Goal: Communication & Community: Answer question/provide support

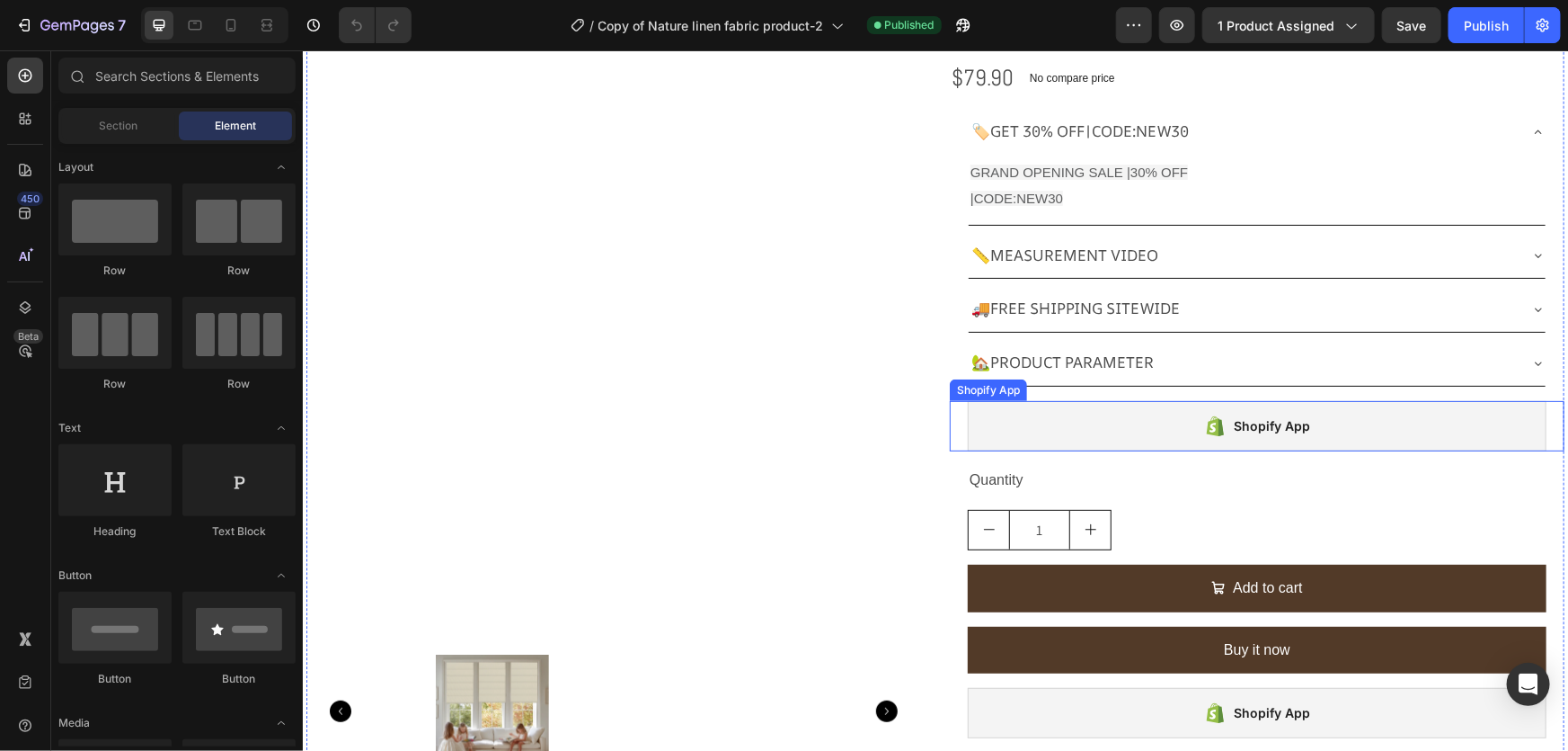
scroll to position [245, 0]
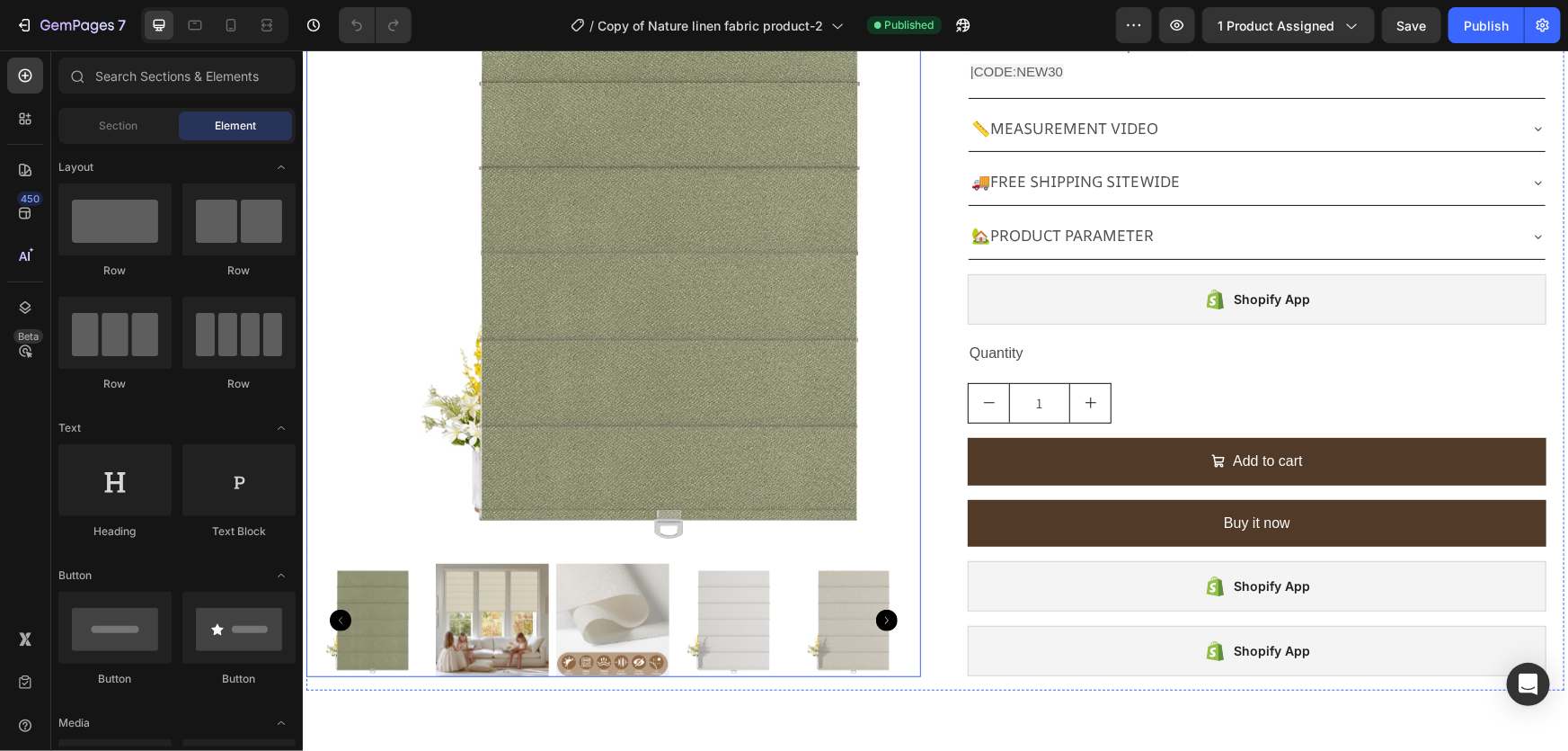
click at [846, 396] on img at bounding box center [664, 257] width 597 height 597
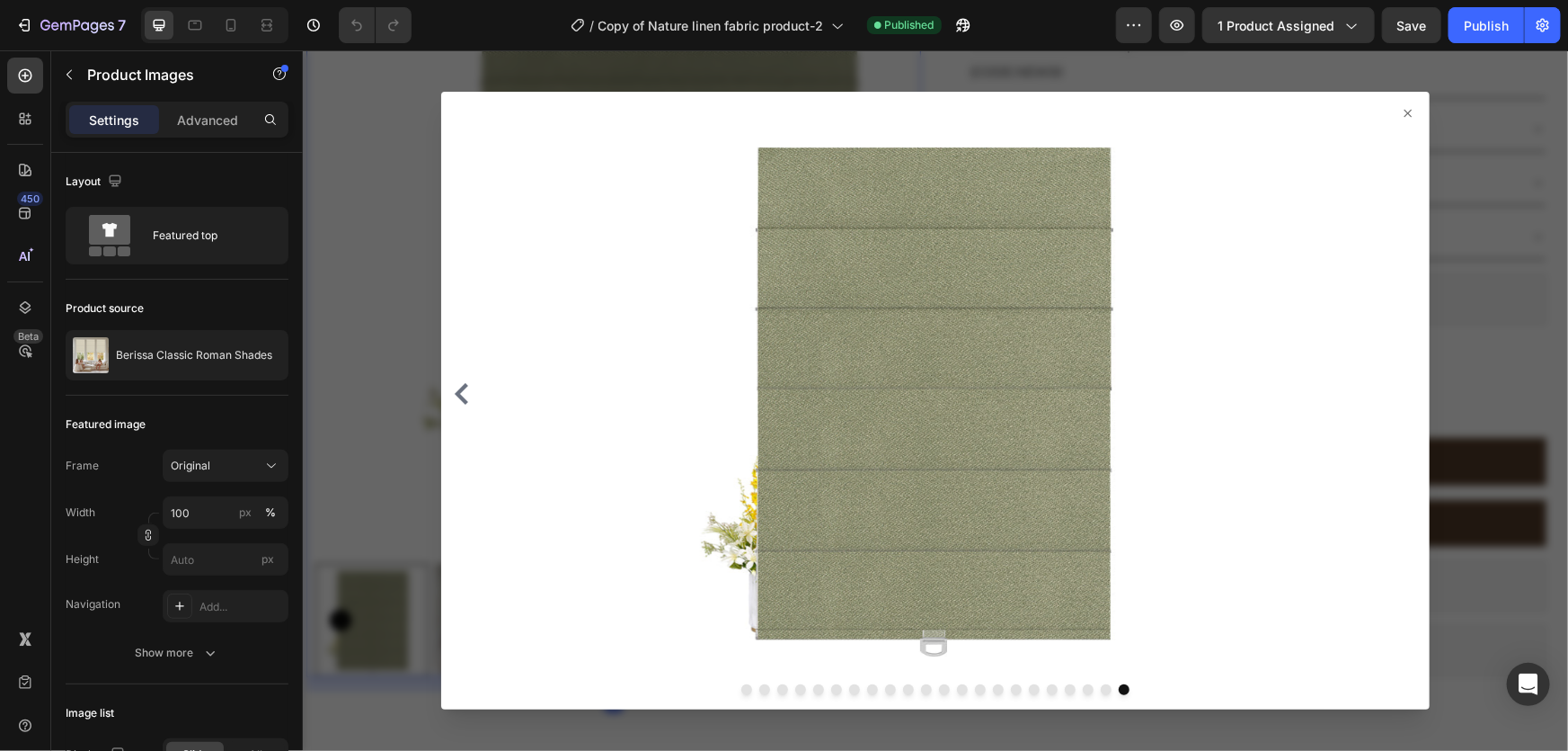
click at [385, 323] on div at bounding box center [934, 399] width 1265 height 700
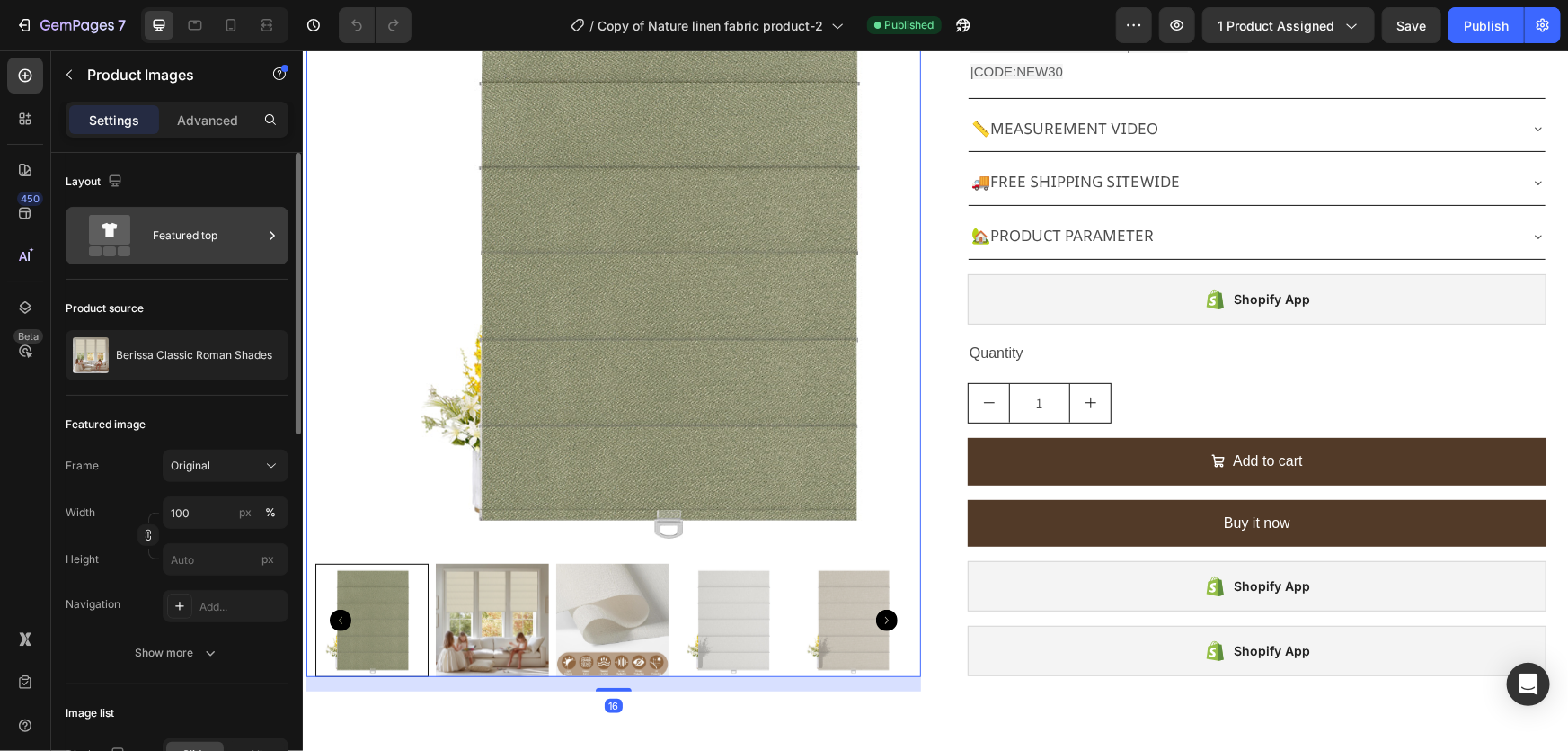
click at [227, 249] on div "Featured top" at bounding box center [207, 235] width 110 height 41
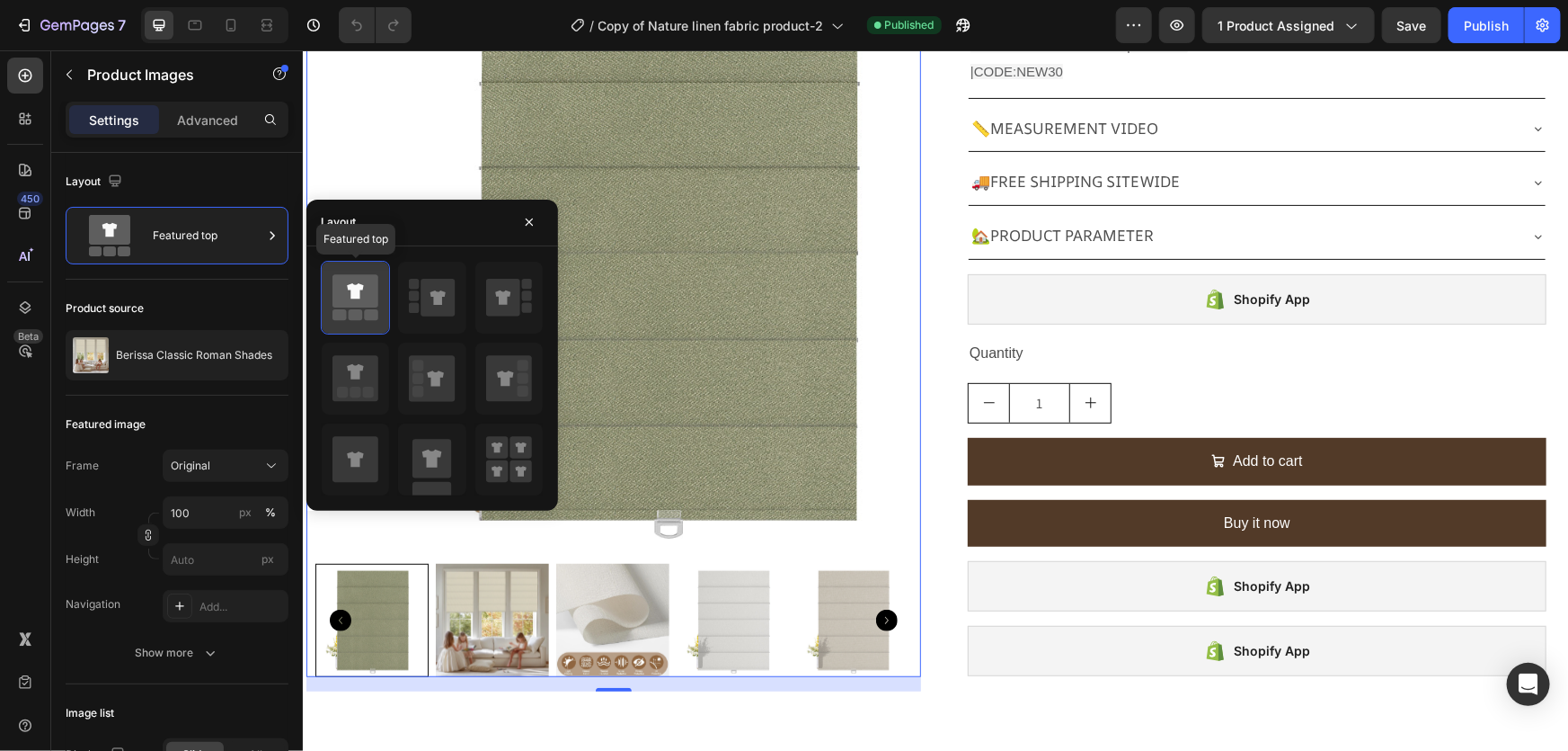
click at [356, 287] on icon at bounding box center [355, 290] width 16 height 15
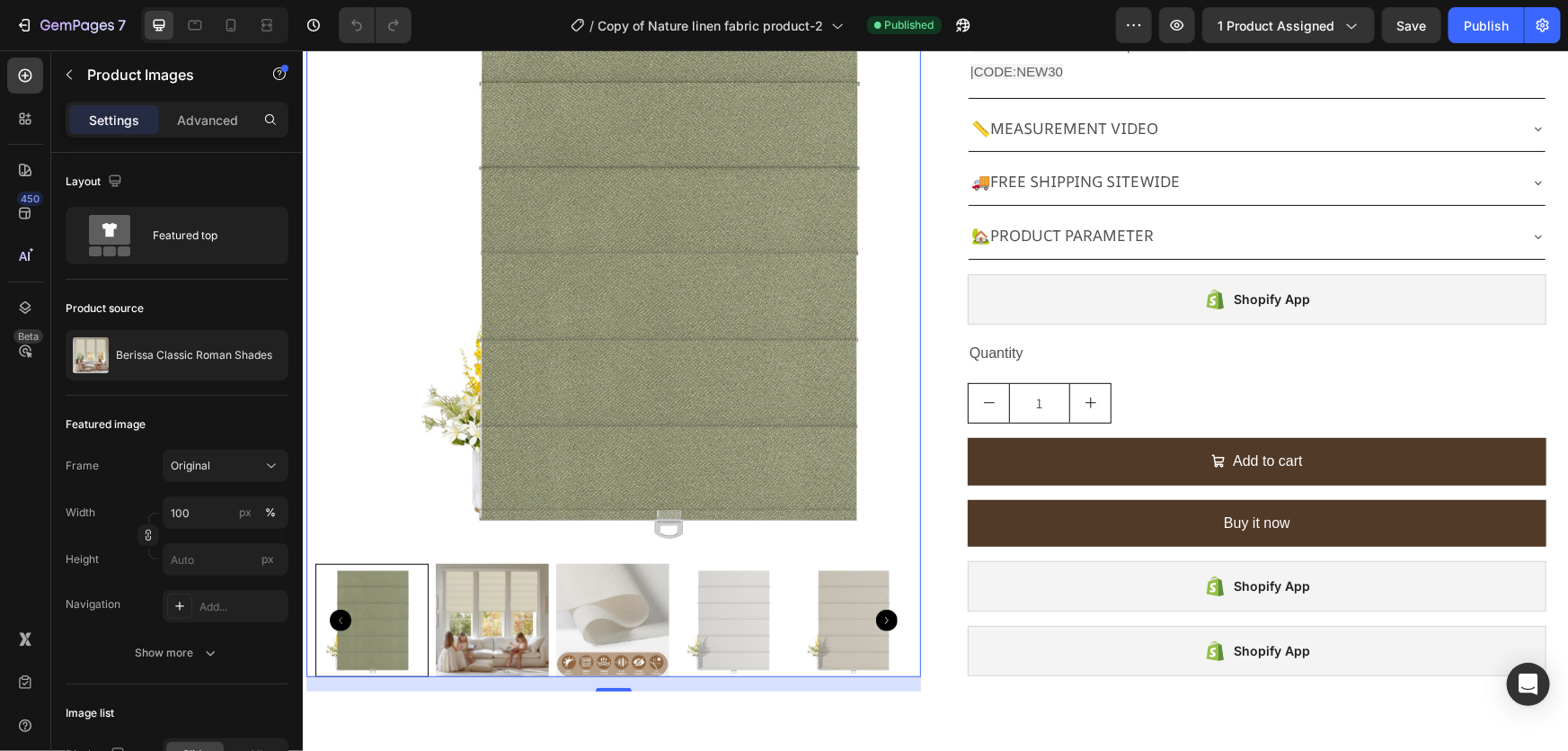
click at [829, 427] on img at bounding box center [664, 257] width 597 height 597
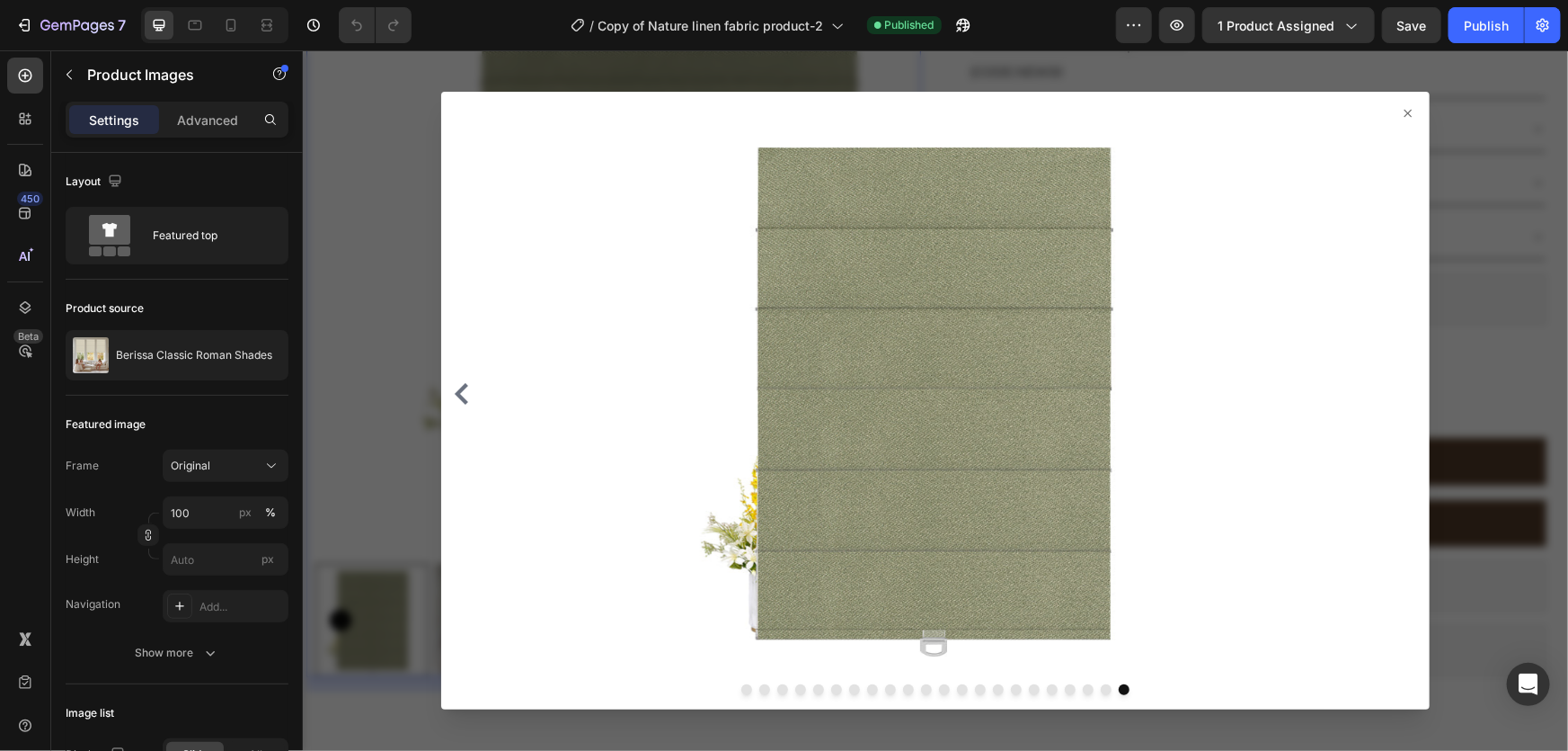
click at [863, 365] on img at bounding box center [929, 393] width 864 height 560
drag, startPoint x: 599, startPoint y: 383, endPoint x: 356, endPoint y: 324, distance: 250.1
click at [330, 330] on div at bounding box center [934, 399] width 1265 height 700
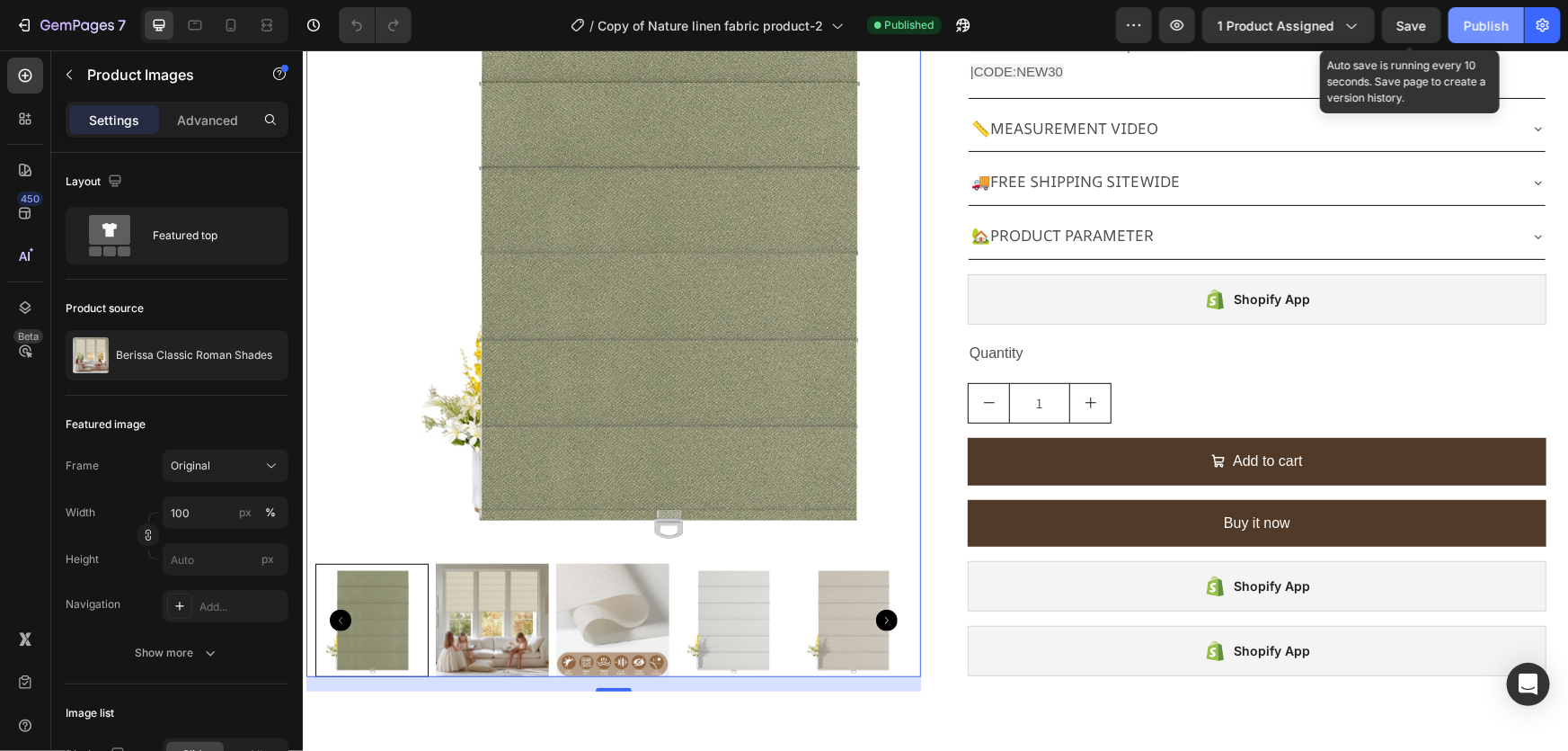
drag, startPoint x: 1410, startPoint y: 40, endPoint x: 1459, endPoint y: 33, distance: 49.5
click at [1430, 35] on button "Save" at bounding box center [1412, 25] width 59 height 36
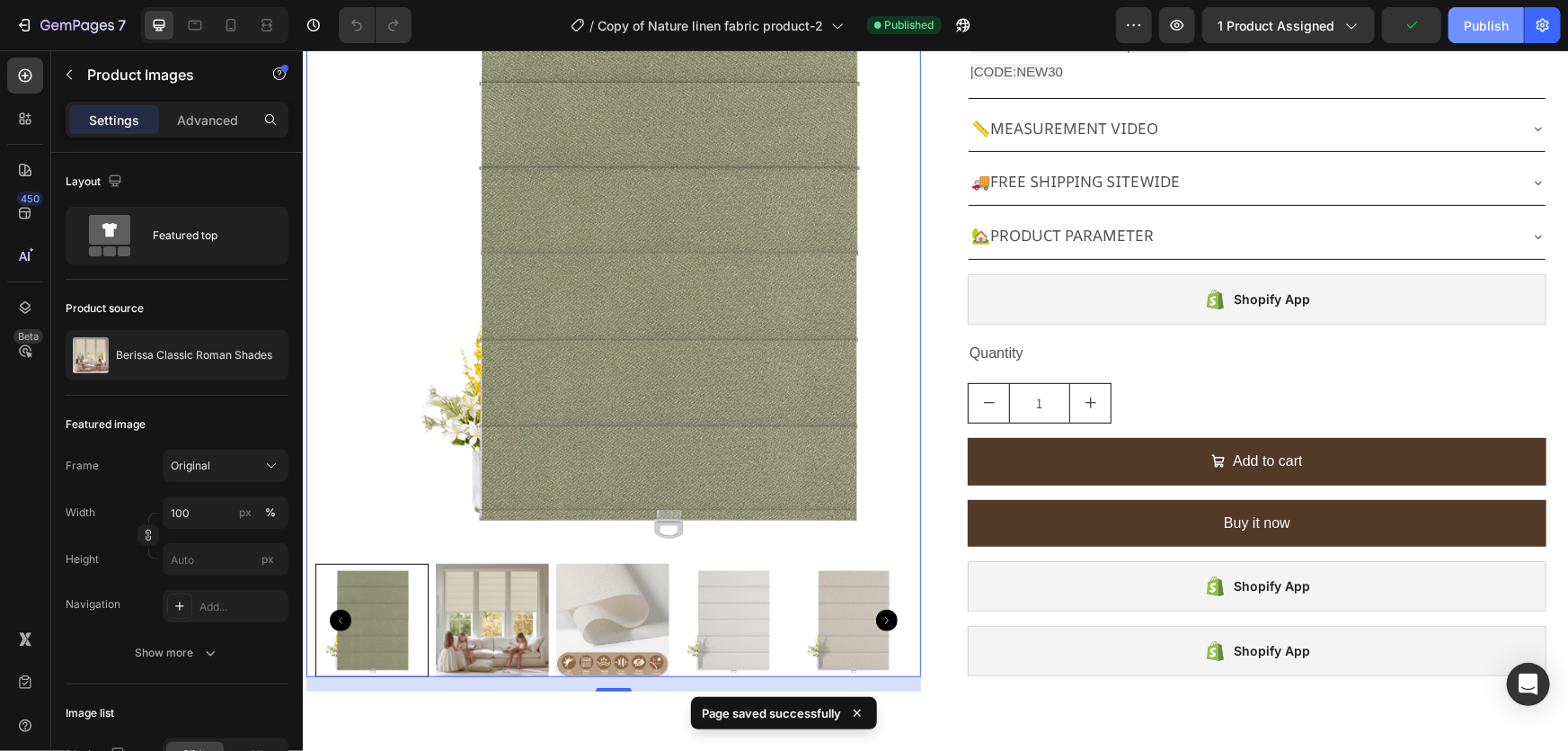
click at [1472, 33] on div "Publish" at bounding box center [1486, 25] width 45 height 19
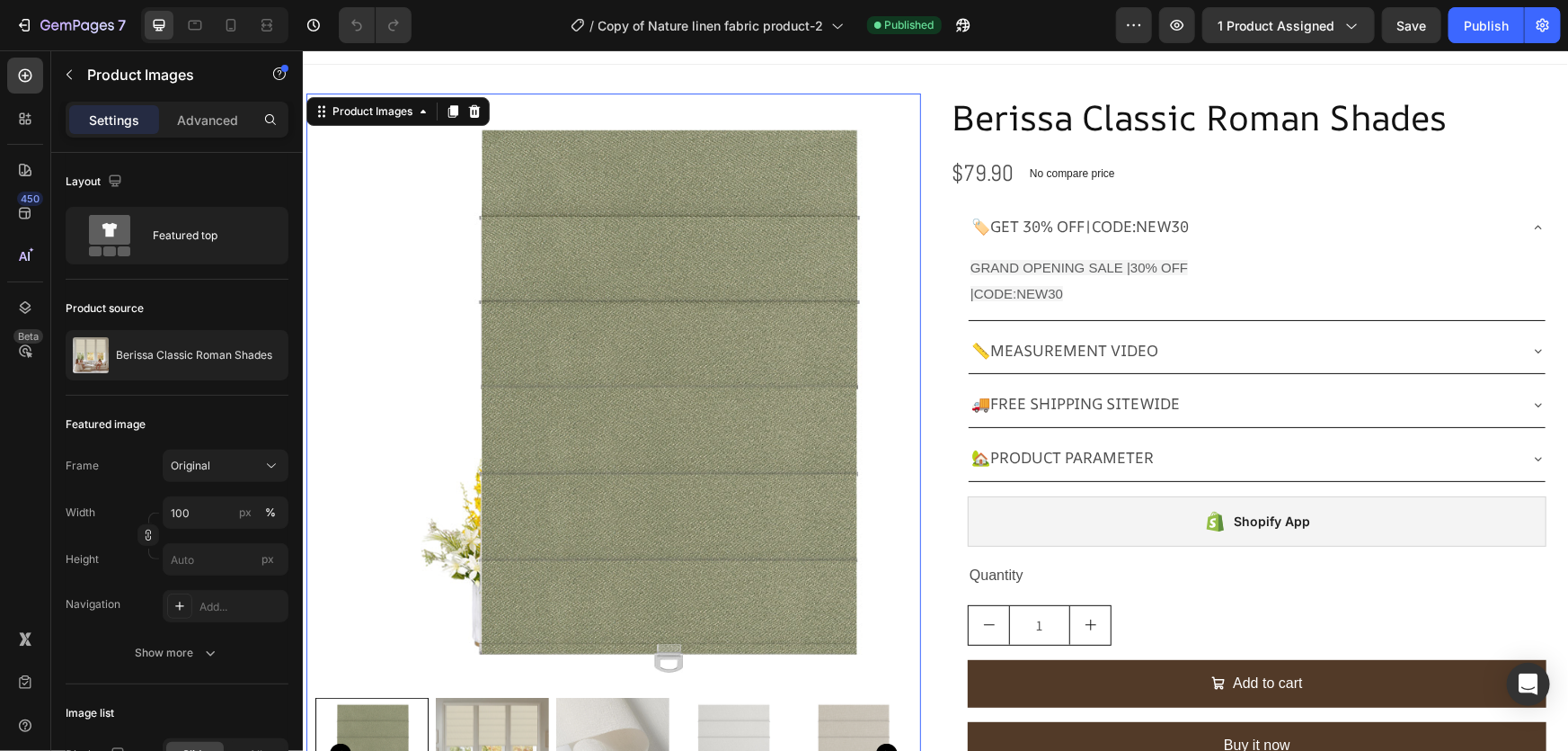
scroll to position [0, 0]
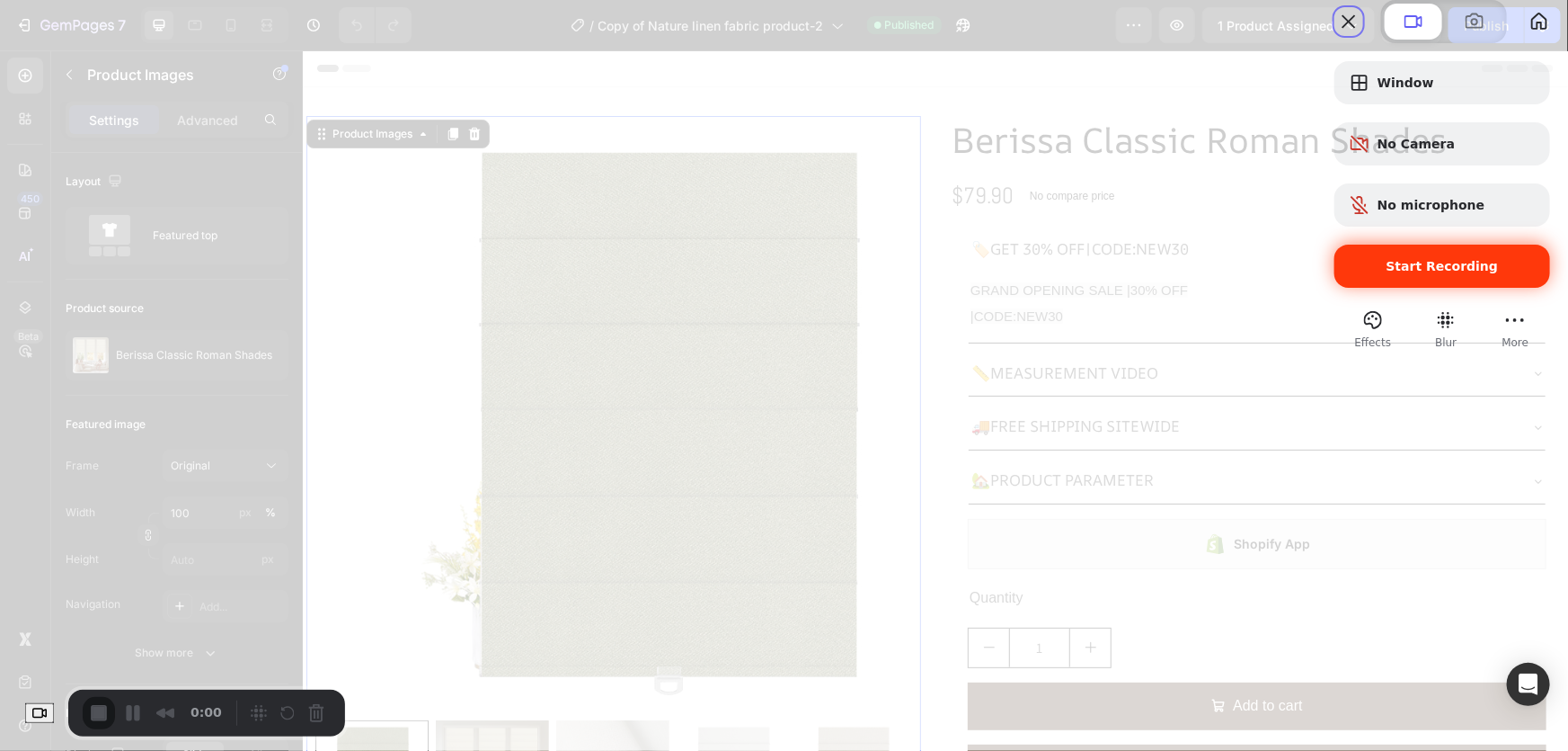
click at [1398, 274] on span "Start Recording" at bounding box center [1443, 266] width 113 height 15
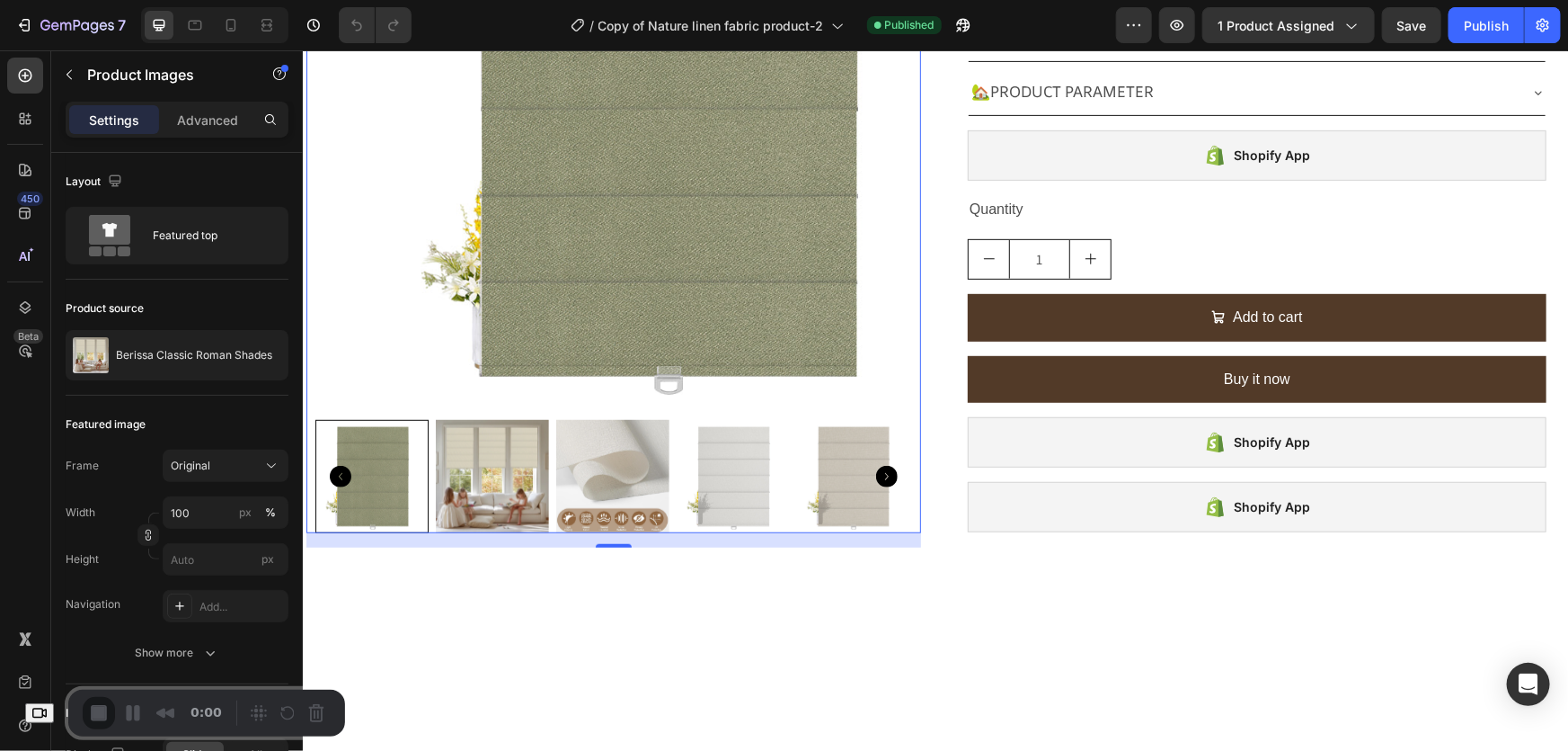
scroll to position [408, 0]
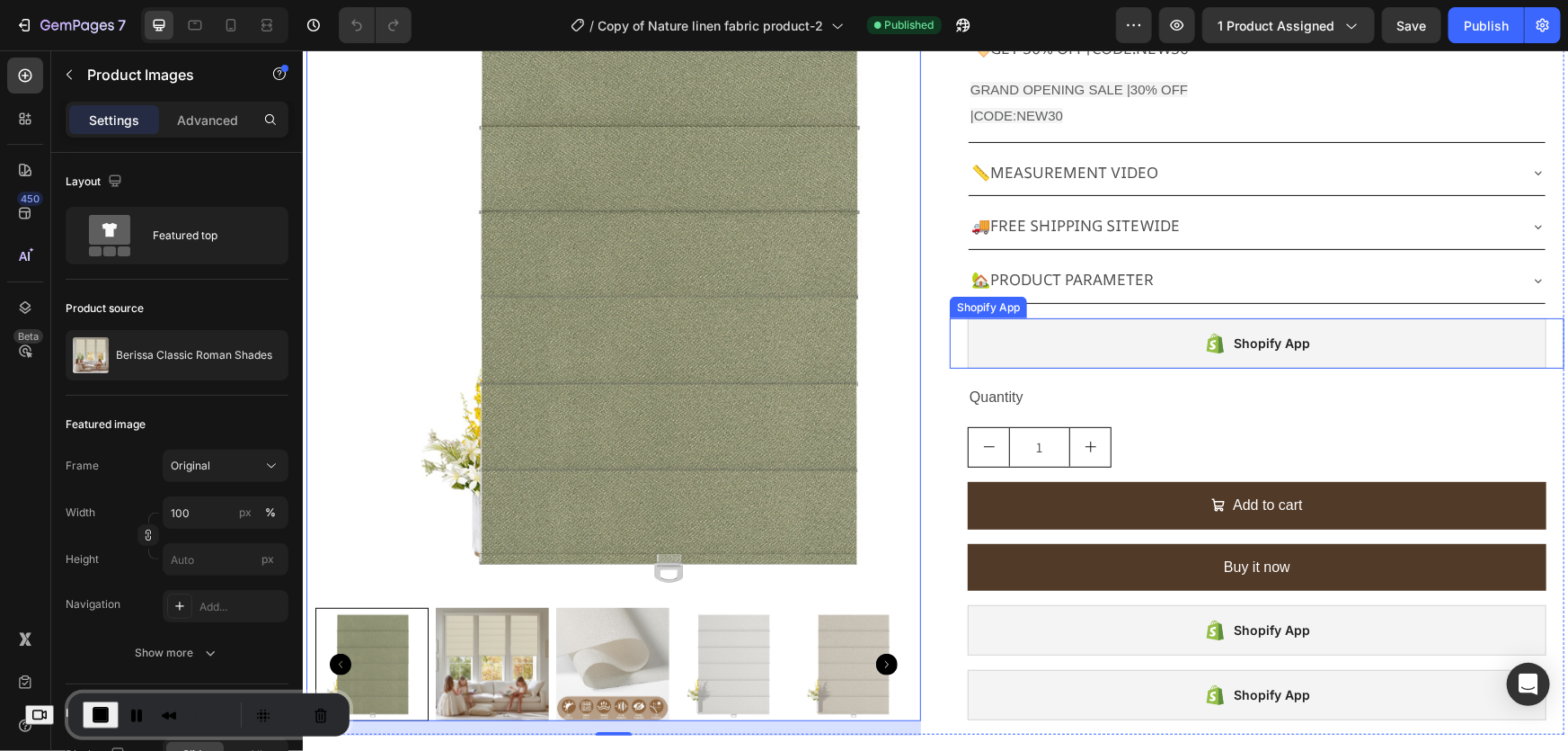
scroll to position [0, 0]
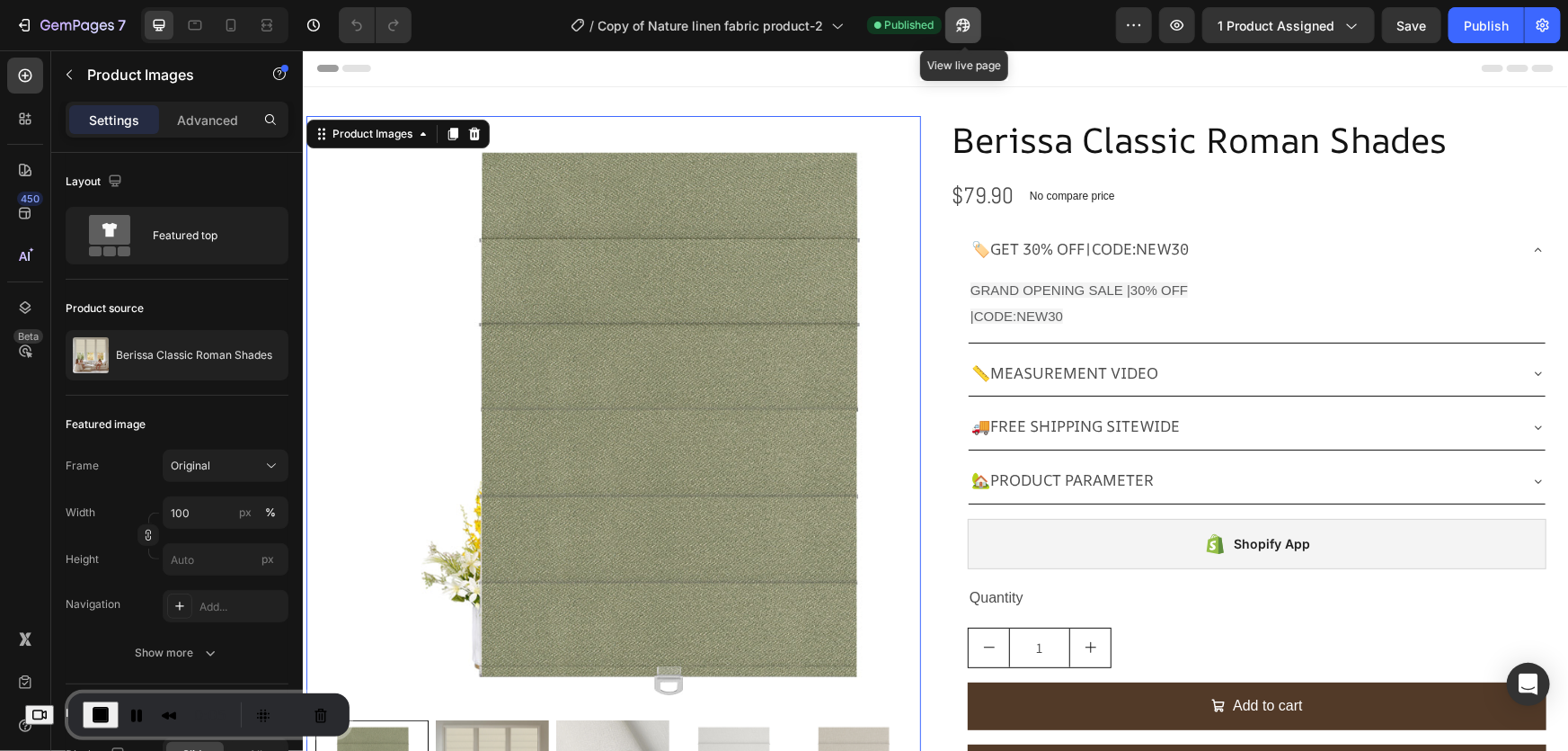
click at [964, 26] on icon "button" at bounding box center [964, 25] width 18 height 18
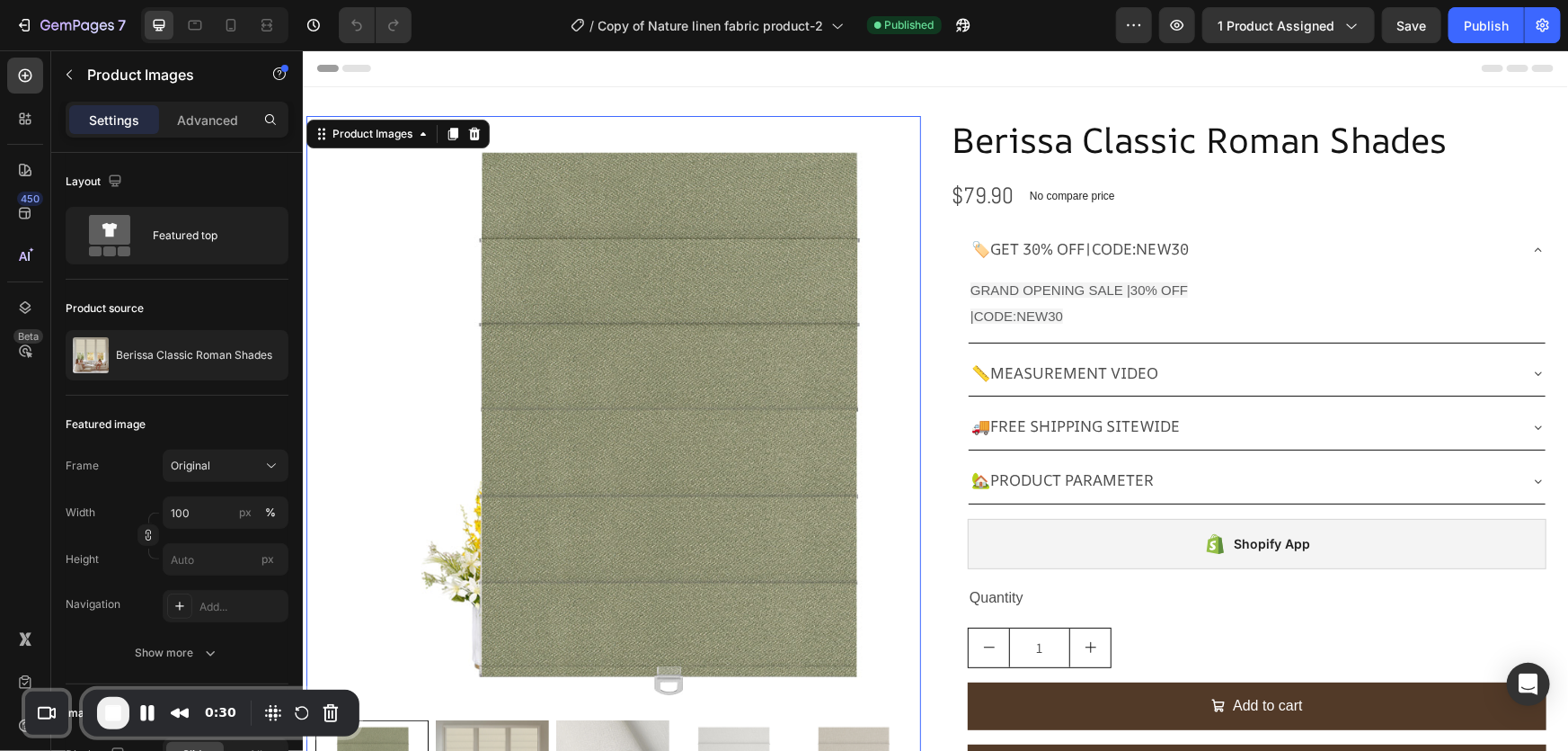
drag, startPoint x: 974, startPoint y: 127, endPoint x: 940, endPoint y: 176, distance: 59.6
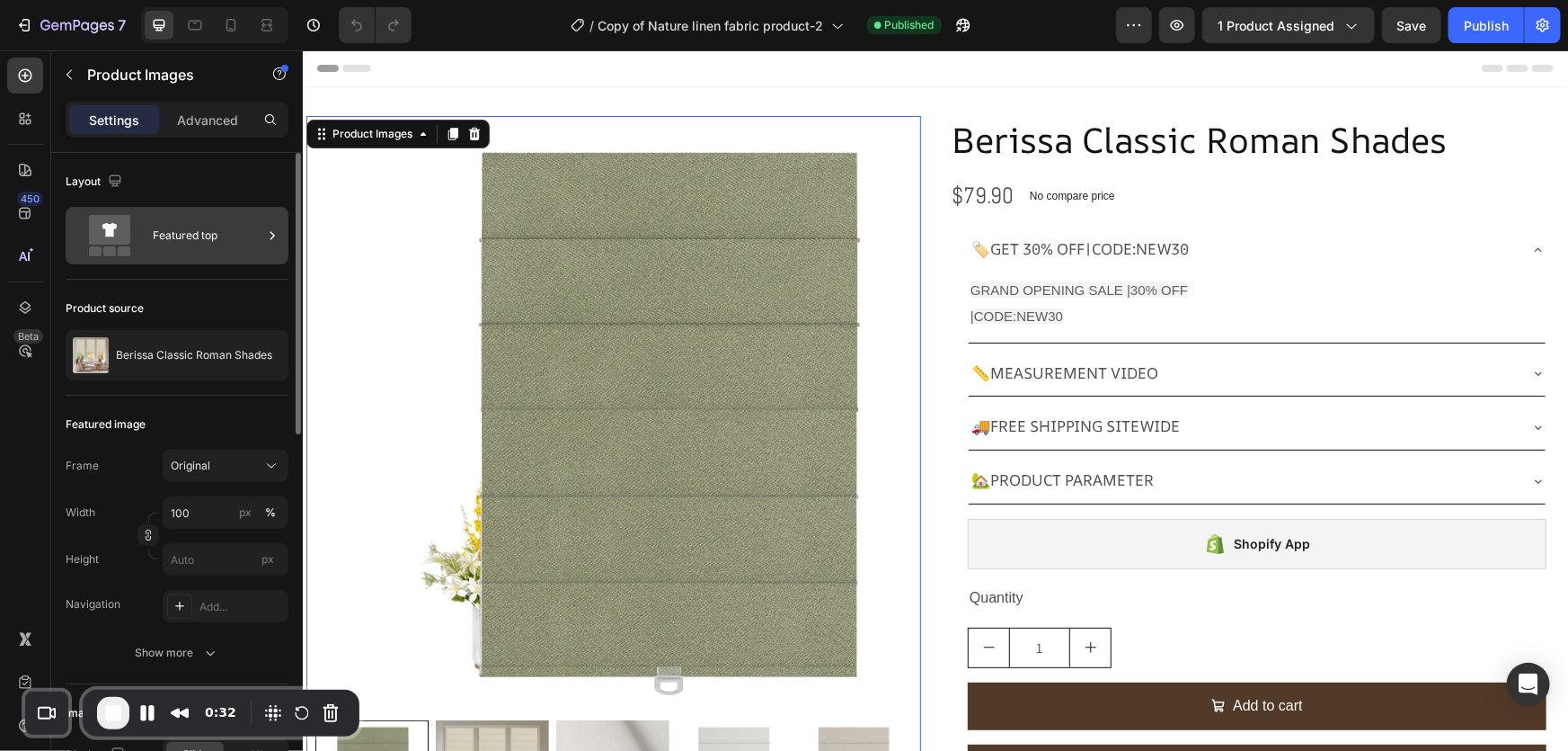
click at [205, 238] on div "Featured top" at bounding box center [207, 235] width 110 height 41
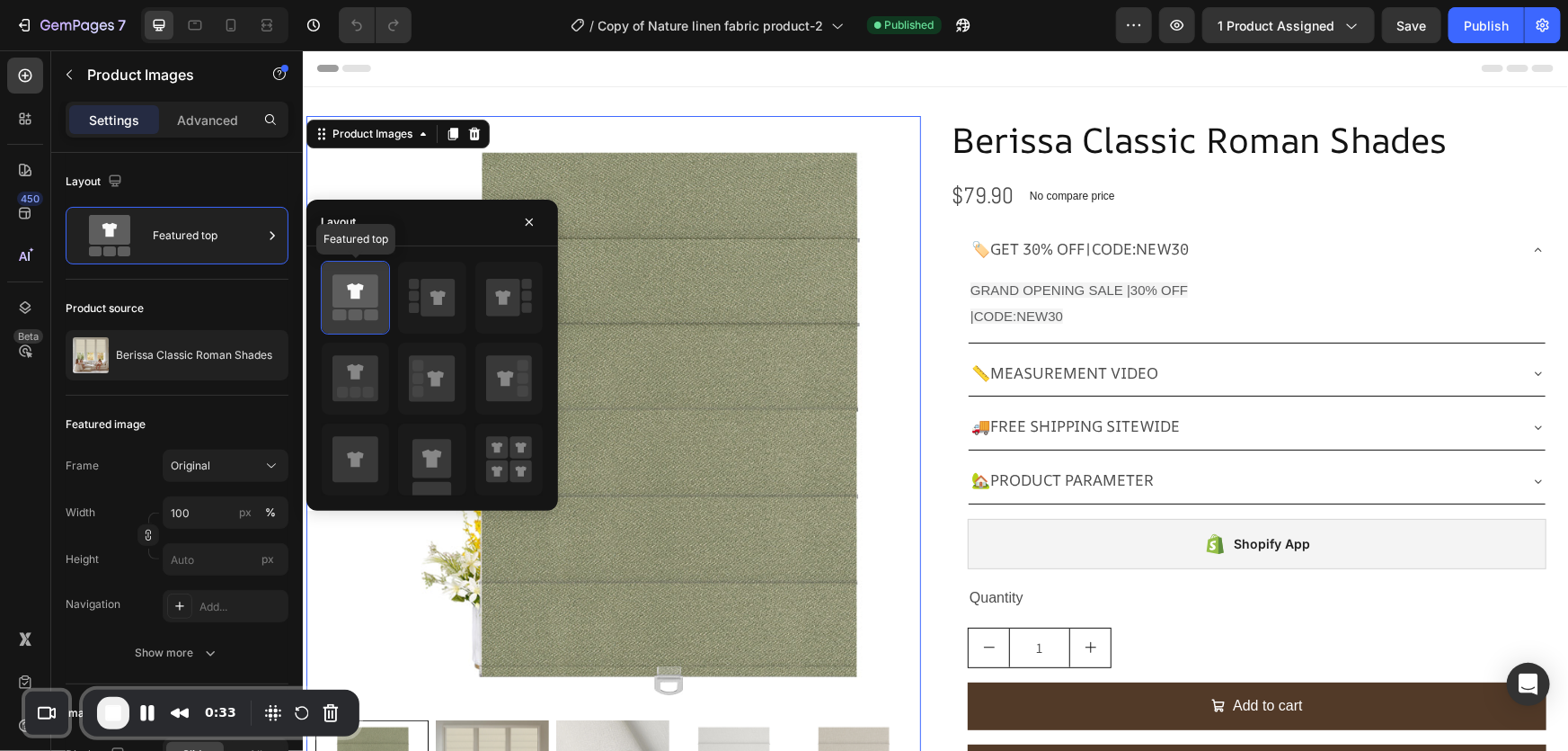
click at [345, 315] on rect at bounding box center [340, 315] width 15 height 11
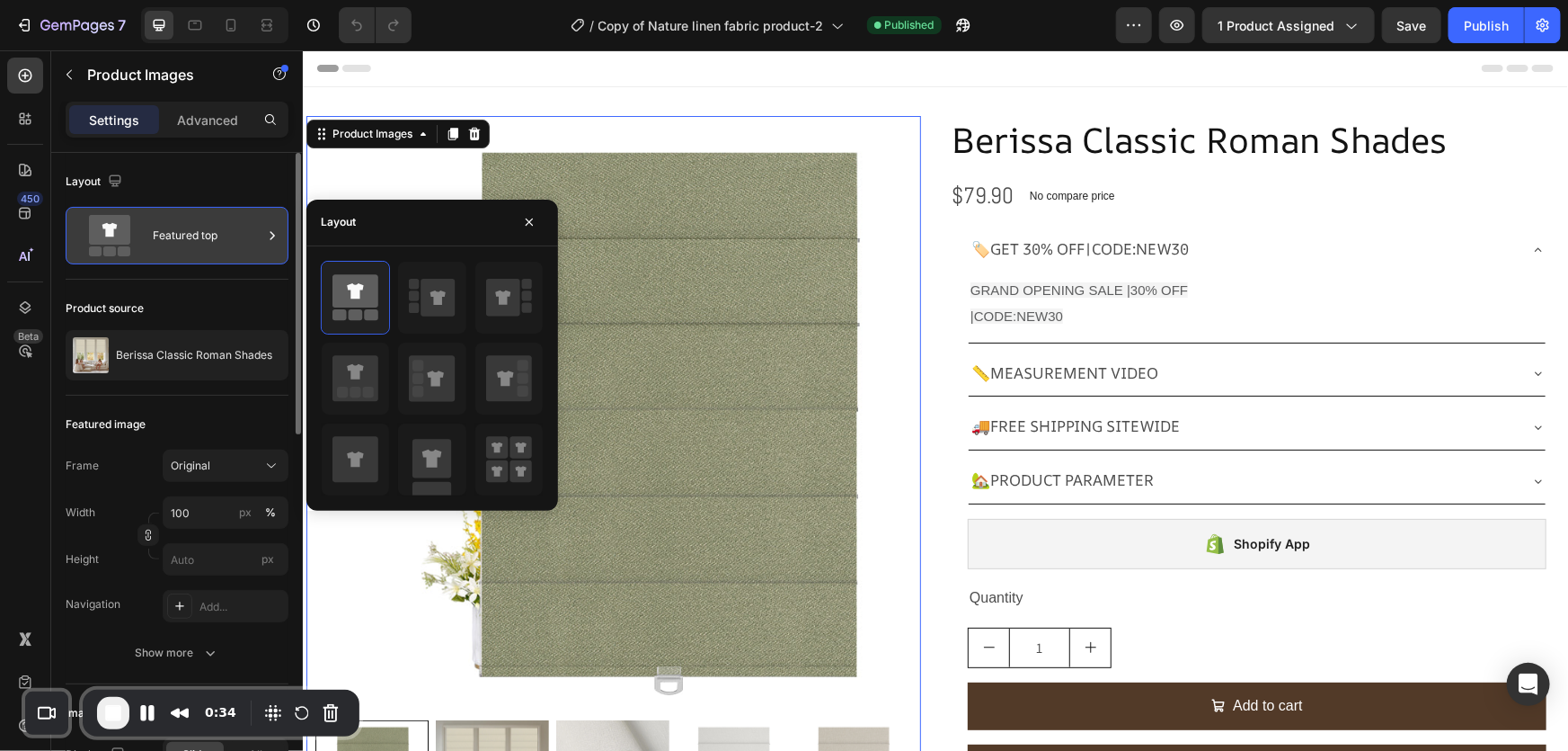
click at [229, 211] on div "Featured top" at bounding box center [176, 235] width 223 height 57
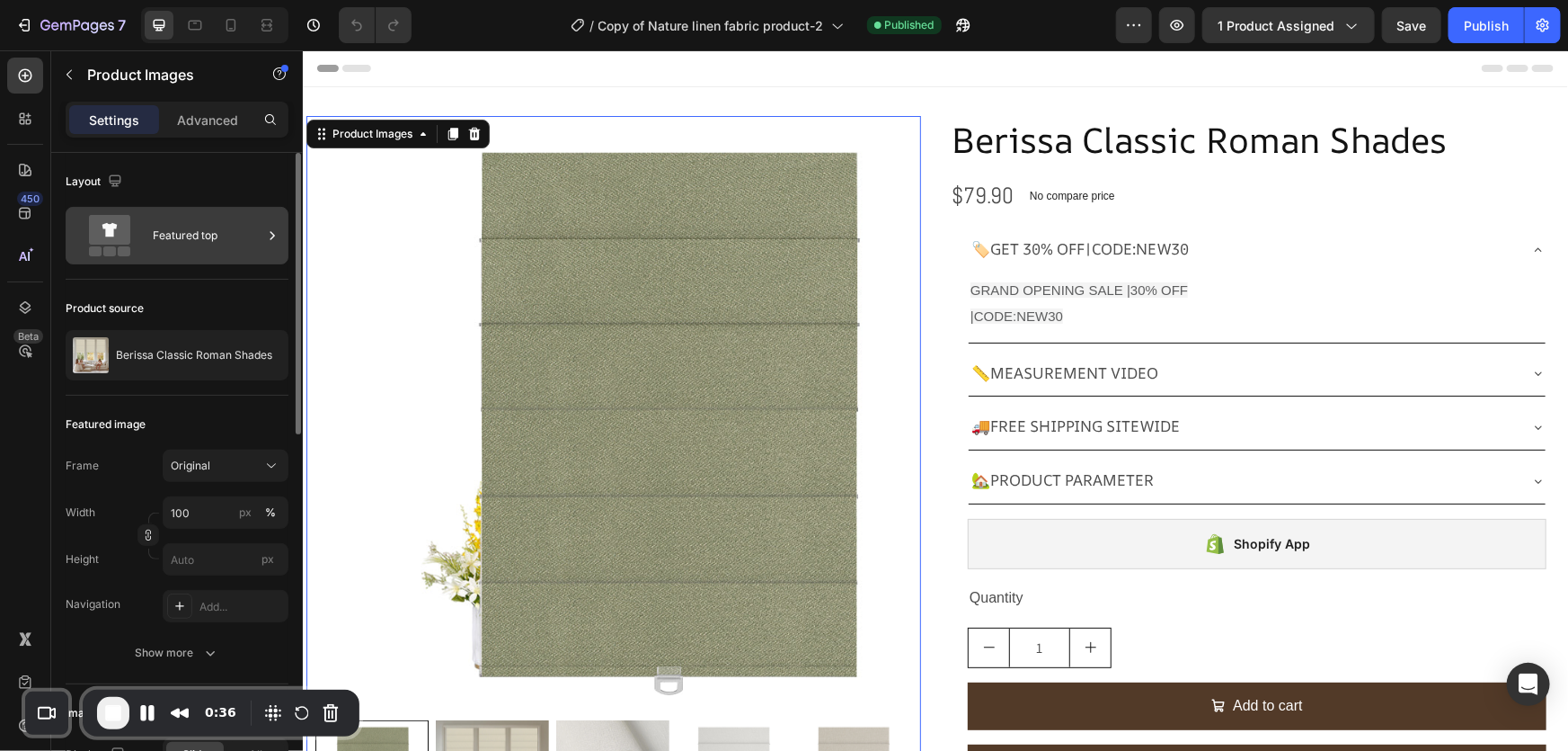
drag, startPoint x: 251, startPoint y: 213, endPoint x: 268, endPoint y: 225, distance: 20.8
click at [252, 213] on div "Featured top" at bounding box center [176, 235] width 223 height 57
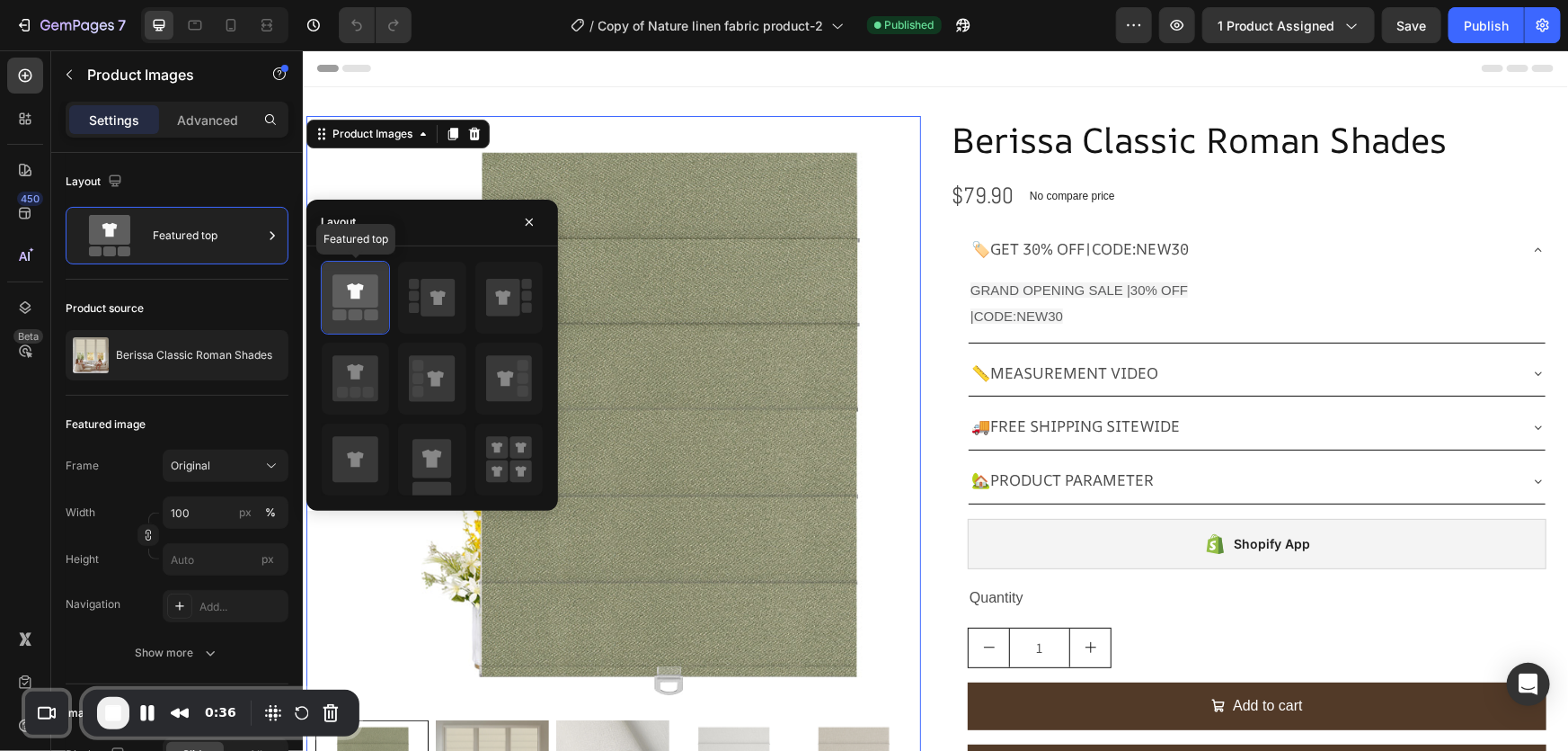
click at [360, 281] on icon at bounding box center [355, 291] width 45 height 34
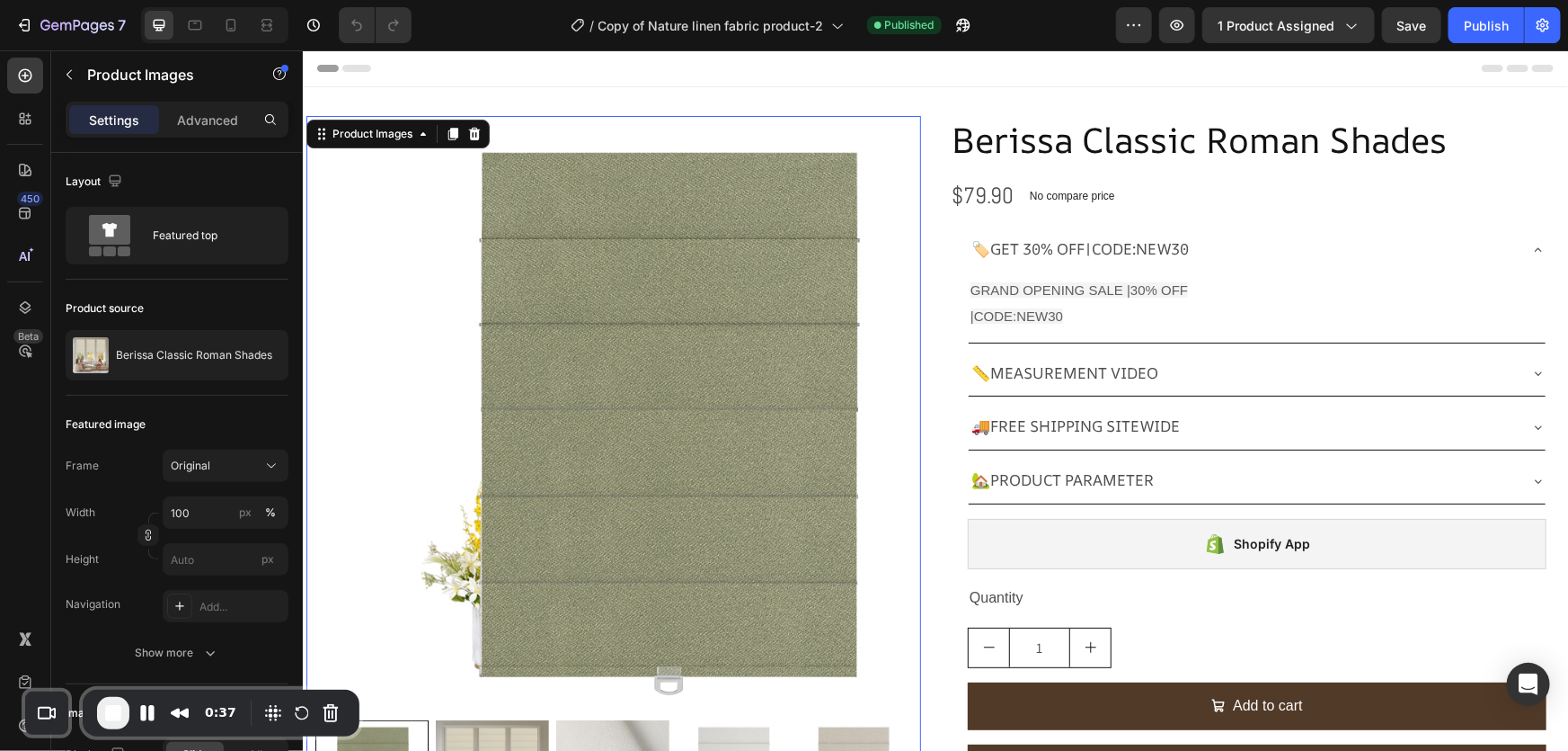
click at [668, 275] on img at bounding box center [664, 414] width 597 height 597
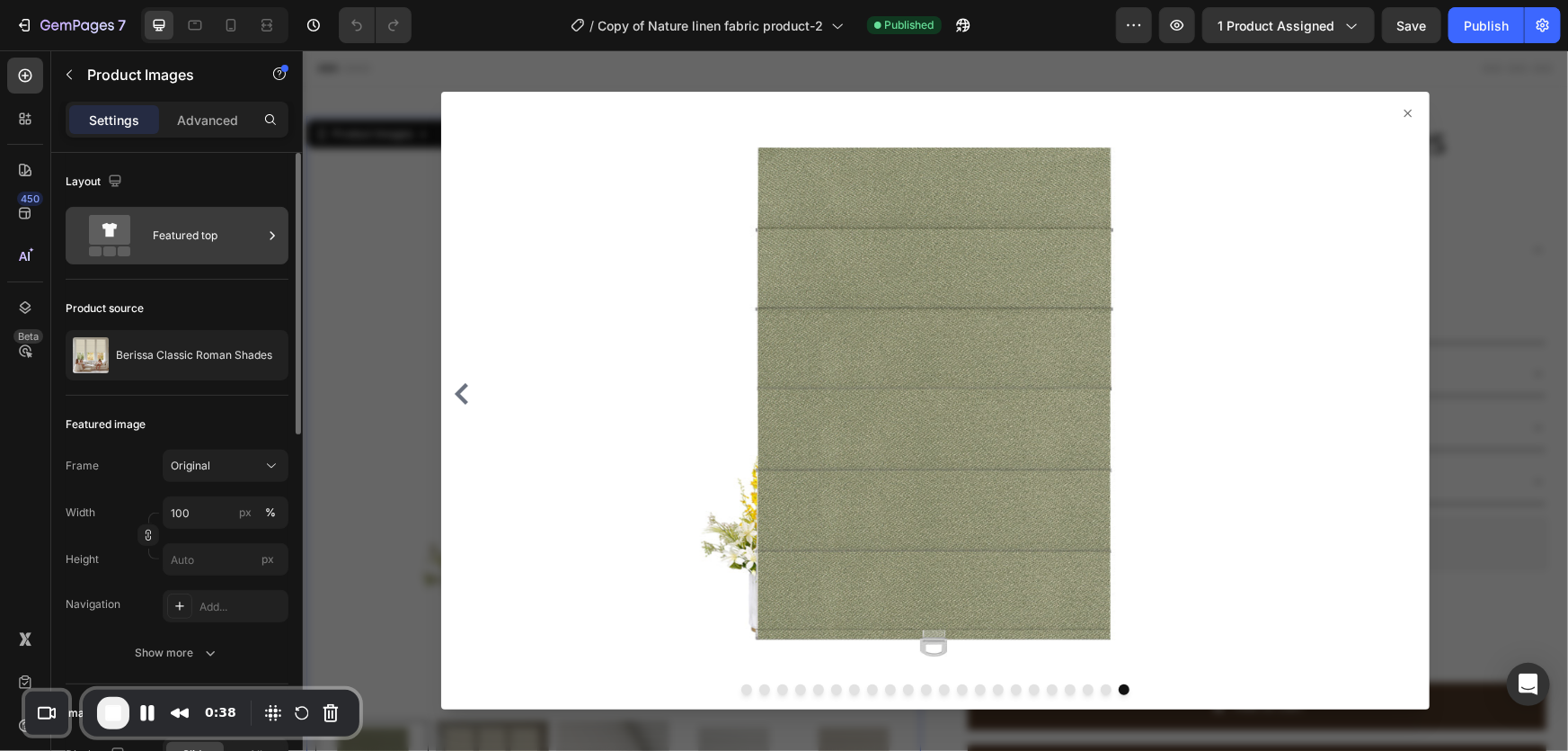
click at [235, 233] on div "Featured top" at bounding box center [207, 235] width 110 height 41
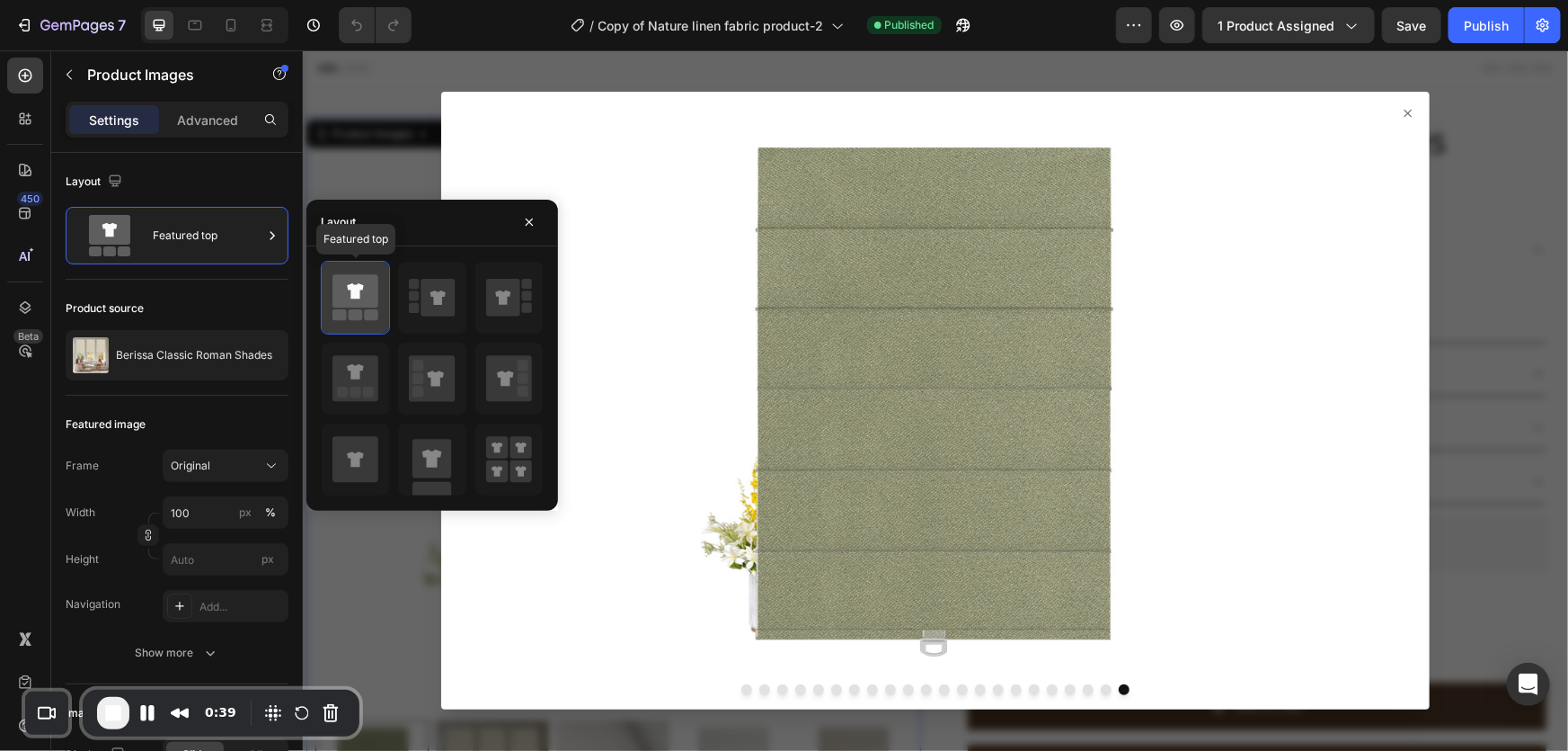
click at [364, 307] on icon at bounding box center [355, 297] width 45 height 50
drag, startPoint x: 1390, startPoint y: 113, endPoint x: 1423, endPoint y: 95, distance: 37.6
click at [1401, 113] on icon at bounding box center [1408, 113] width 15 height 15
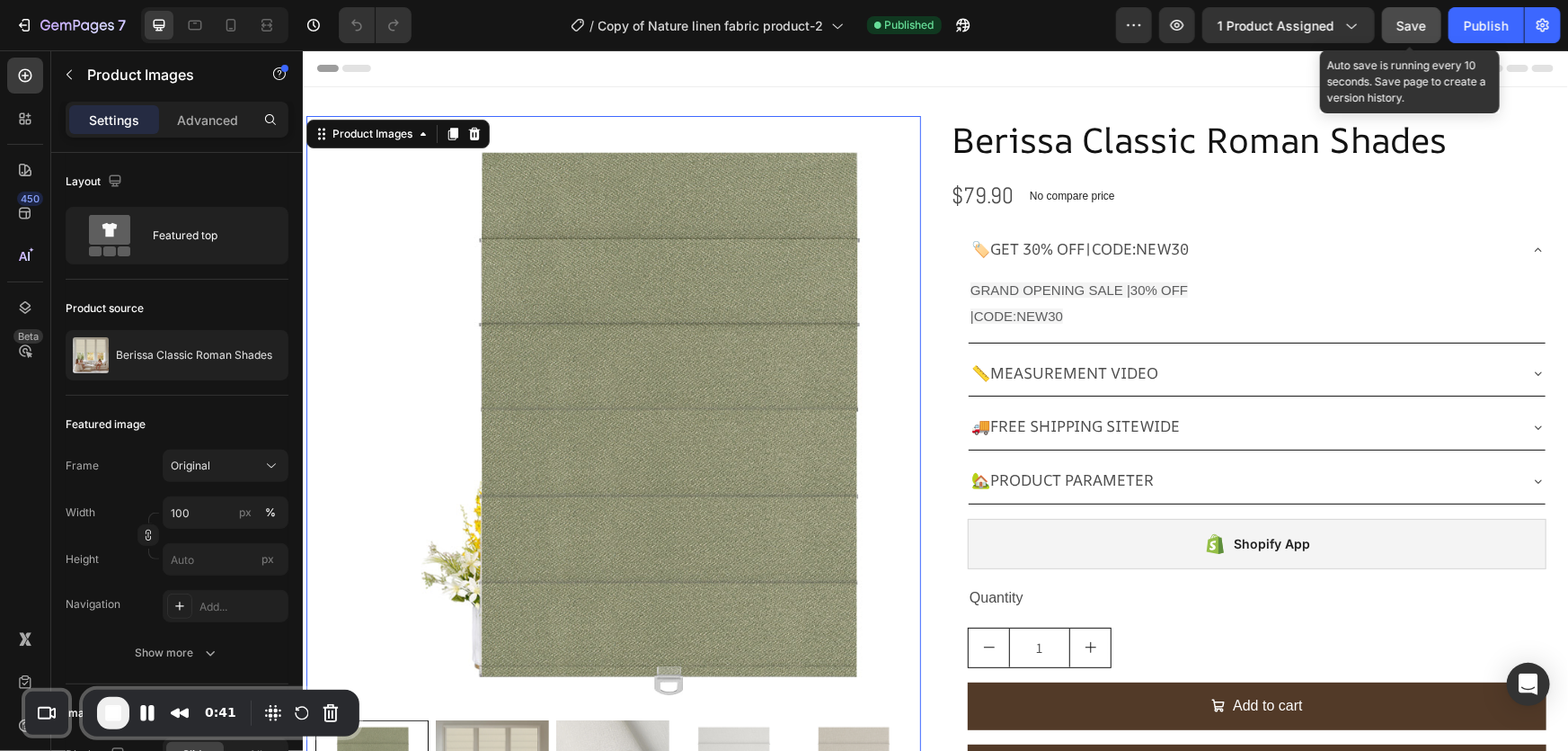
drag, startPoint x: 1410, startPoint y: 22, endPoint x: 1437, endPoint y: 30, distance: 28.2
click at [1416, 22] on span "Save" at bounding box center [1413, 25] width 30 height 15
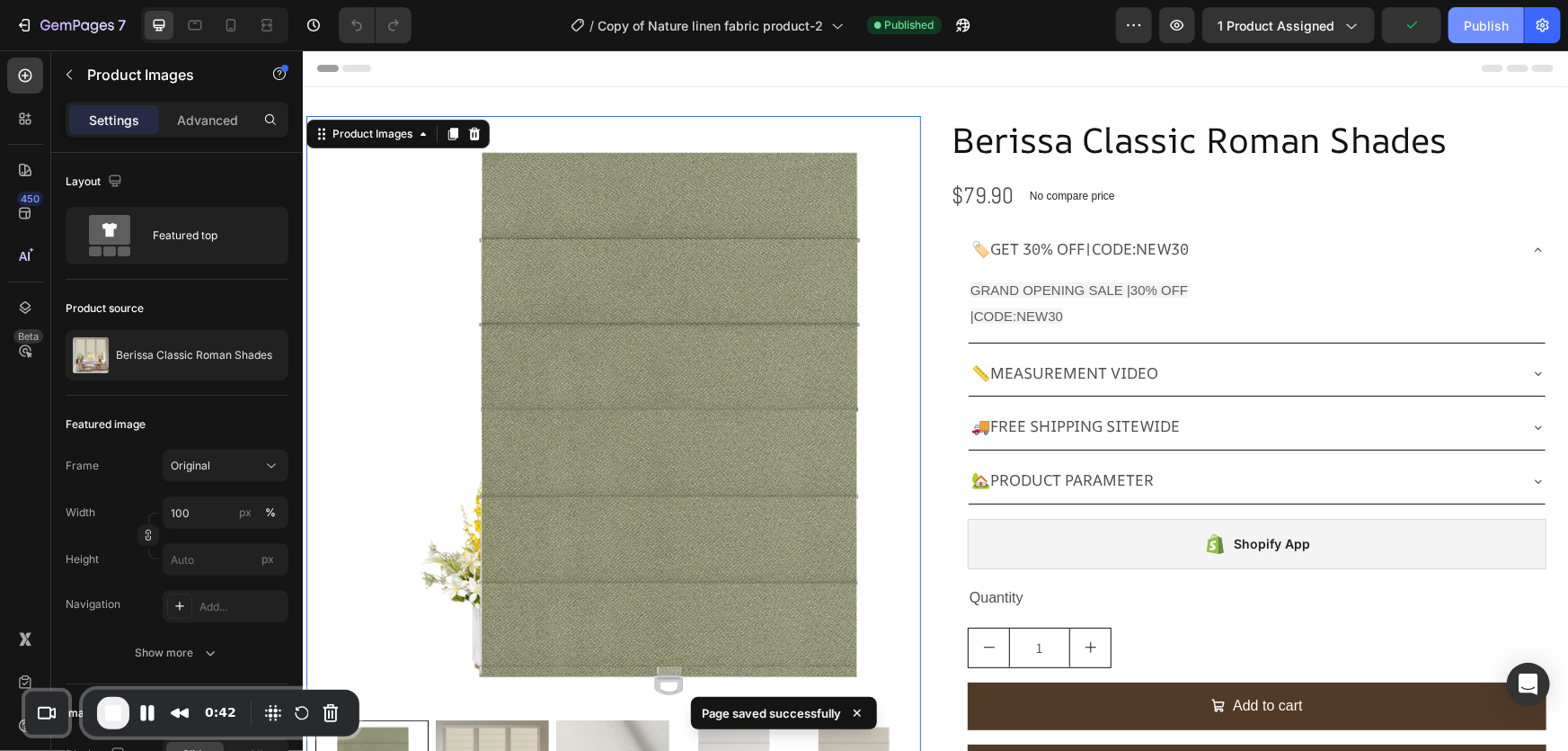
click at [1483, 28] on div "Publish" at bounding box center [1486, 25] width 45 height 19
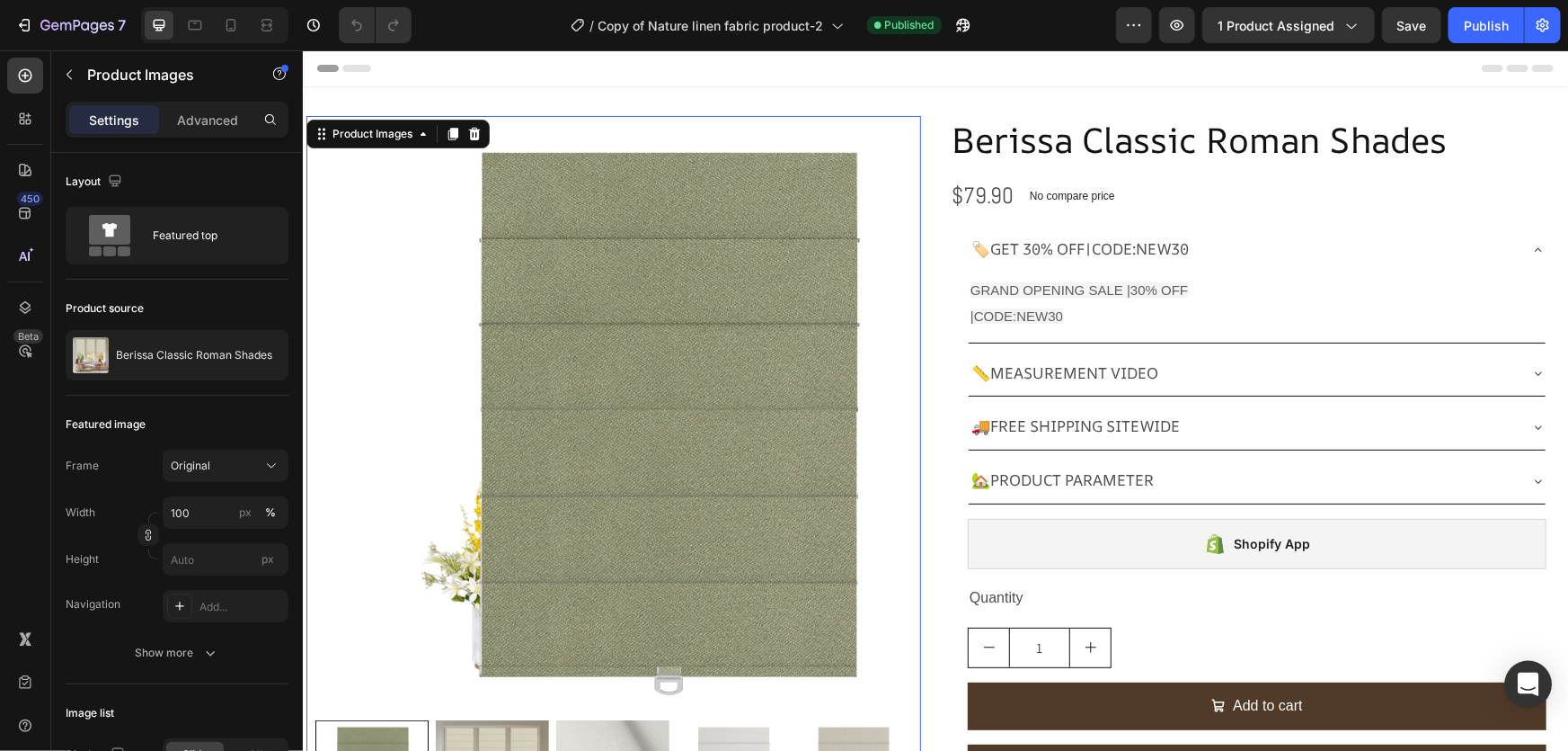
click at [1527, 681] on icon "Open Intercom Messenger" at bounding box center [1528, 685] width 21 height 24
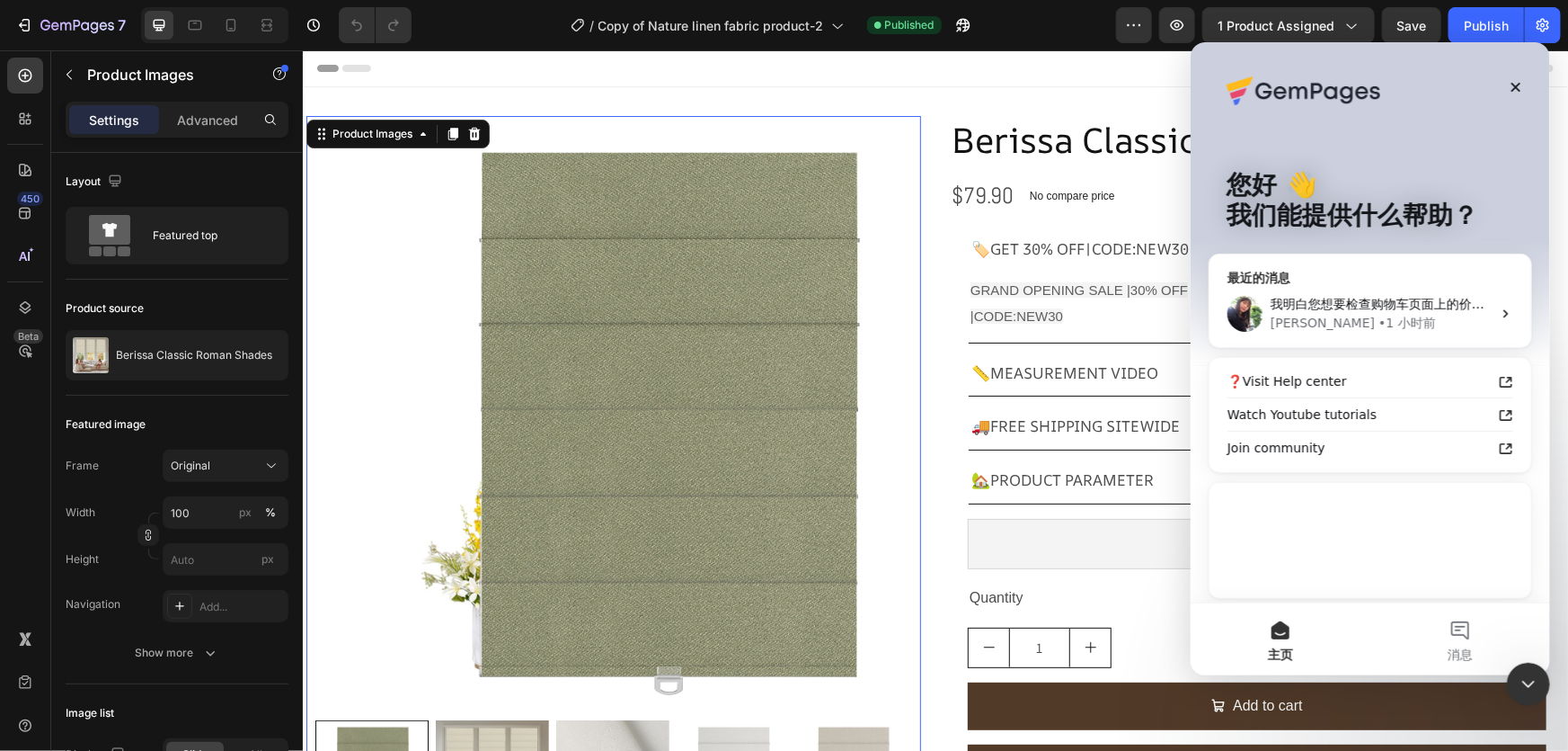
click at [1378, 315] on div "• 1 小时前" at bounding box center [1406, 322] width 57 height 19
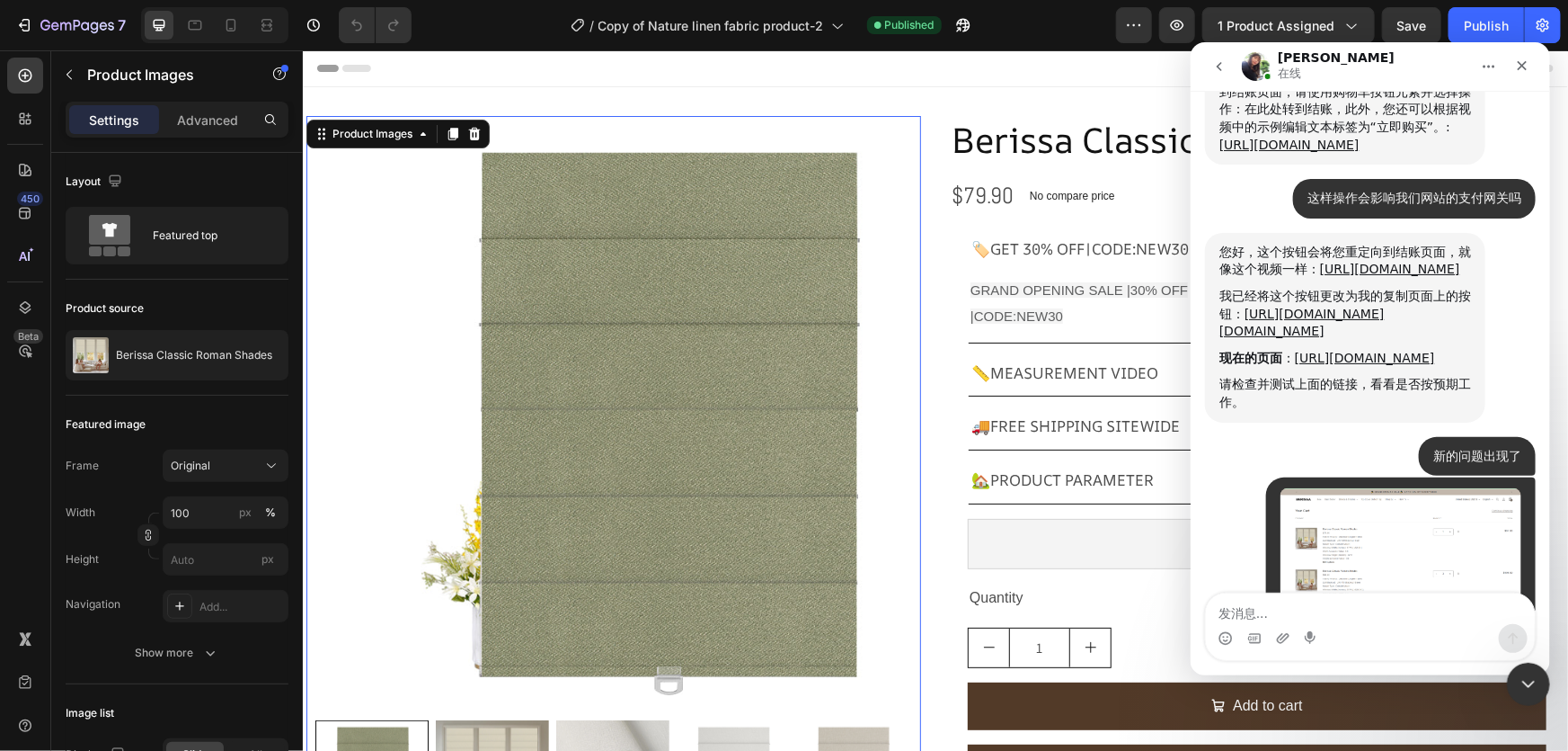
click at [1280, 607] on textarea "发消息..." at bounding box center [1370, 608] width 329 height 31
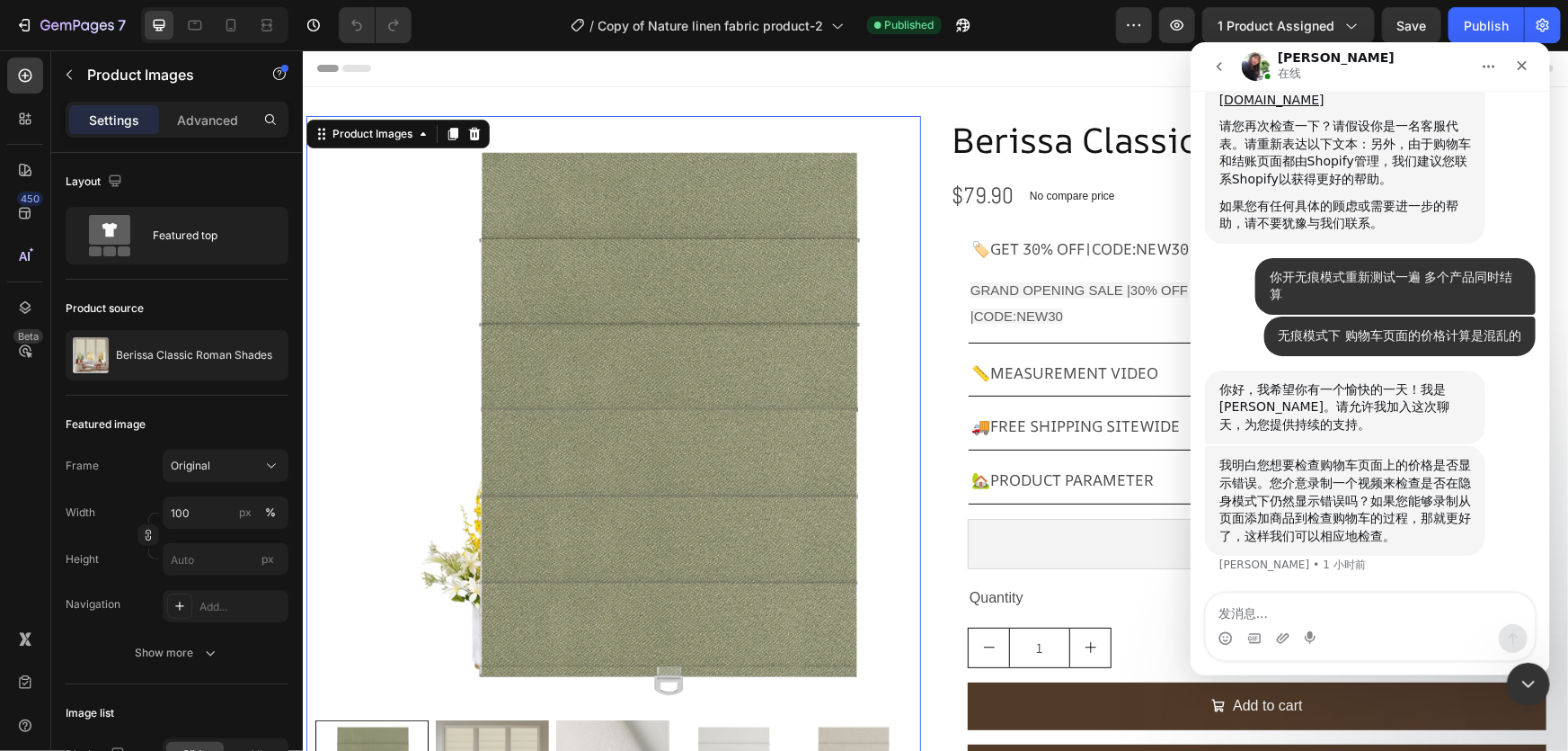
scroll to position [17517, 0]
type textarea "[URL][DOMAIN_NAME]"
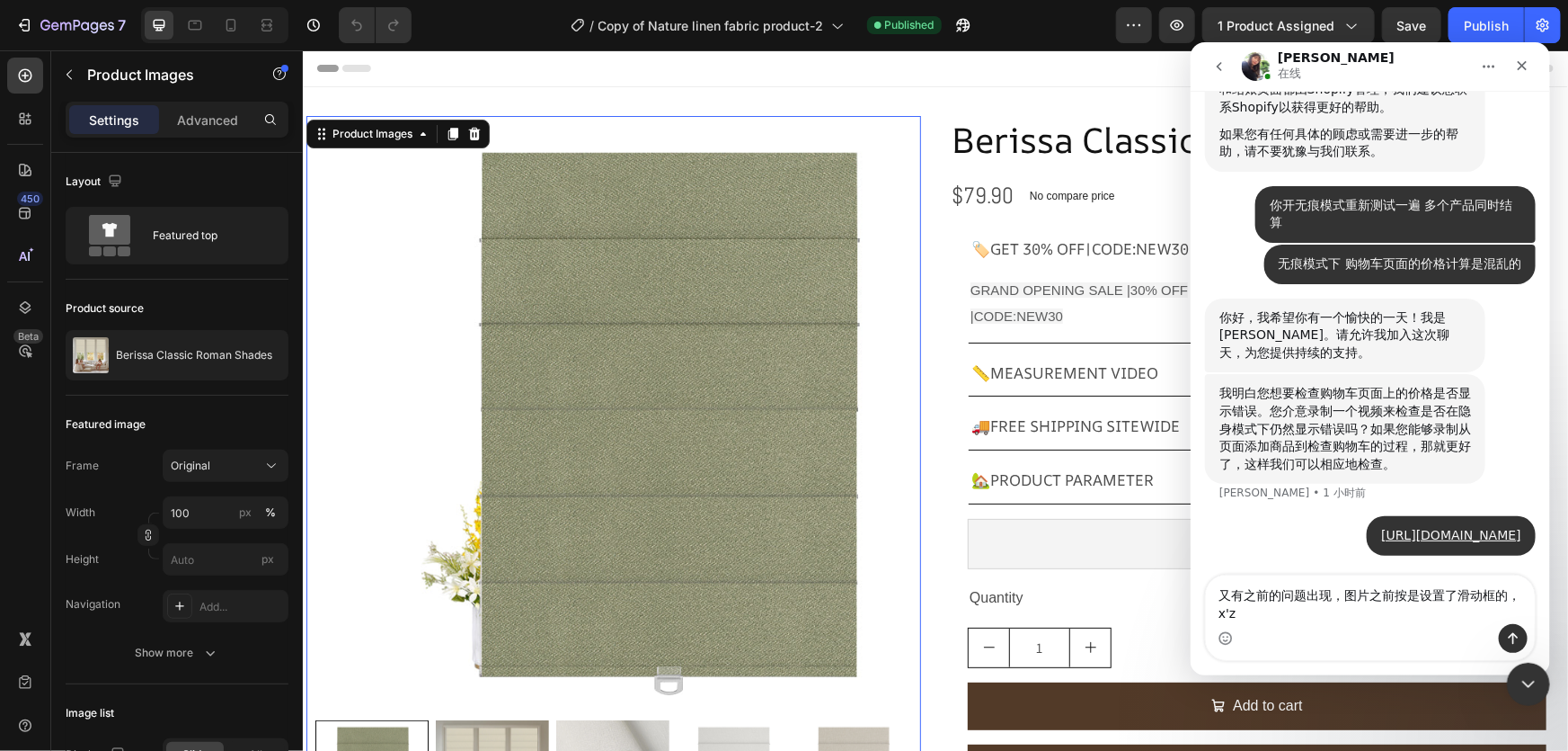
scroll to position [17640, 0]
type textarea "又有之前的问题出现，图片之前按是设置了滑动框的，现在又变成全部平铺在页面上"
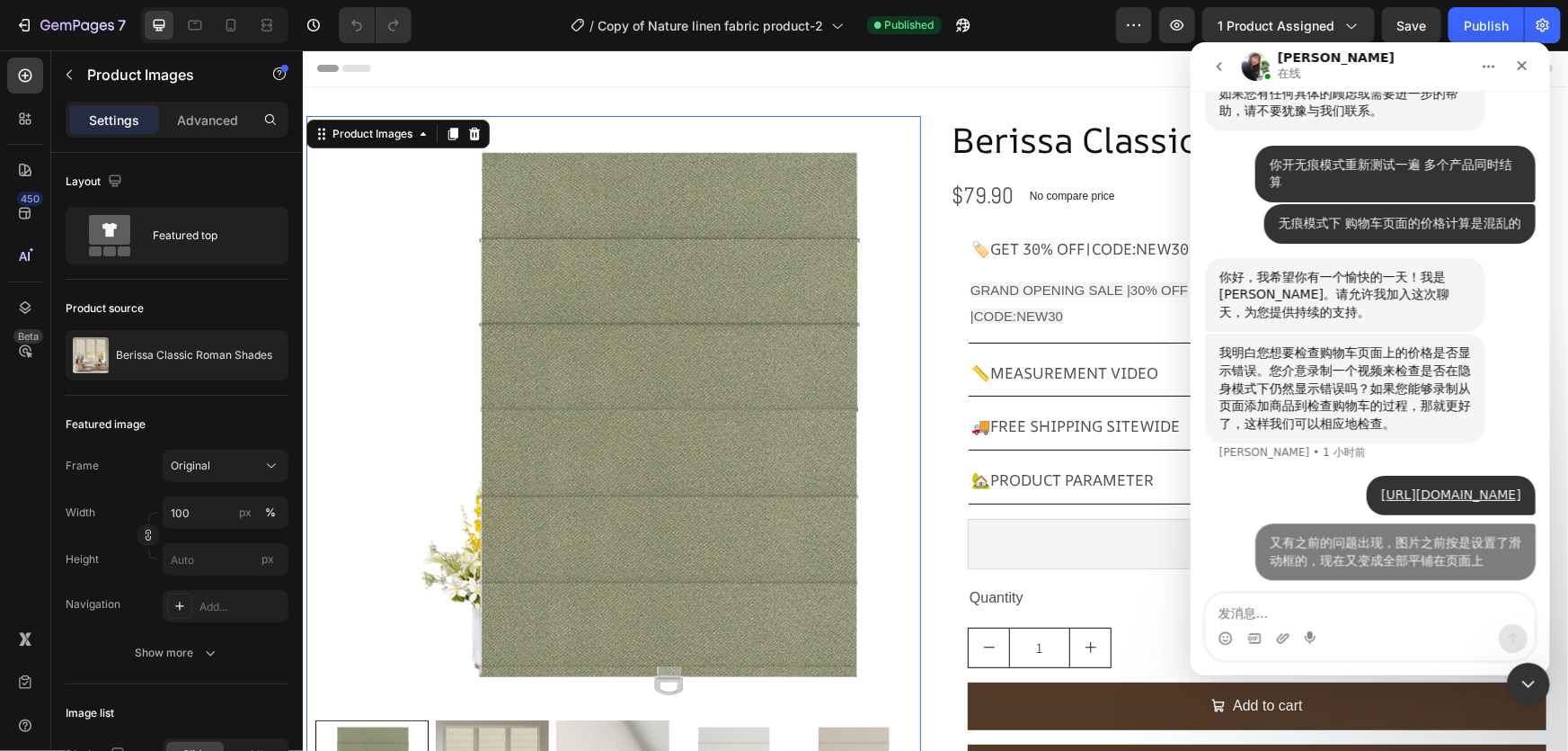
scroll to position [17682, 0]
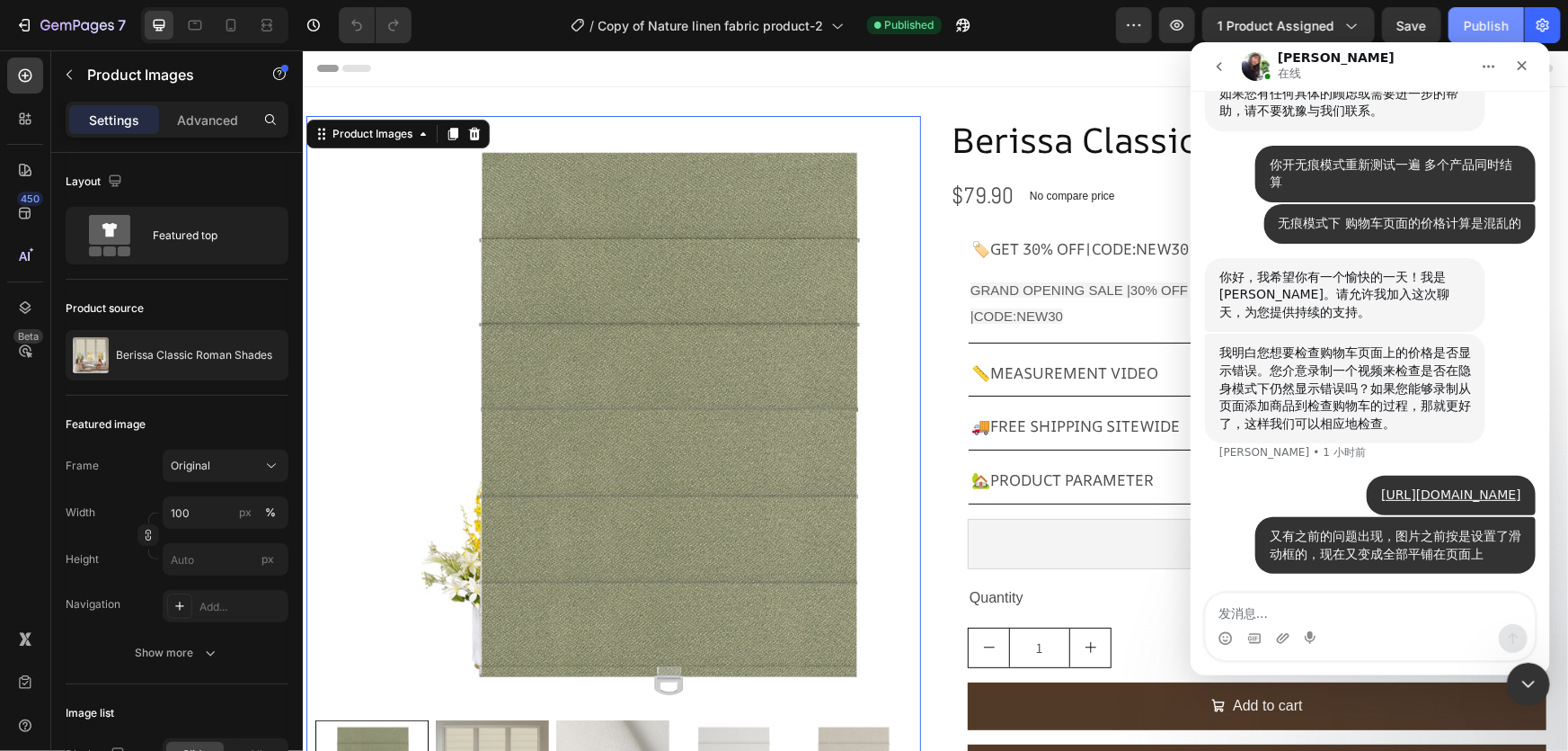
drag, startPoint x: 1408, startPoint y: 30, endPoint x: 1476, endPoint y: 30, distance: 68.0
click at [1411, 30] on span "Save" at bounding box center [1413, 25] width 30 height 15
click at [1476, 30] on div "Publish" at bounding box center [1486, 25] width 45 height 19
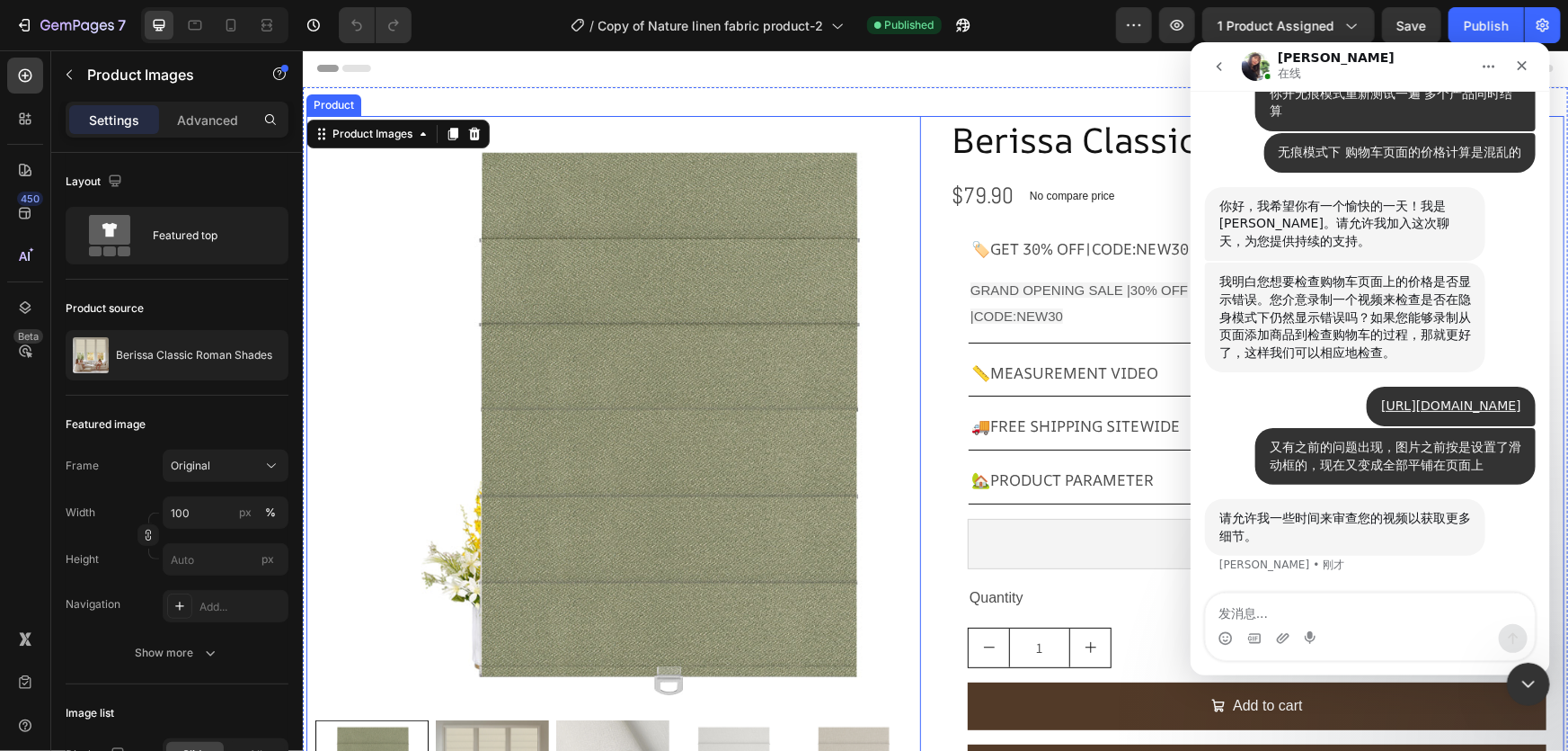
scroll to position [17753, 0]
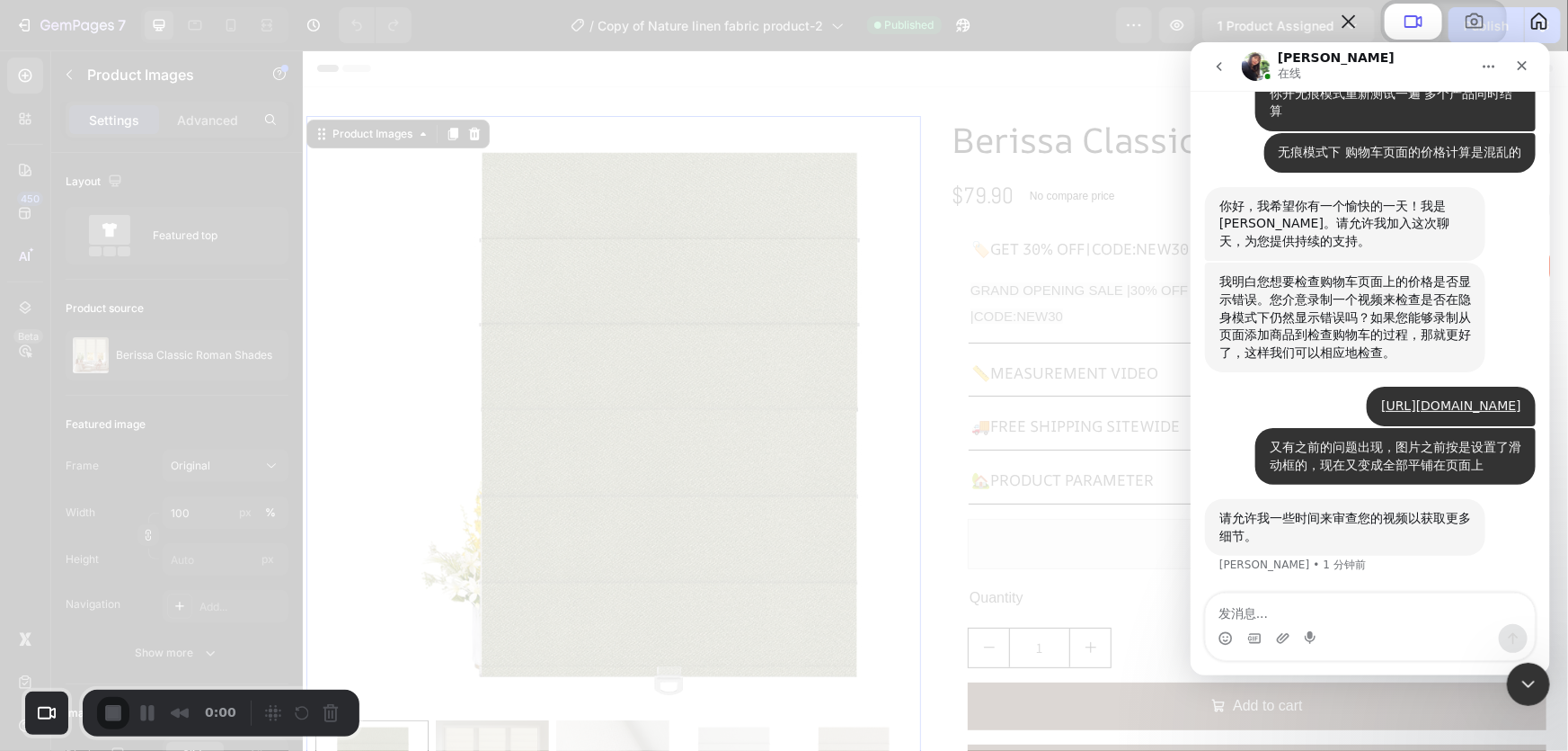
click at [1517, 73] on div "关闭" at bounding box center [1522, 65] width 33 height 33
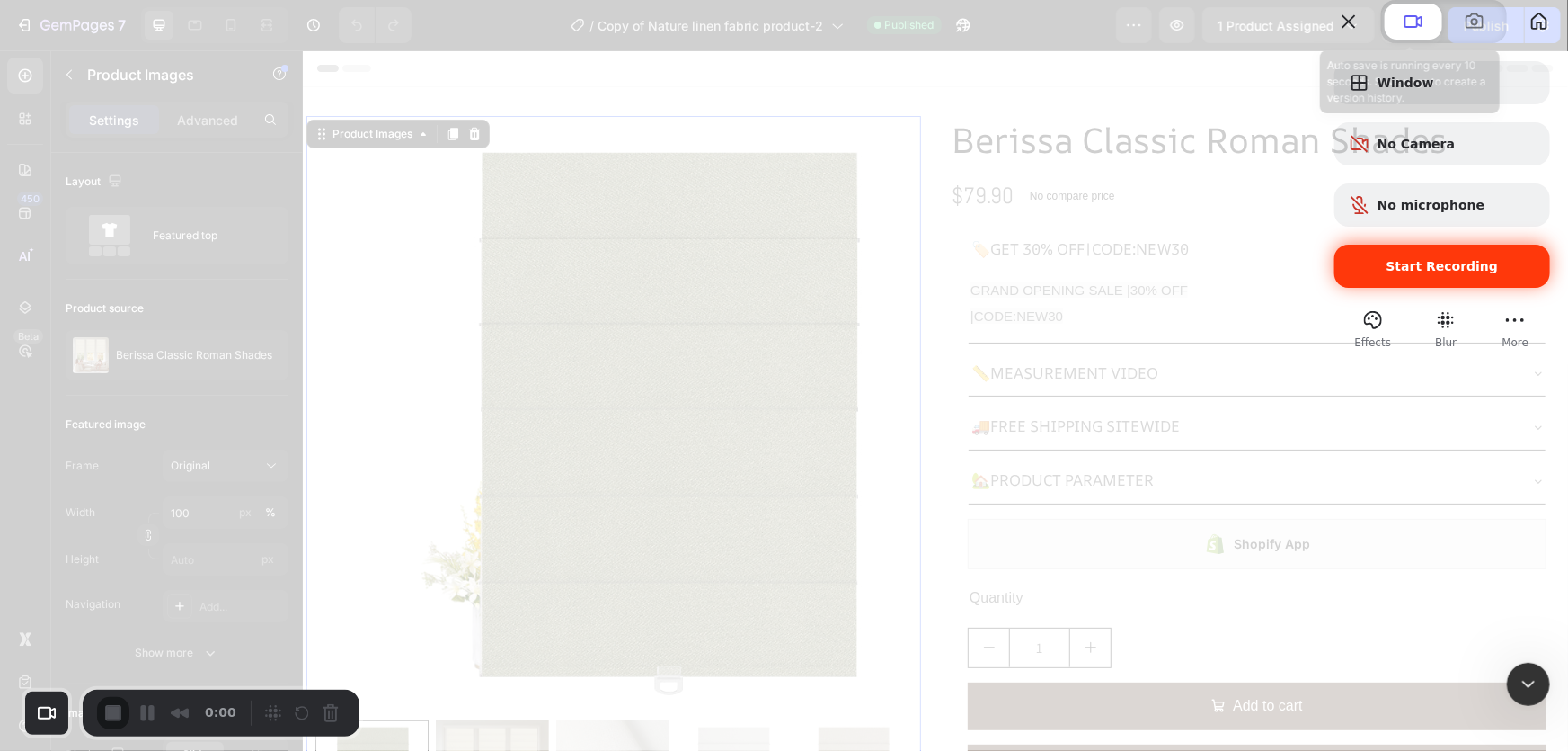
click at [1397, 287] on div "Start Recording" at bounding box center [1442, 265] width 215 height 43
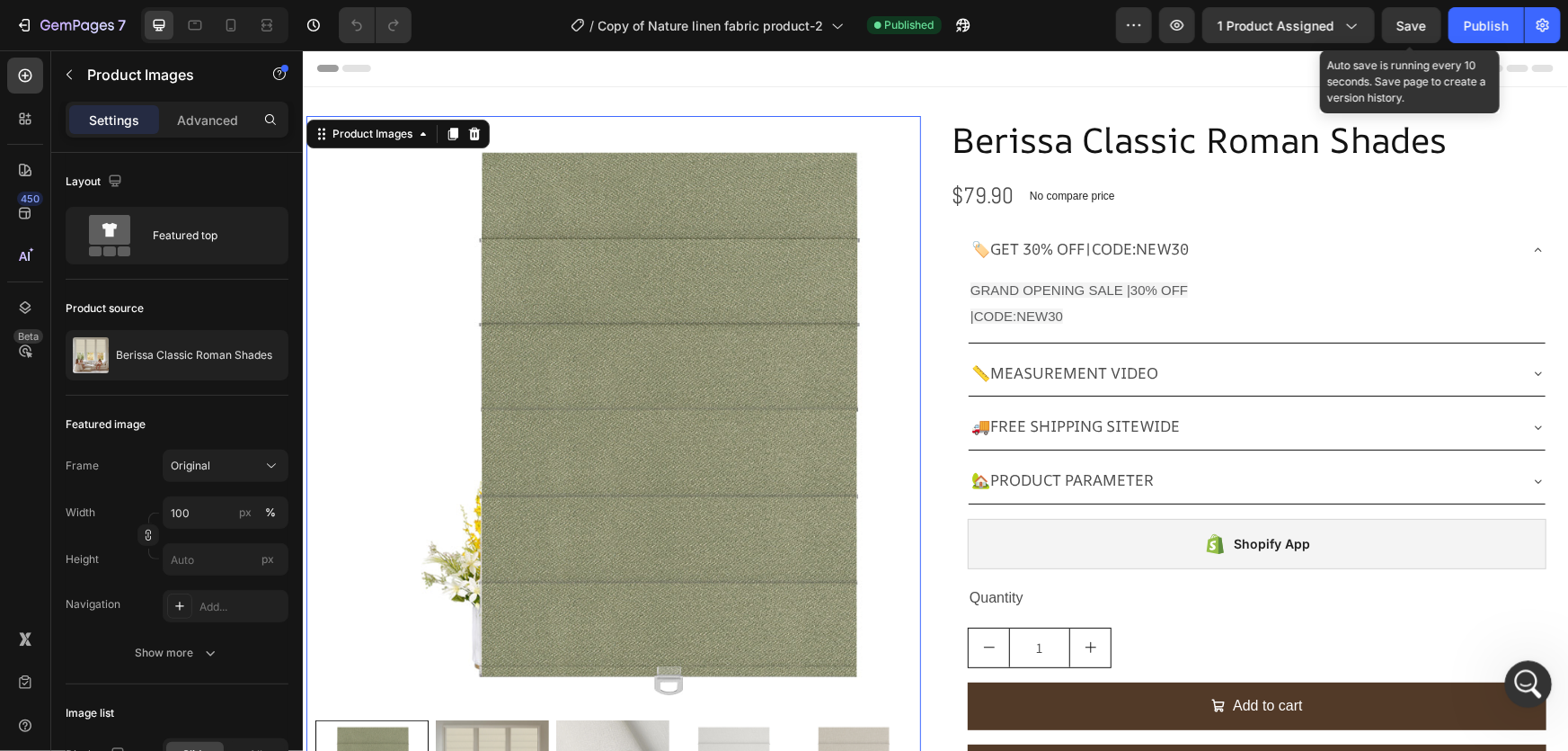
click at [1515, 673] on div "打开 Intercom Messenger" at bounding box center [1525, 681] width 59 height 59
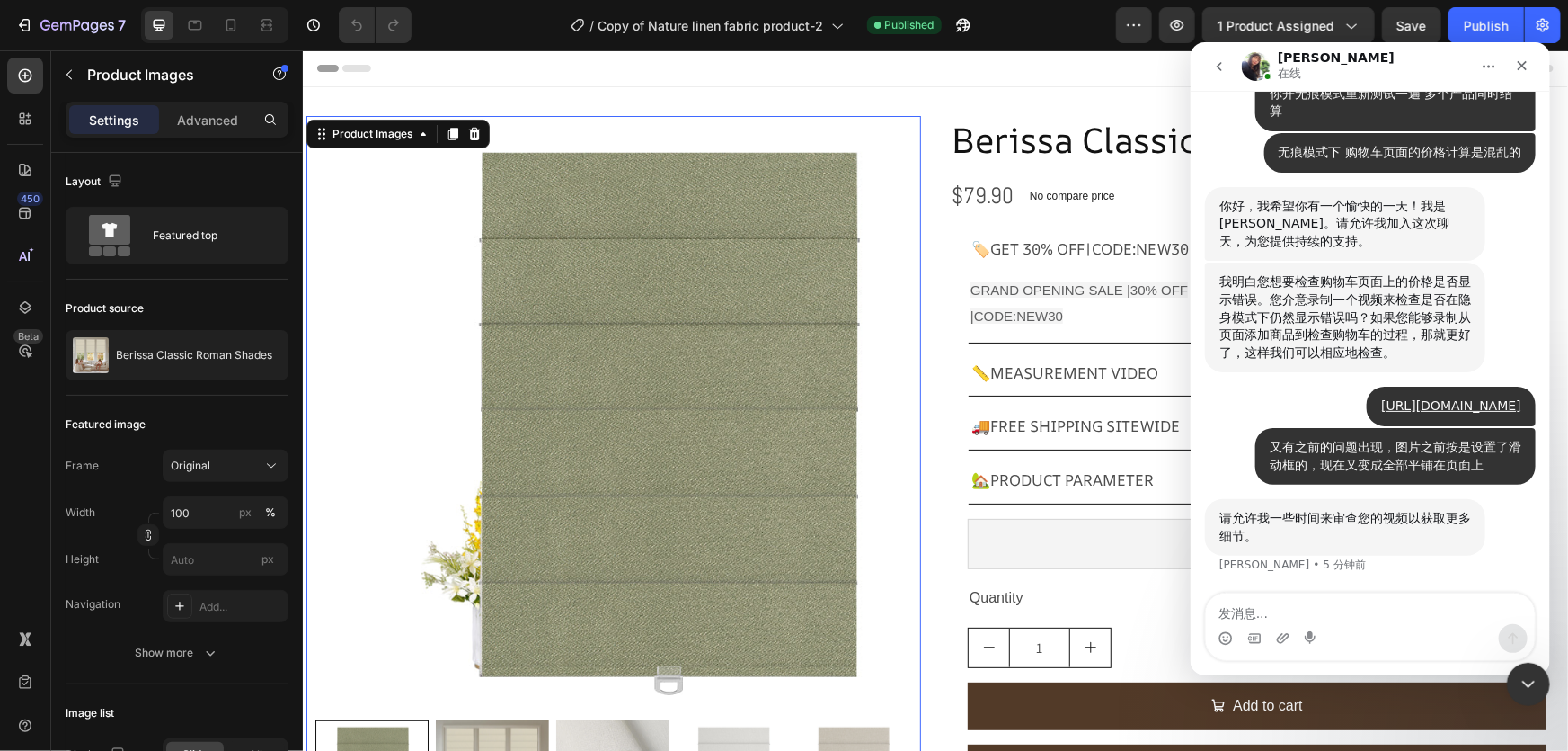
click at [1258, 602] on textarea "发消息..." at bounding box center [1370, 608] width 329 height 31
type textarea "[URL][DOMAIN_NAME]"
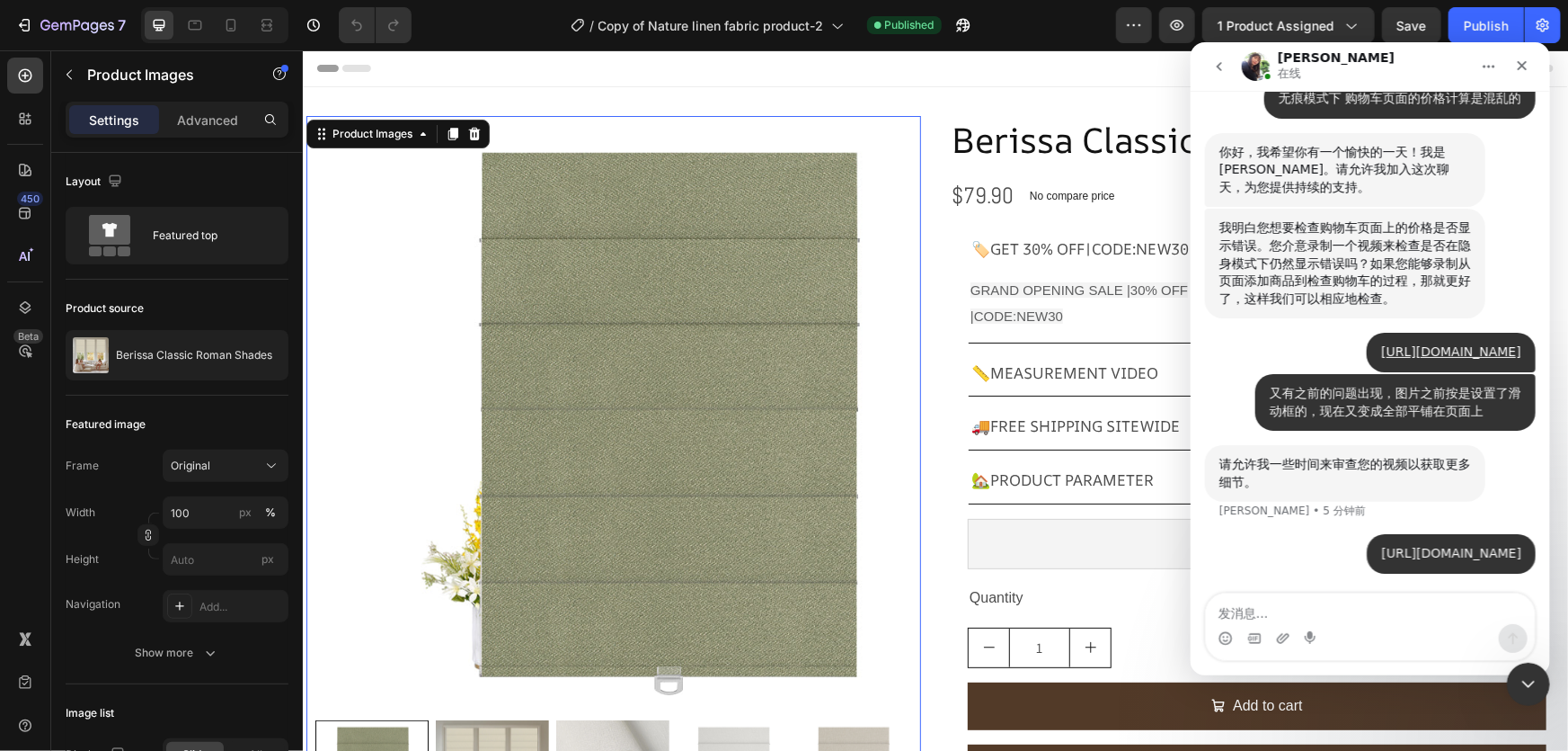
scroll to position [17859, 0]
type textarea "这个价格你看出问题了吗"
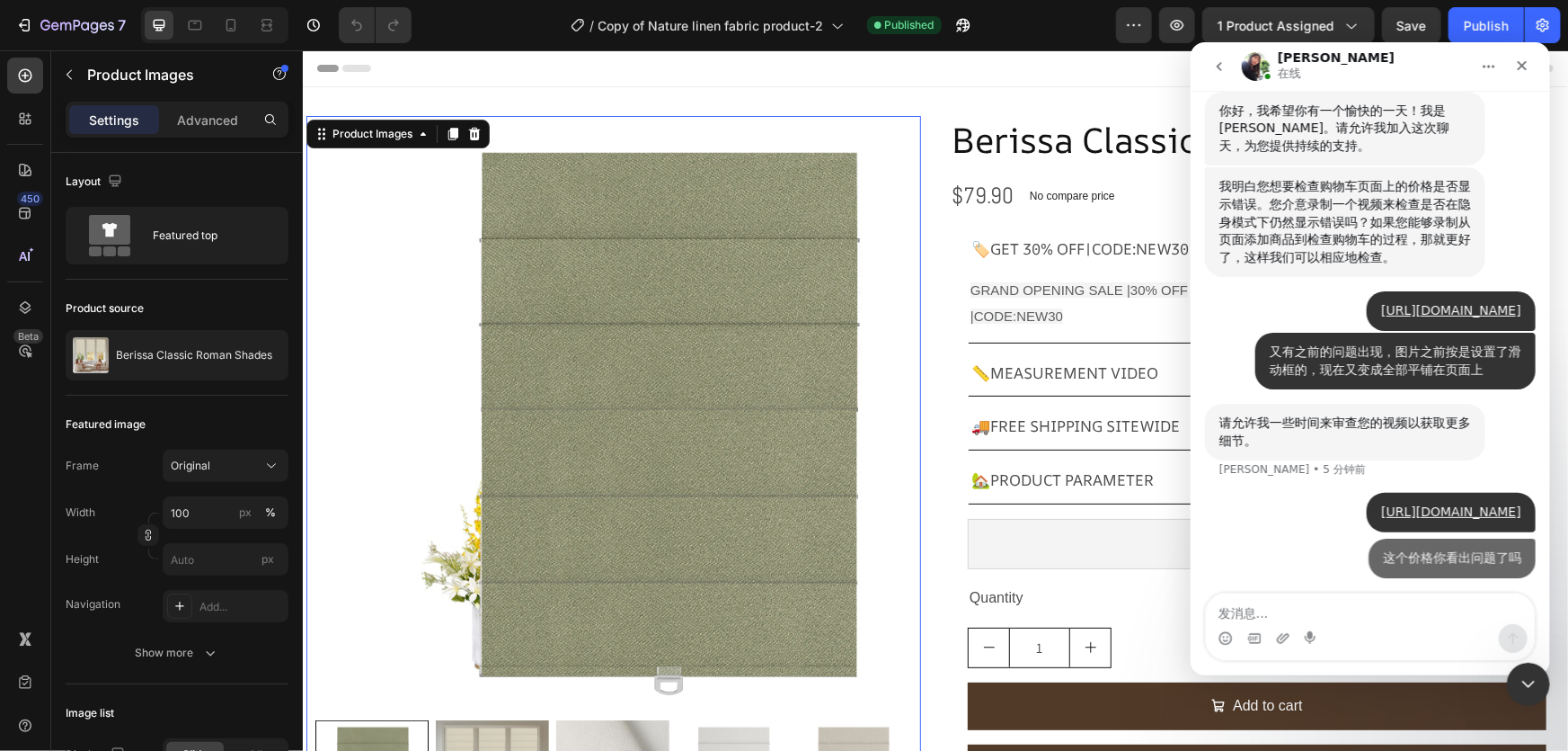
scroll to position [17899, 0]
click at [1293, 615] on textarea "发消息..." at bounding box center [1370, 608] width 329 height 31
type textarea "d"
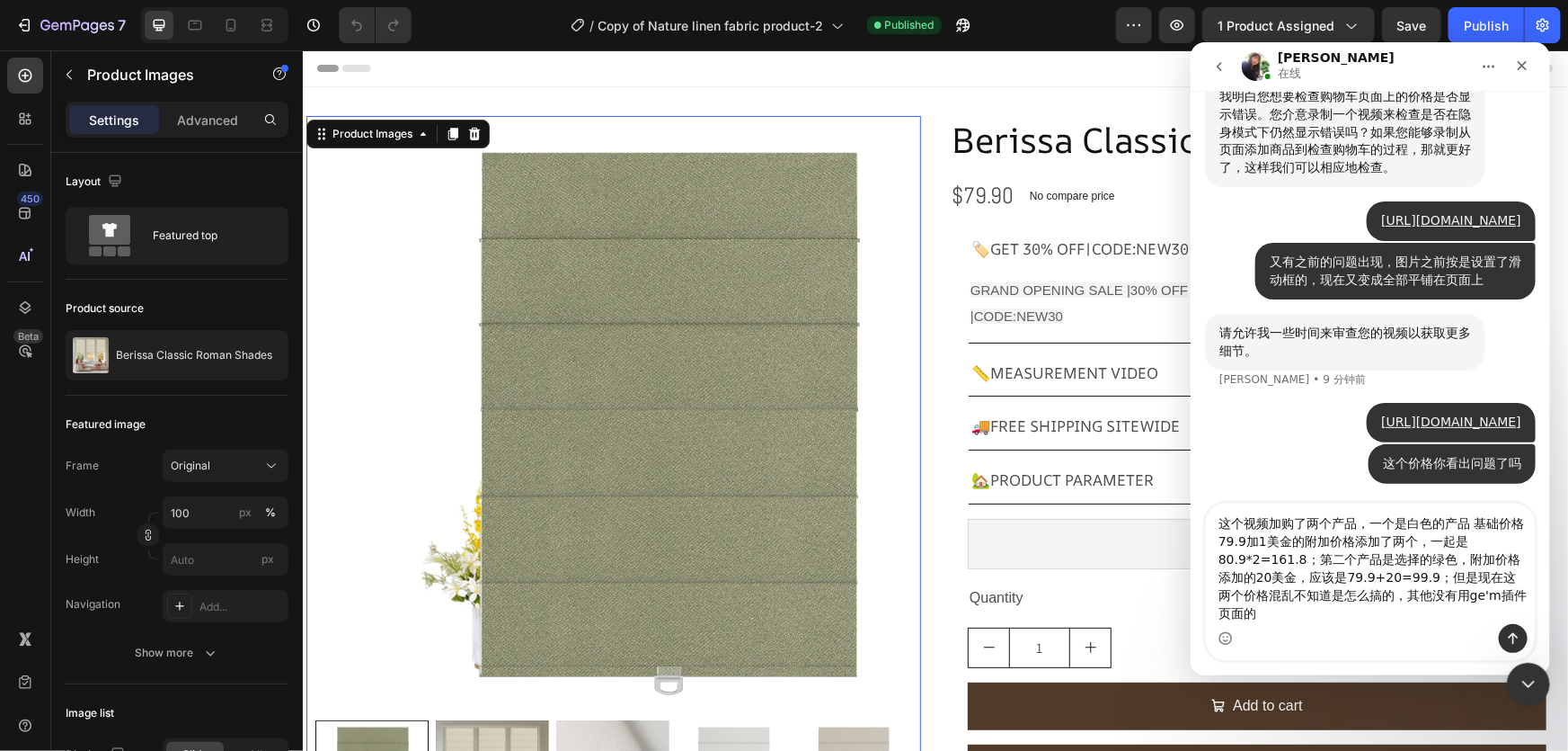
scroll to position [17989, 0]
type textarea "这个视频加购了两个产品，一个是白色的产品 基础价格79.9加1美金的附加价格添加了两个，一起是80.9*2=161.8；第二个产品是选择的绿色，附加价格添加的…"
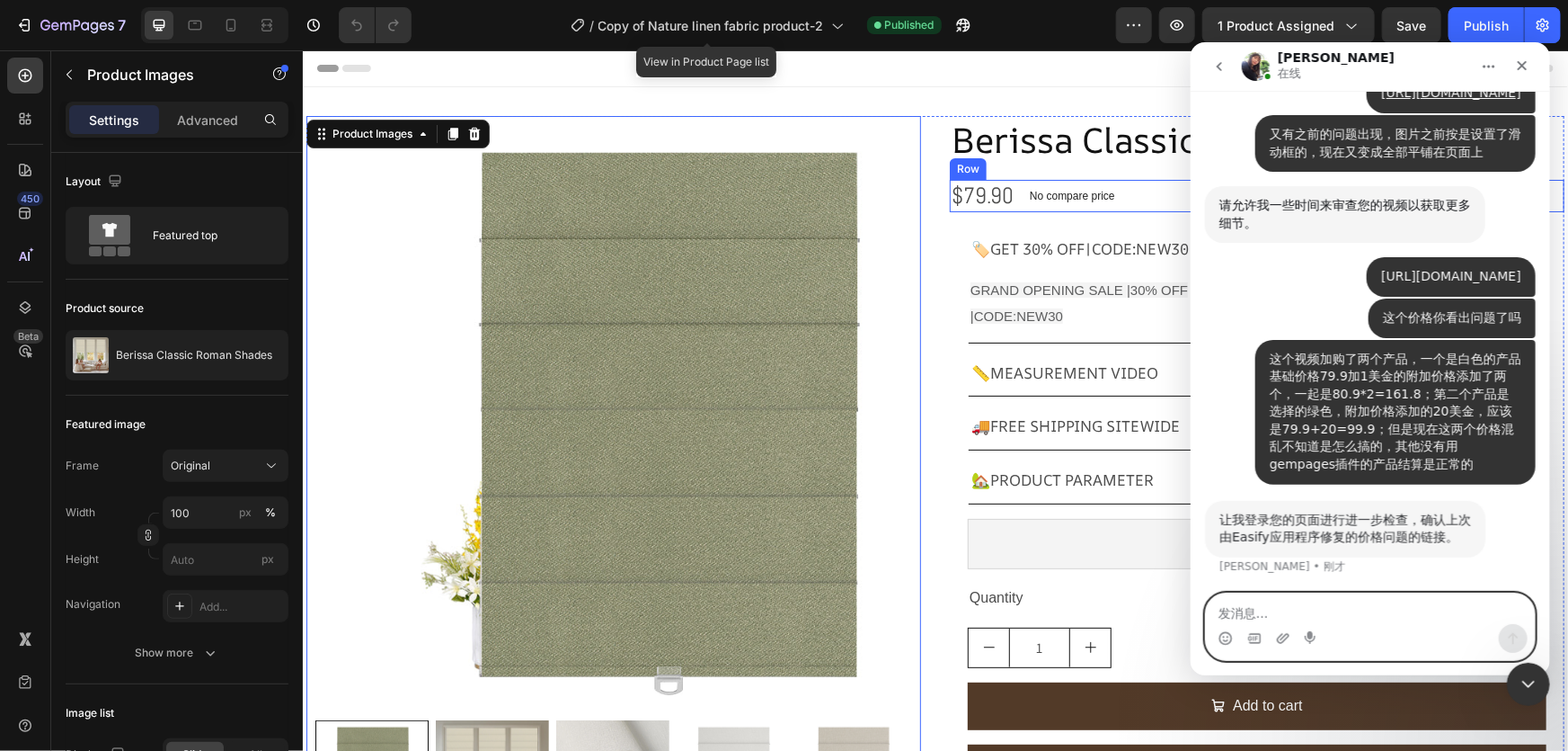
scroll to position [18118, 0]
click at [1263, 612] on textarea "发消息..." at bounding box center [1370, 608] width 329 height 31
type textarea "可以"
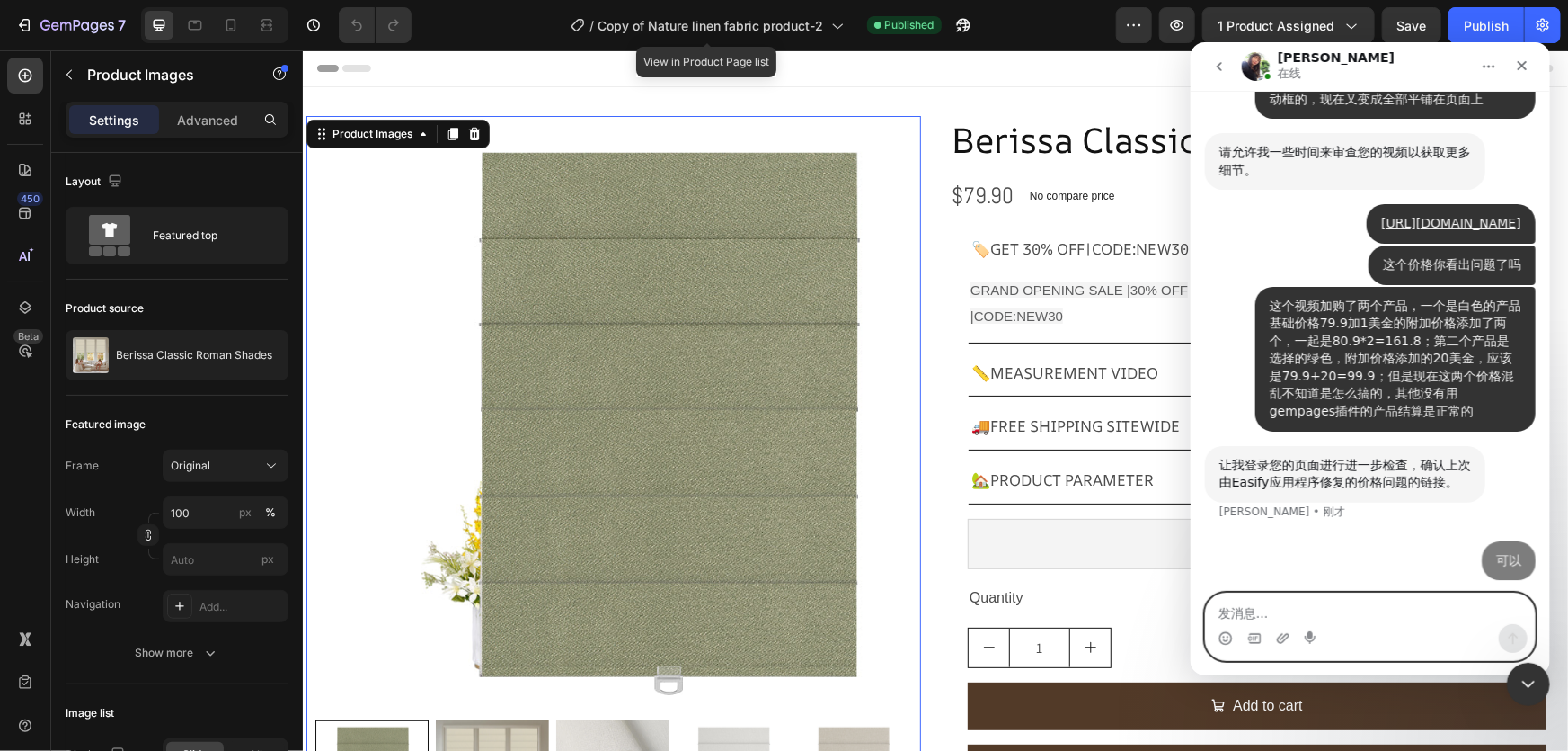
scroll to position [18171, 0]
type textarea "n"
type textarea "之"
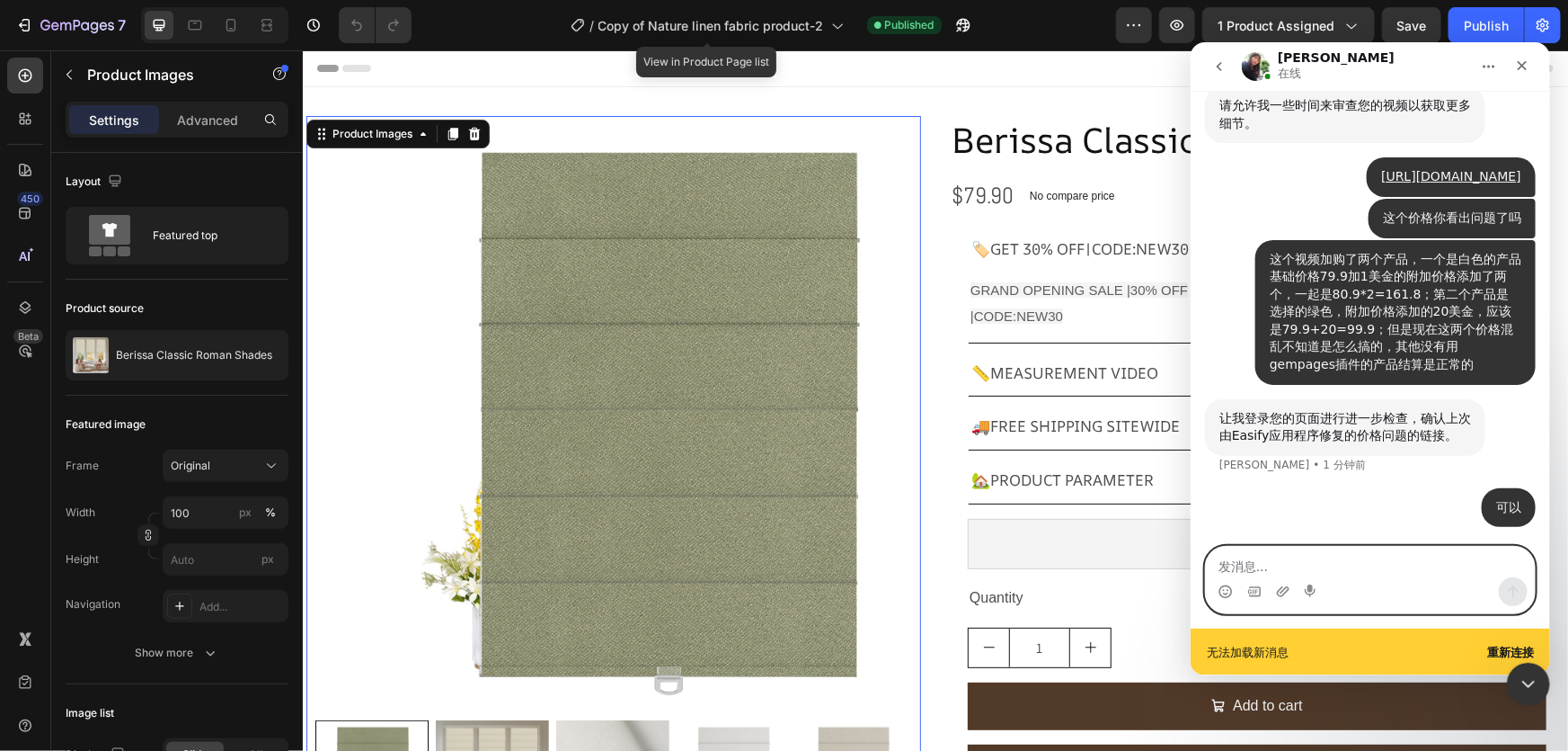
scroll to position [18219, 0]
click at [1281, 566] on textarea "发消息..." at bounding box center [1370, 561] width 329 height 31
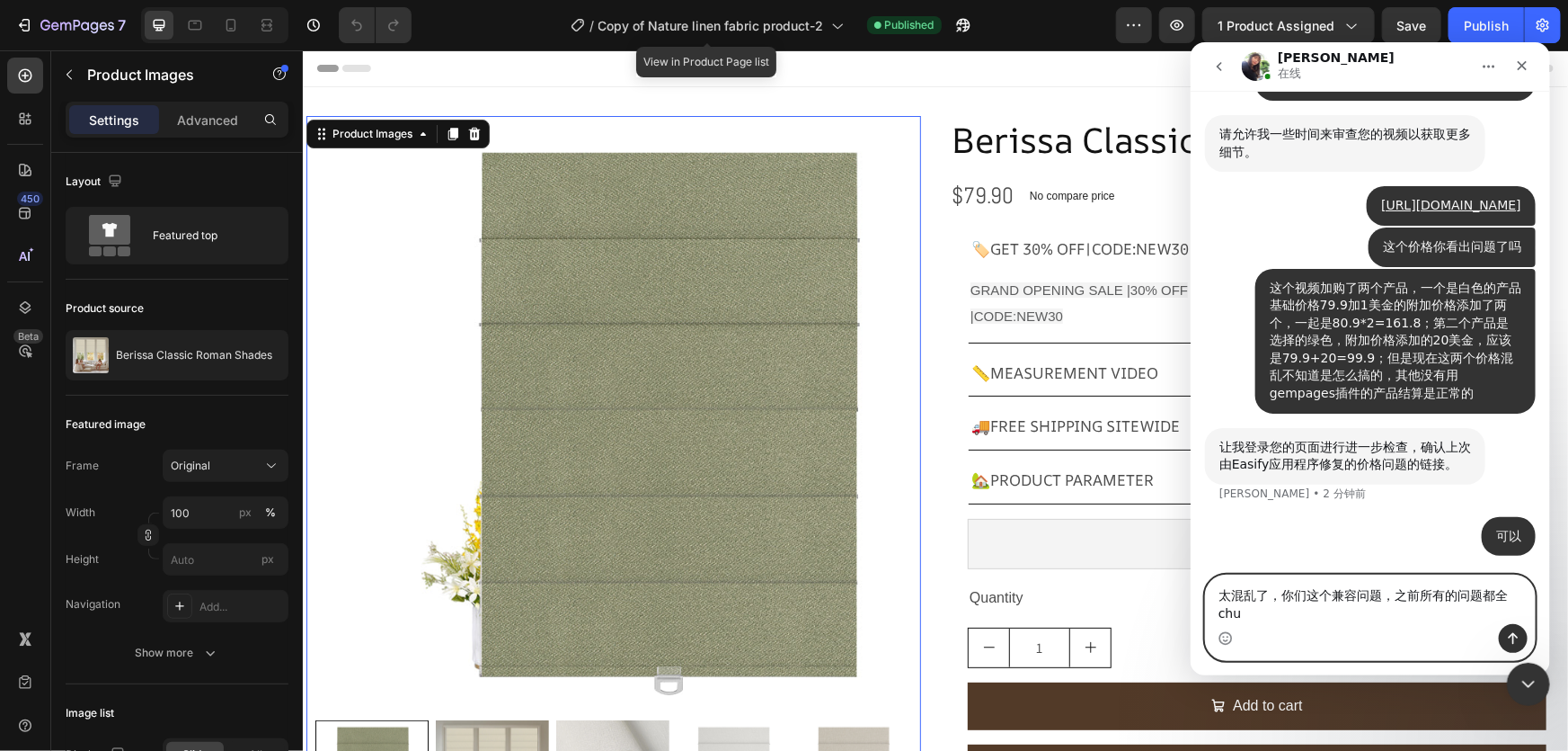
scroll to position [18189, 0]
type textarea "太混乱了，你们这个兼容问题，之前所有的问题都全出现了，反反复复的"
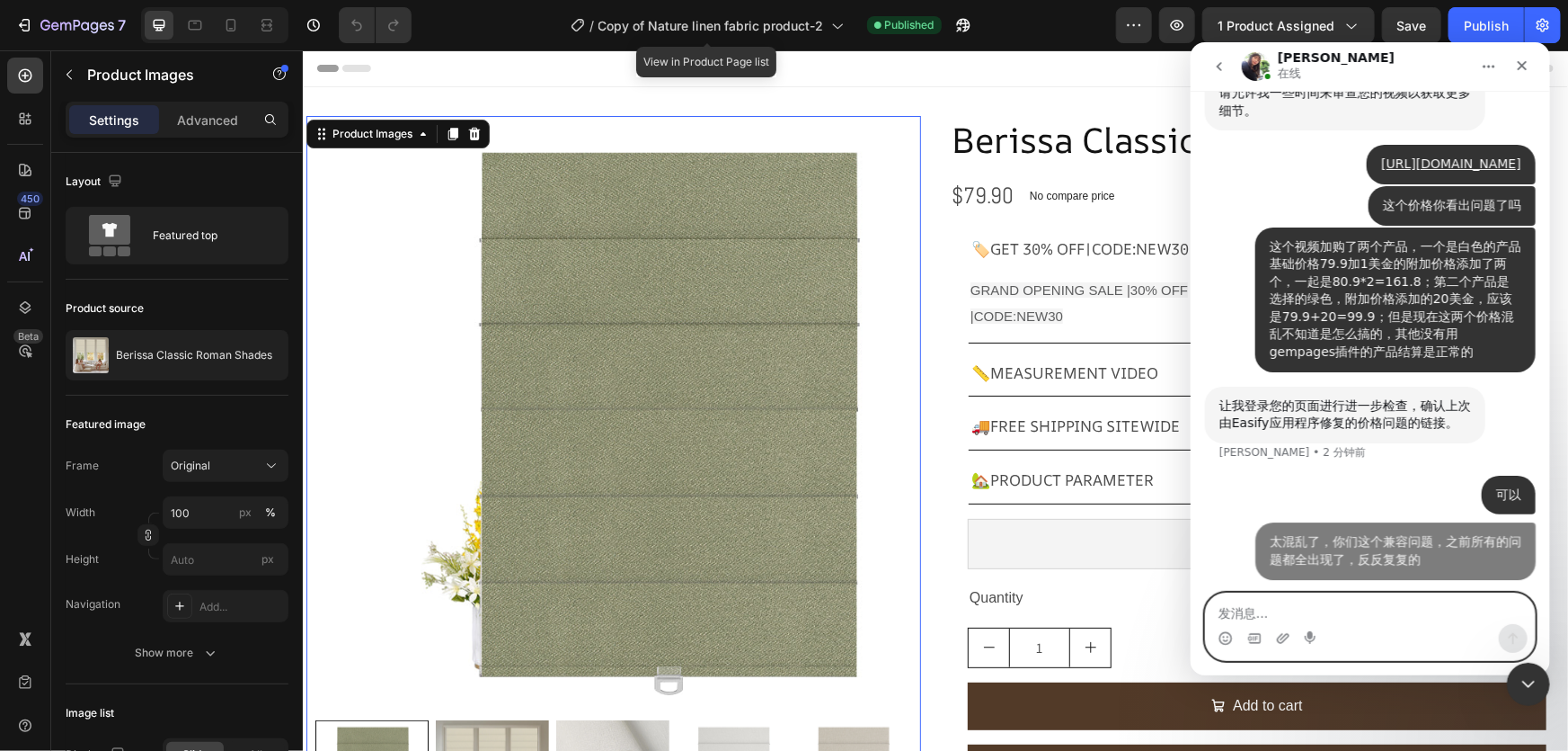
scroll to position [18230, 0]
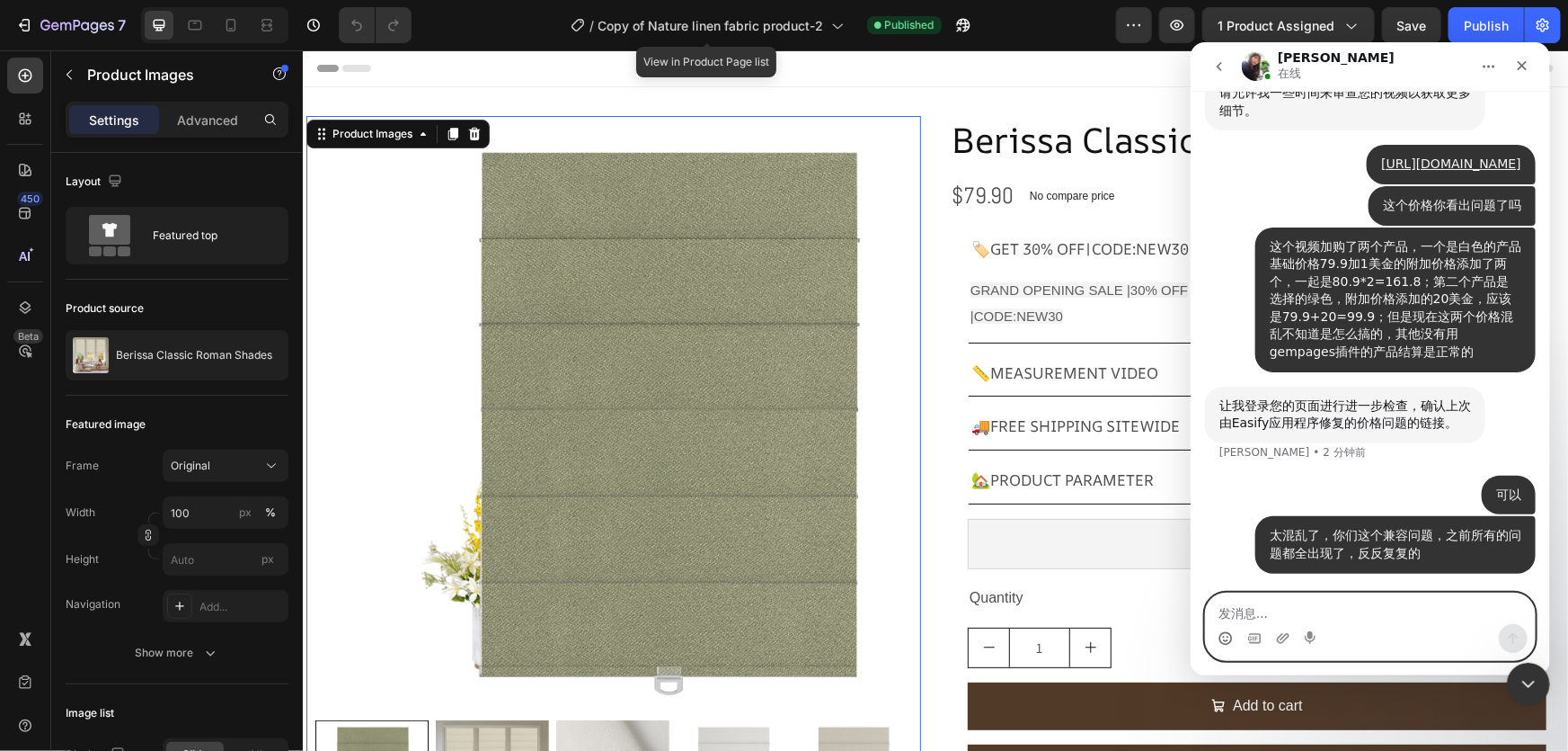
click at [1223, 643] on circle "表情符号选取器" at bounding box center [1224, 636] width 12 height 12
click at [1224, 631] on circle "表情符号选取器" at bounding box center [1224, 636] width 12 height 12
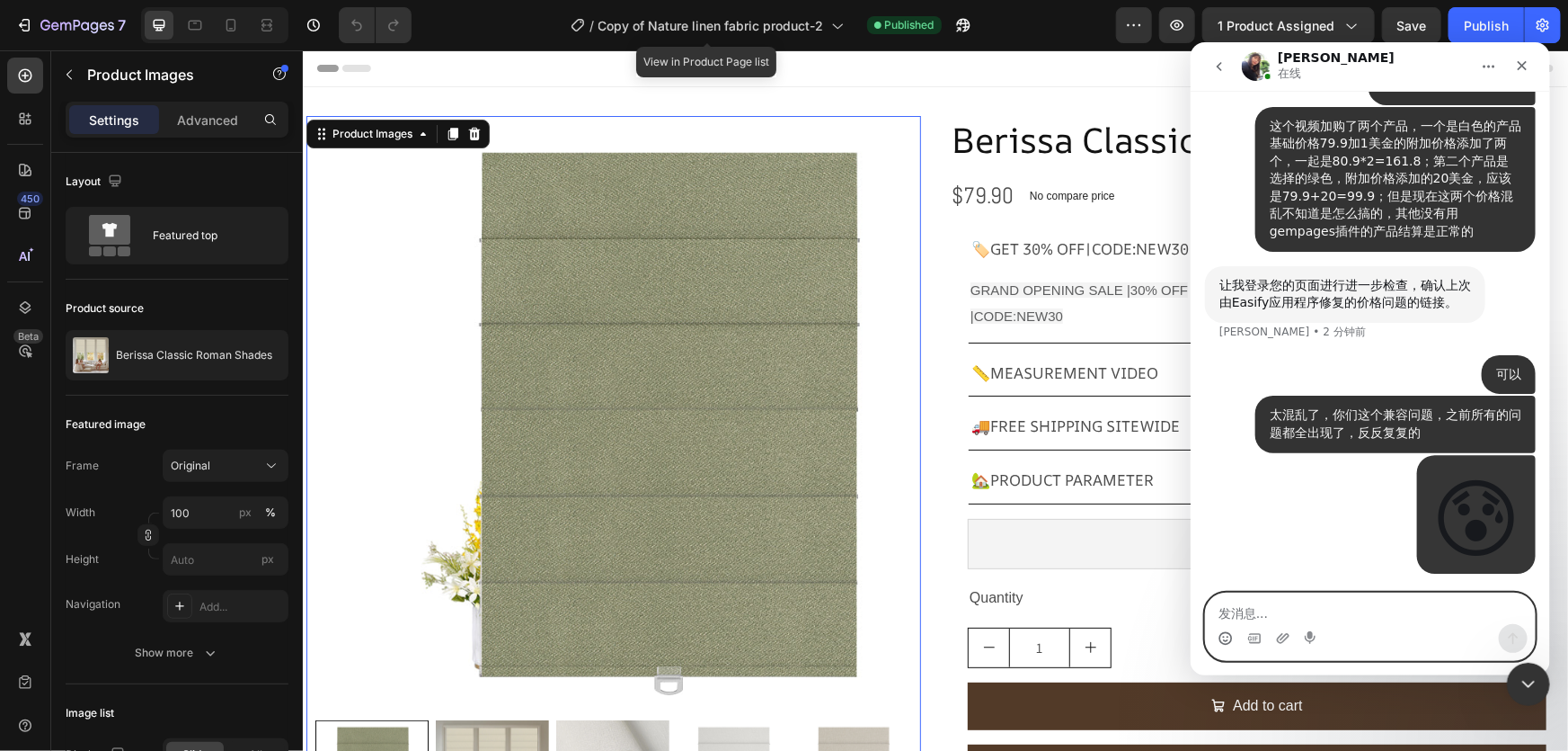
scroll to position [18350, 0]
click at [1519, 69] on icon "关闭" at bounding box center [1522, 65] width 15 height 15
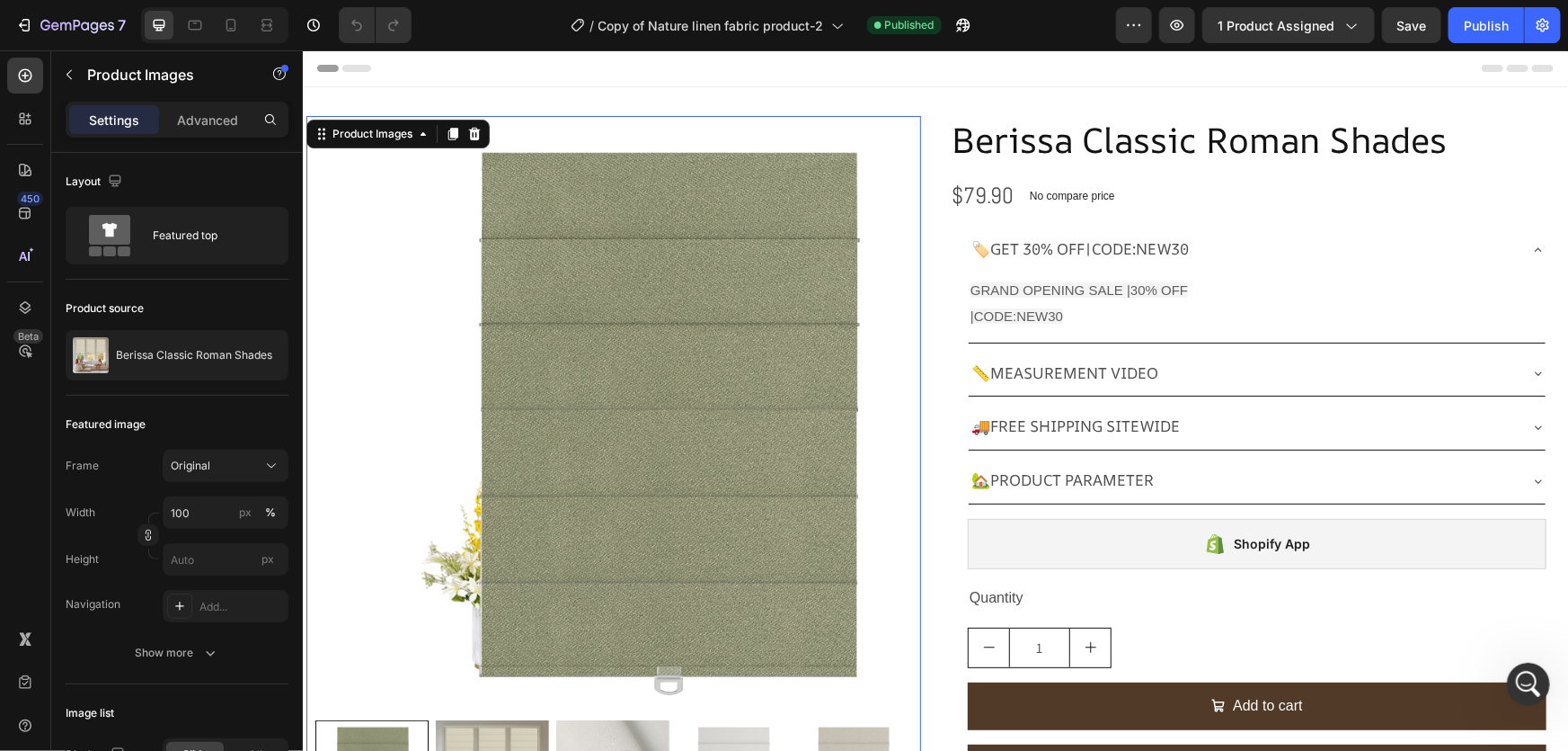
scroll to position [18490, 0]
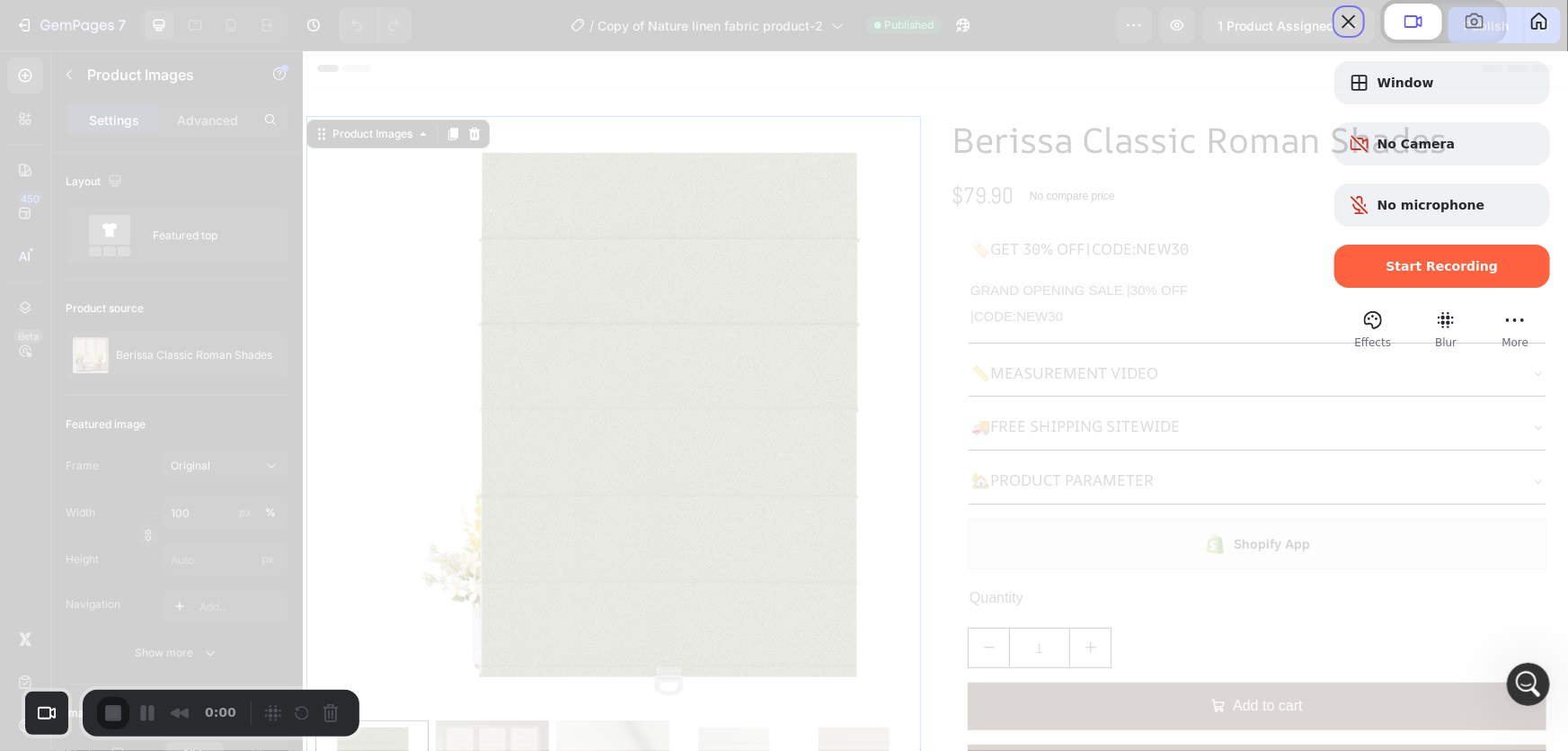
drag, startPoint x: 973, startPoint y: 130, endPoint x: 1269, endPoint y: 224, distance: 310.6
click at [1459, 287] on div "Start Recording" at bounding box center [1442, 265] width 215 height 43
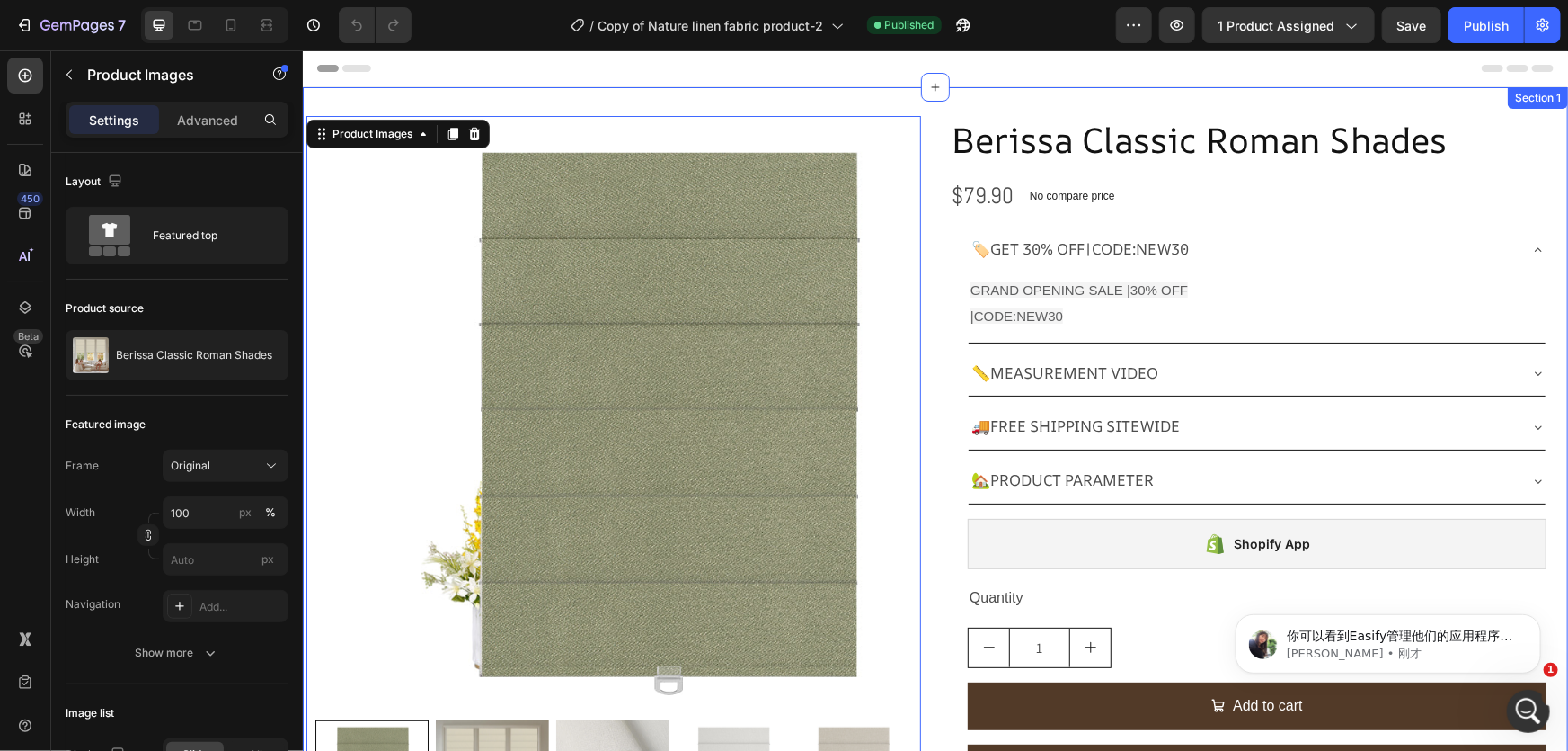
scroll to position [0, 0]
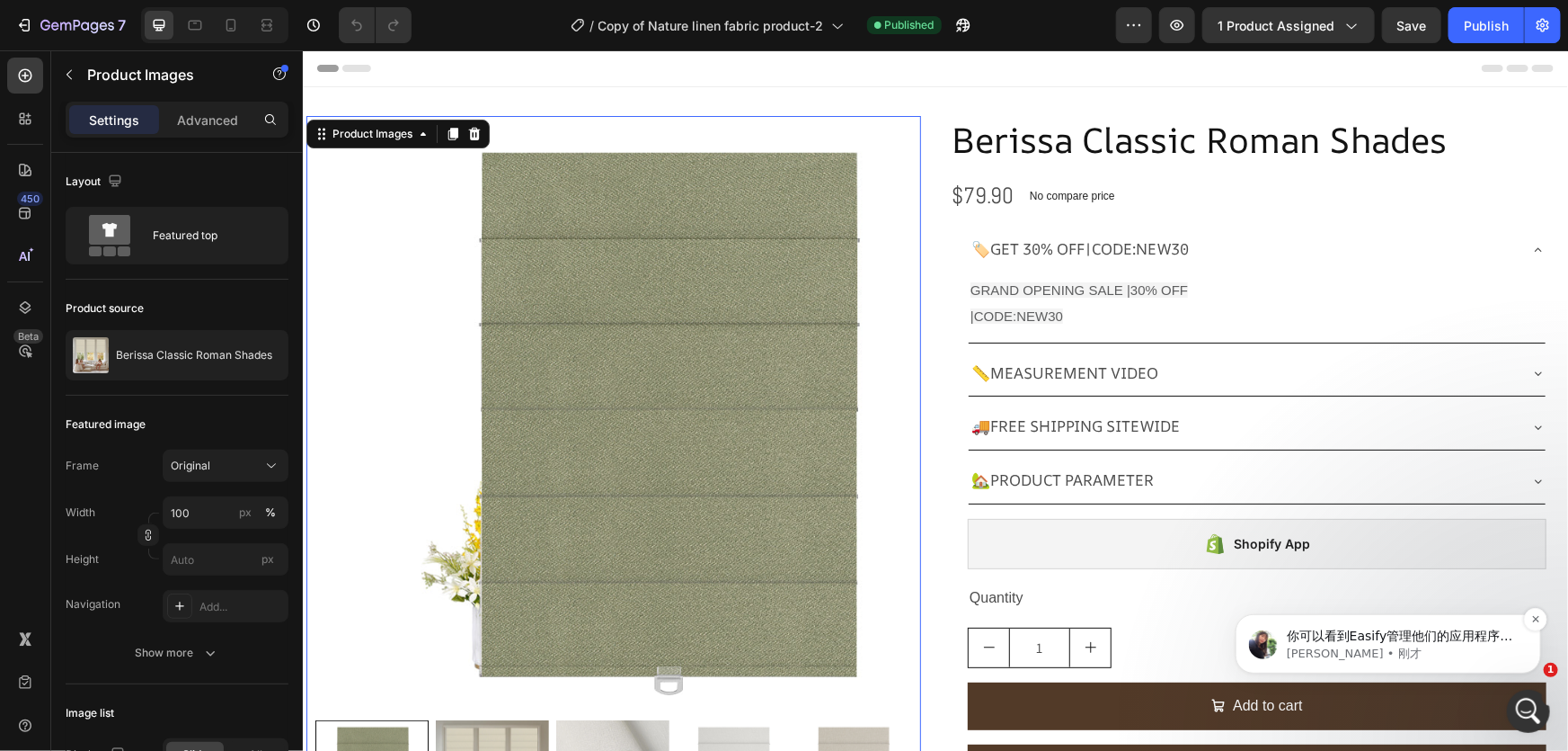
click at [1379, 637] on p "你可以看到Easify管理他们的应用程序代码，并将其修复以连接到我们的价格，我们无法在他们的应用程序小部件上做任何事情。但是，我们不确定为什么它现在在您的页面…" at bounding box center [1402, 636] width 232 height 18
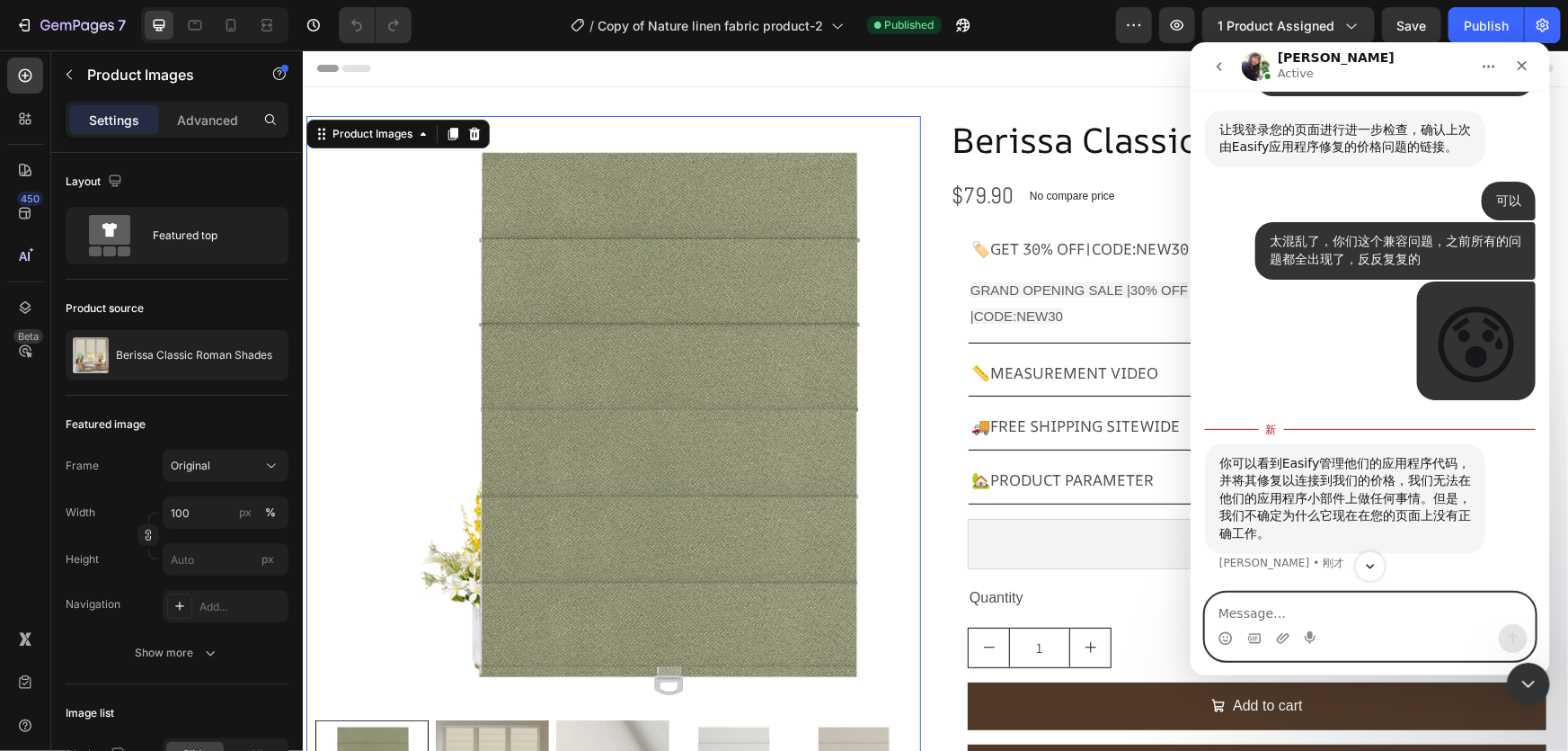
scroll to position [18575, 0]
drag, startPoint x: 1250, startPoint y: 519, endPoint x: 1350, endPoint y: 510, distance: 100.4
click at [1350, 510] on div "你可以看到Easify管理他们的应用程序代码，并将其修复以连接到我们的价格，我们无法在他们的应用程序小部件上做任何事情。但是，我们不确定为什么它现在在您的页面…" at bounding box center [1344, 497] width 252 height 88
drag, startPoint x: 1346, startPoint y: 540, endPoint x: 1308, endPoint y: 587, distance: 60.4
click at [1345, 540] on div "你可以看到Easify管理他们的应用程序代码，并将其修复以连接到我们的价格，我们无法在他们的应用程序小部件上做任何事情。但是，我们不确定为什么它现在在您的页面…" at bounding box center [1344, 497] width 252 height 88
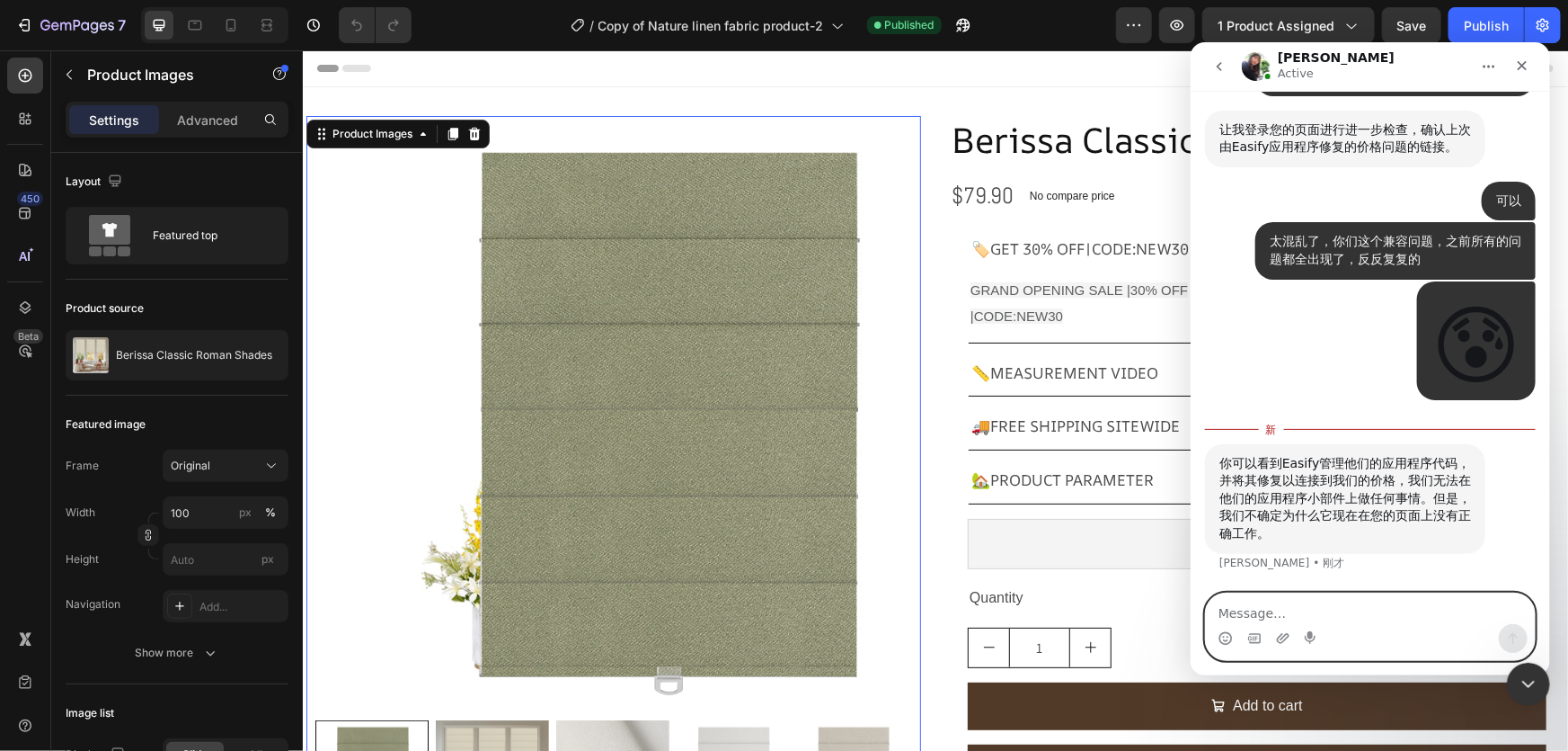
click at [1237, 606] on textarea "Message…" at bounding box center [1370, 608] width 329 height 31
paste textarea "[URL][DOMAIN_NAME]"
type textarea "[URL][DOMAIN_NAME]"
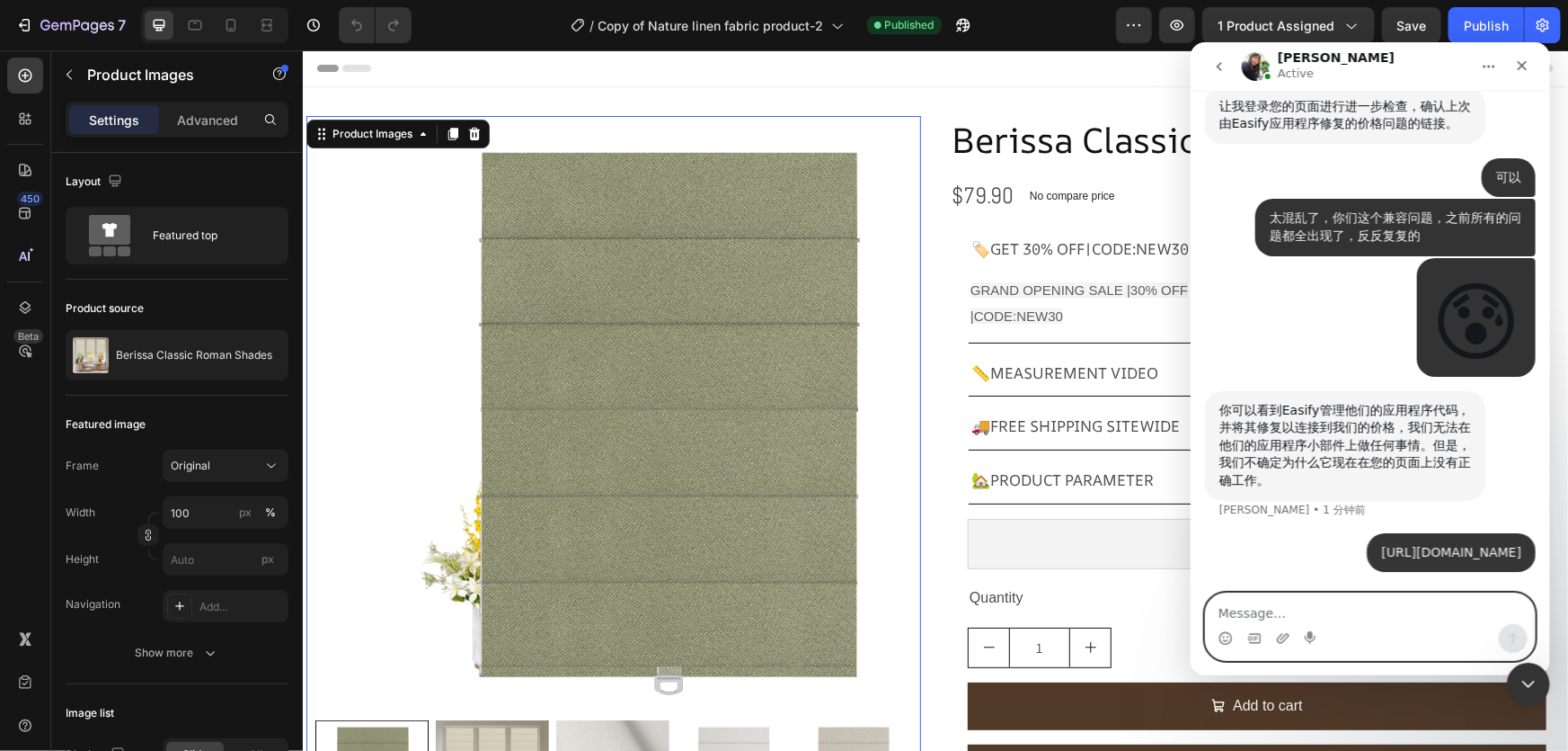
scroll to position [18651, 0]
click at [1279, 610] on textarea "又正常了" at bounding box center [1370, 608] width 329 height 31
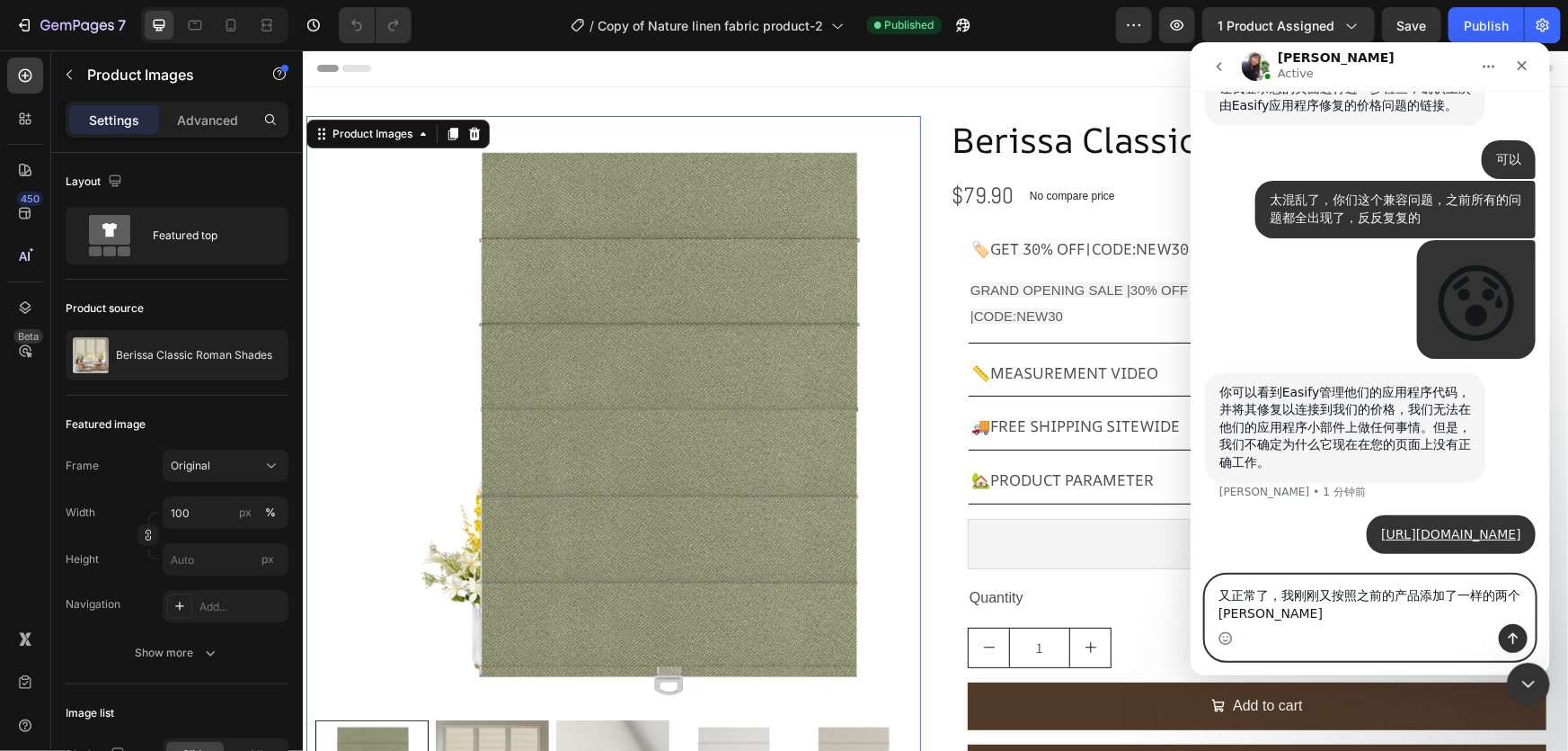
scroll to position [18670, 0]
type textarea "又正常了，我刚刚又按照之前的产品添加了一样的两个产品，价格是正常的。"
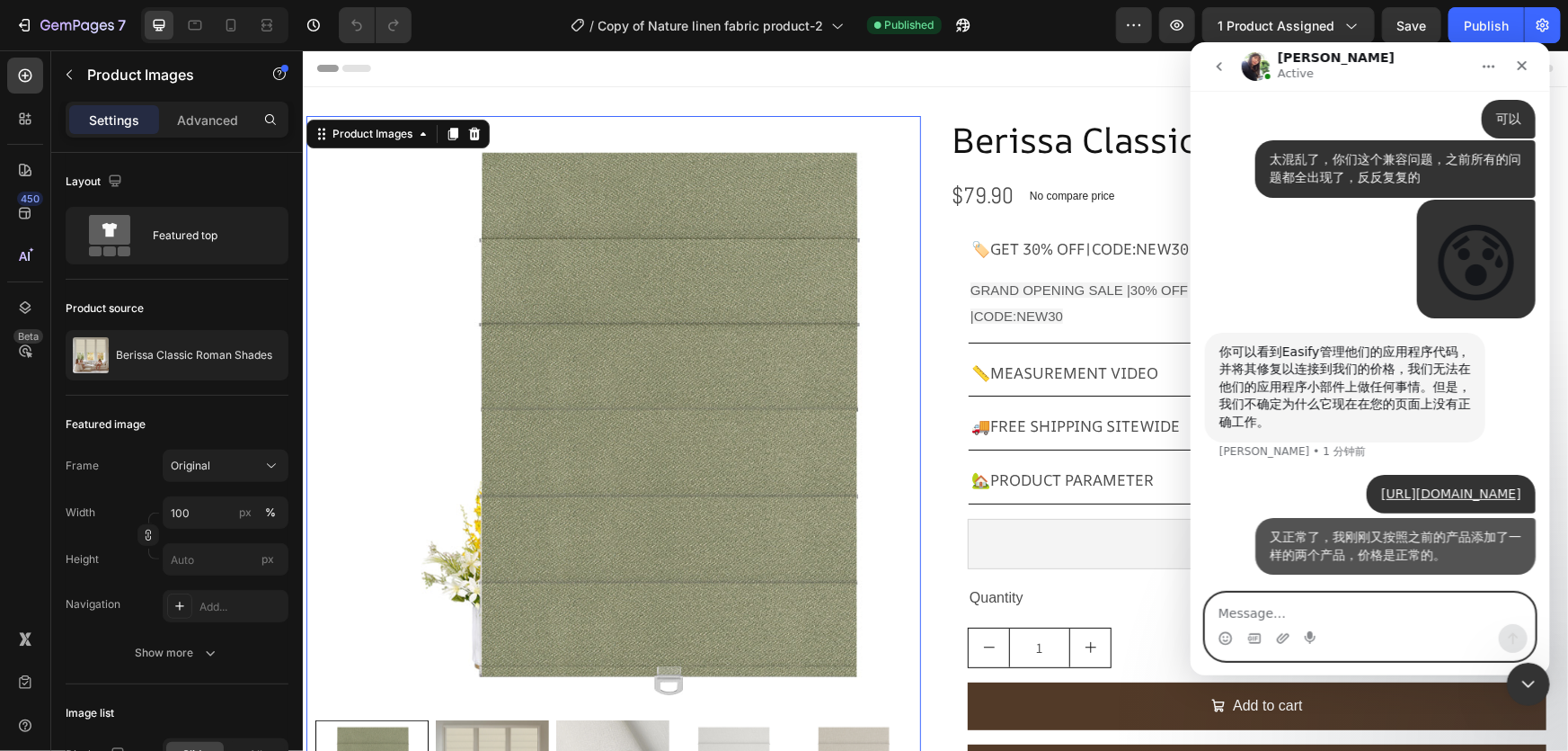
scroll to position [18710, 0]
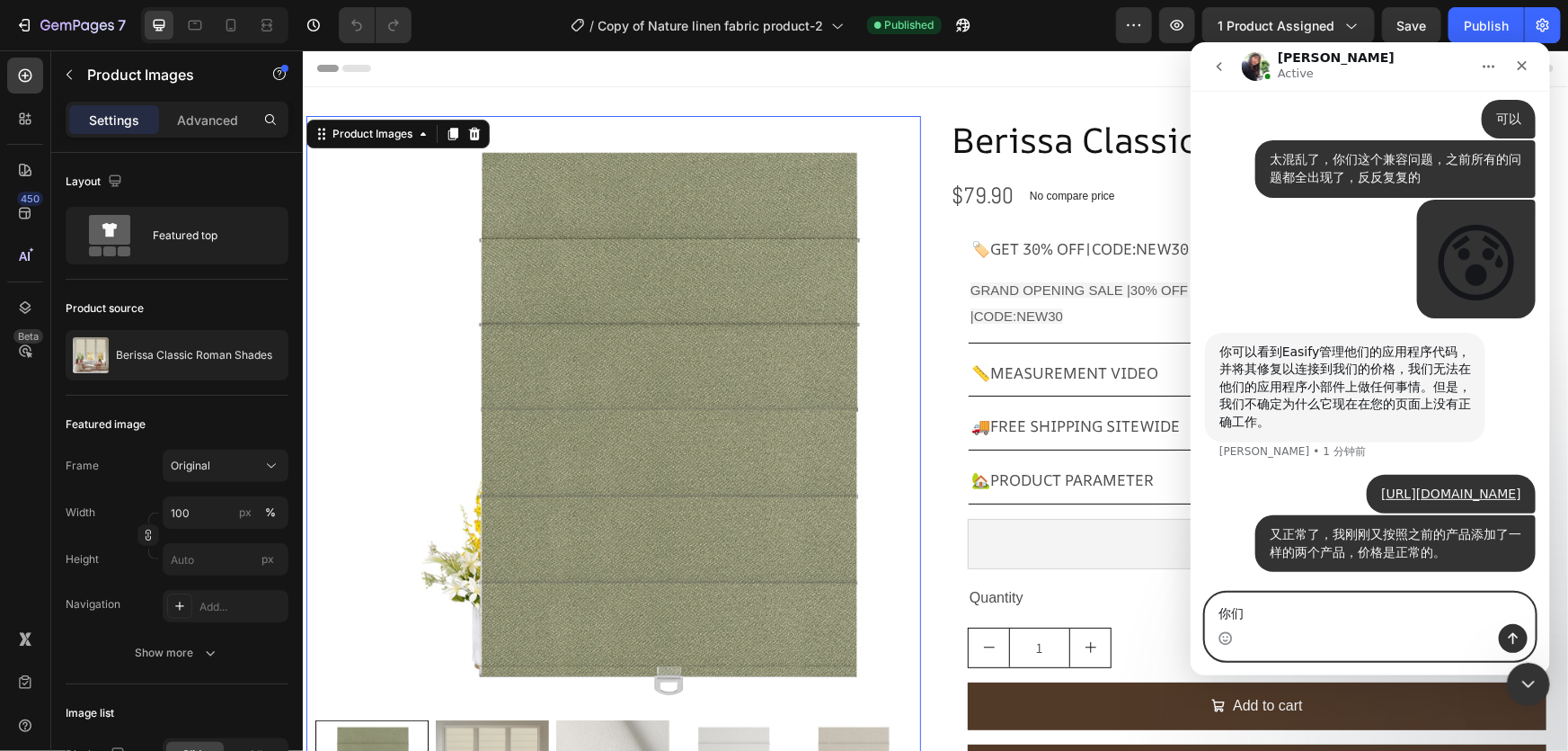
type textarea "你"
type textarea "应该是你们的兼容问题"
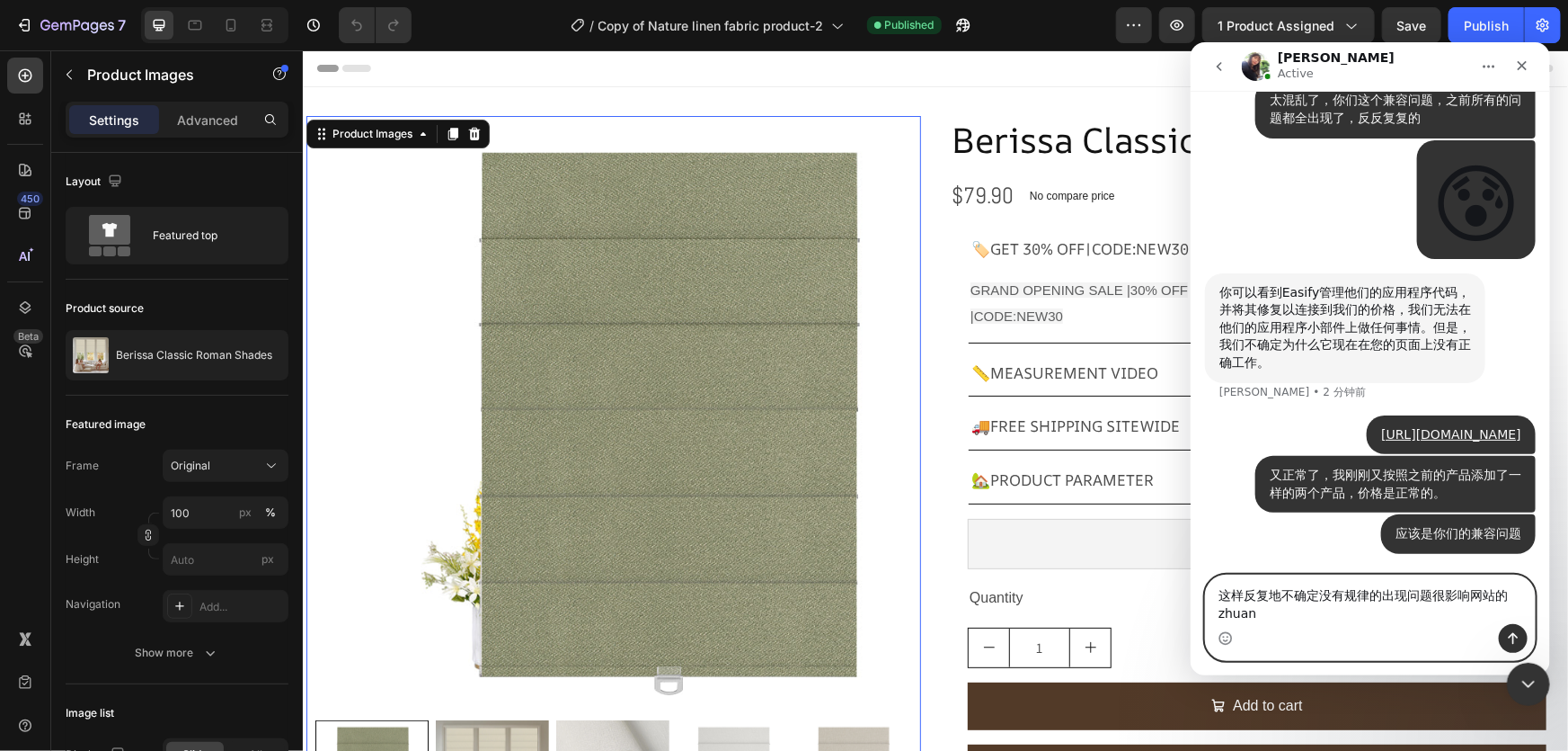
scroll to position [18770, 0]
type textarea "这样反复地不确定没有规律的出现问题很影响网站的转化"
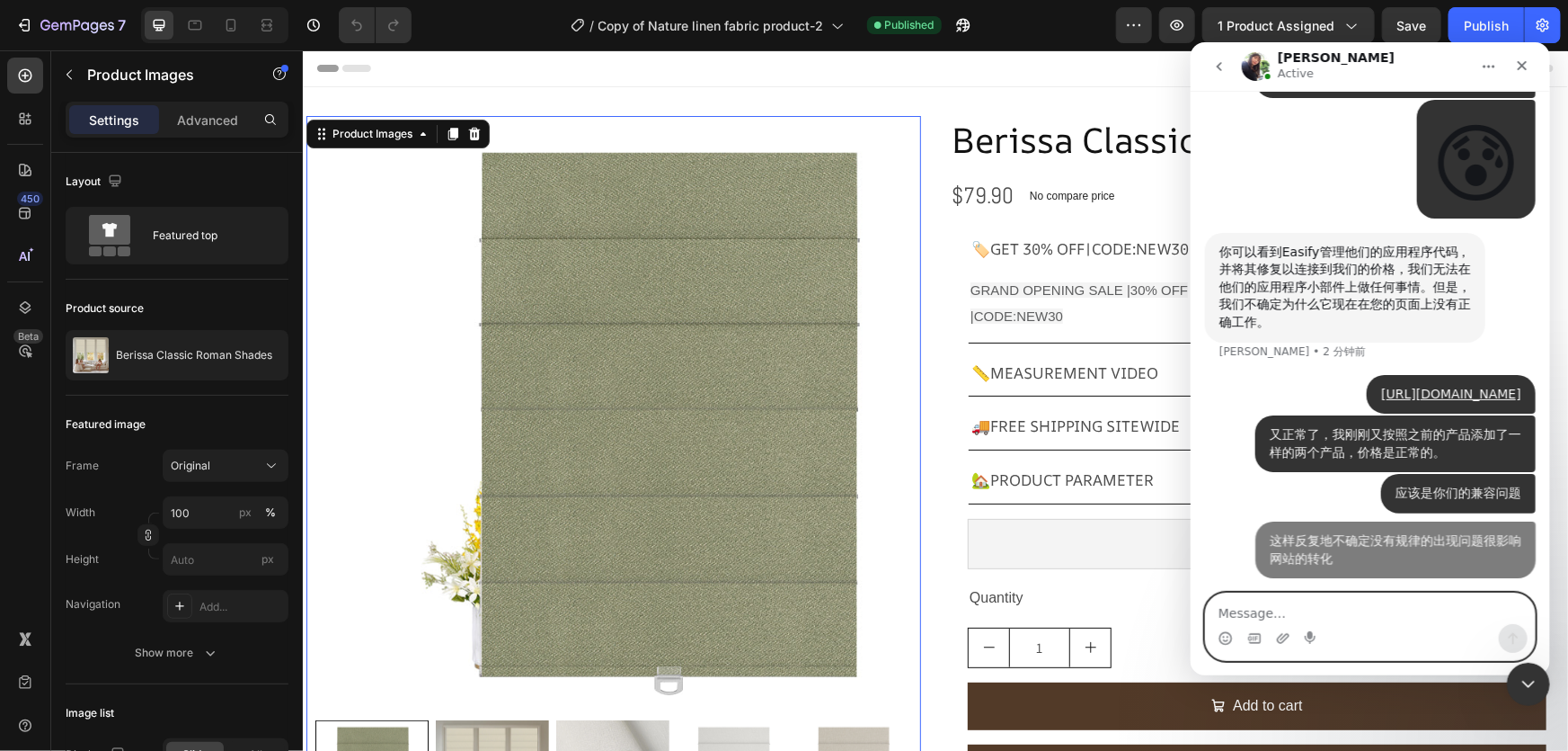
scroll to position [18810, 0]
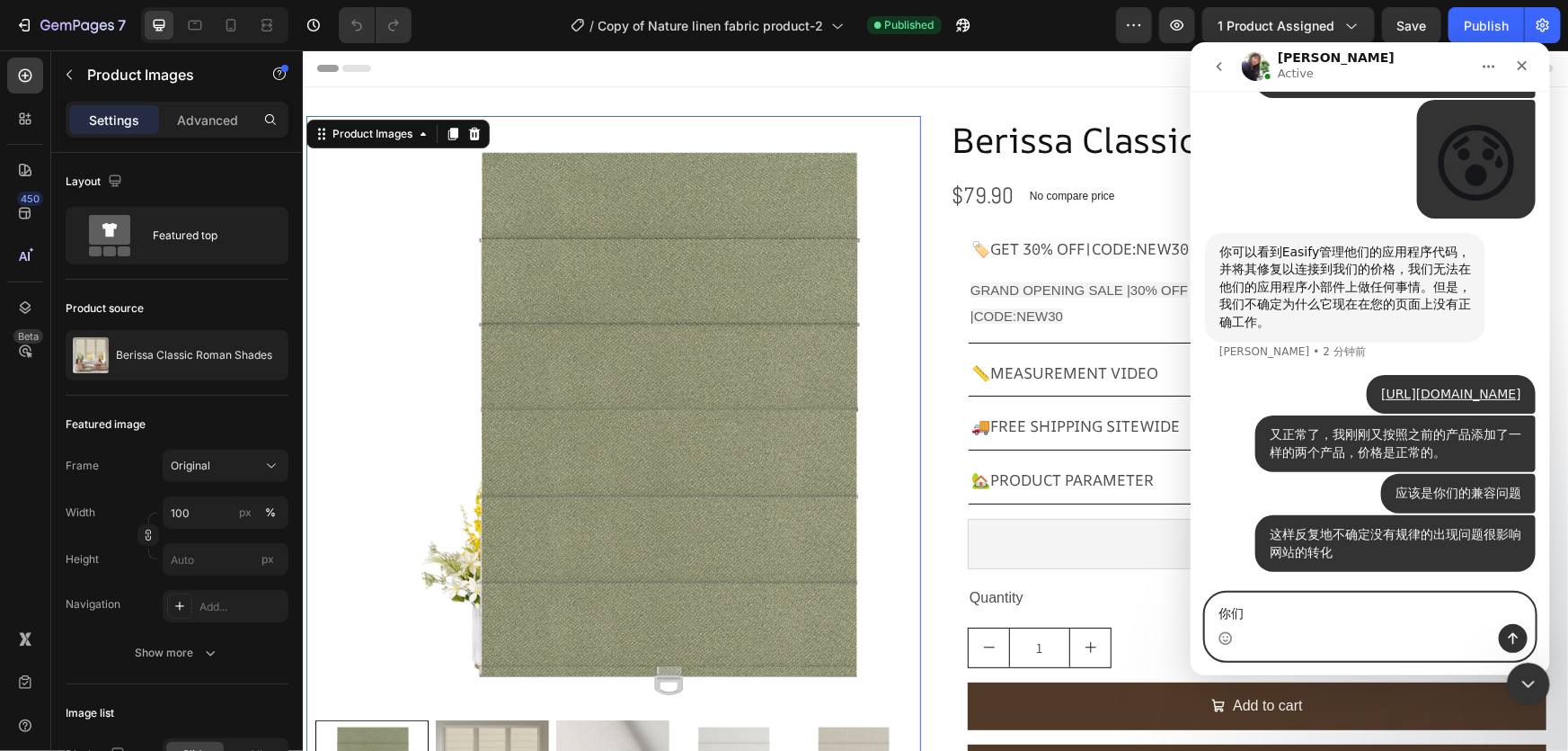
type textarea "你"
type textarea "你们的合作有办法解决这些吗"
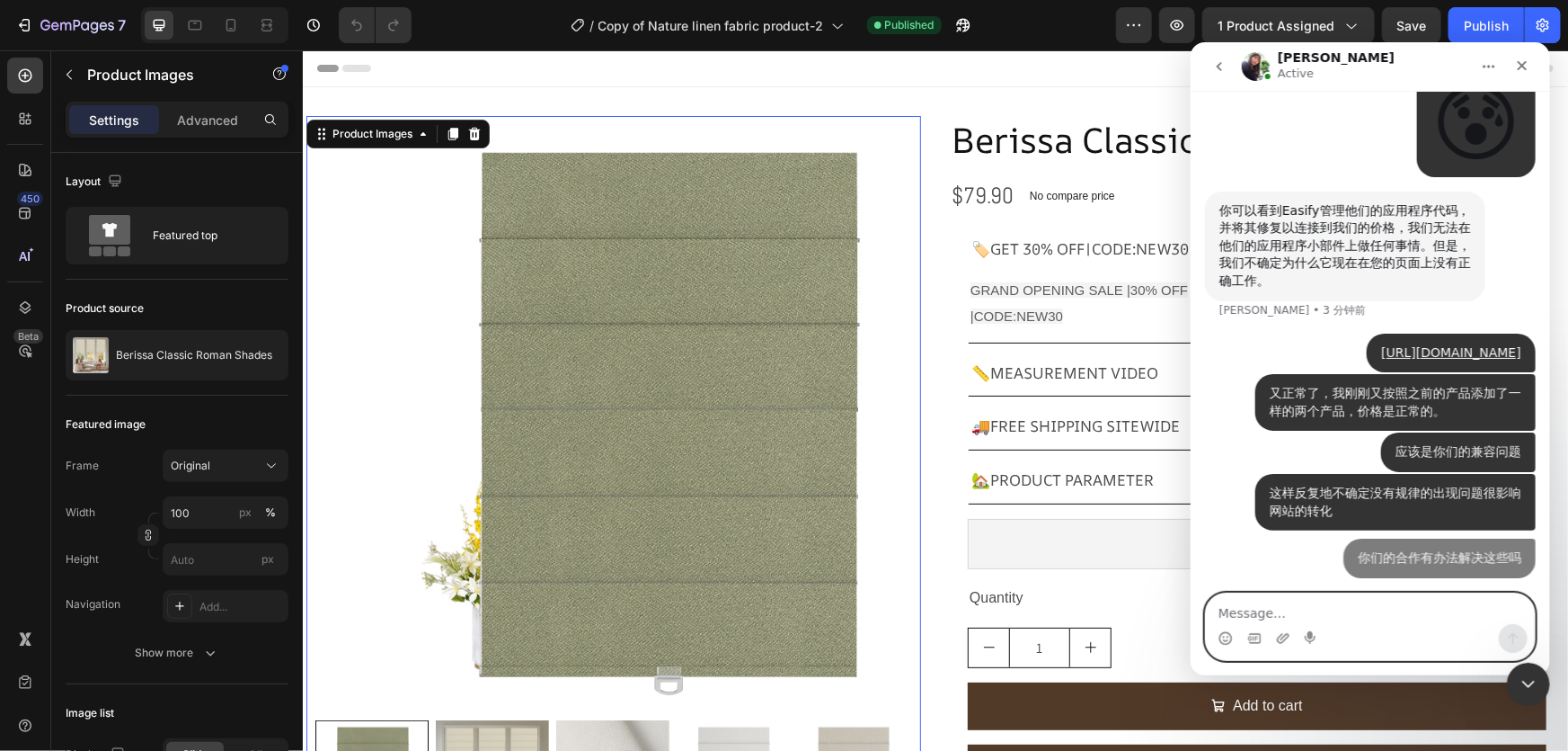
scroll to position [18851, 0]
click at [1226, 630] on icon "表情符号选取器" at bounding box center [1225, 637] width 15 height 15
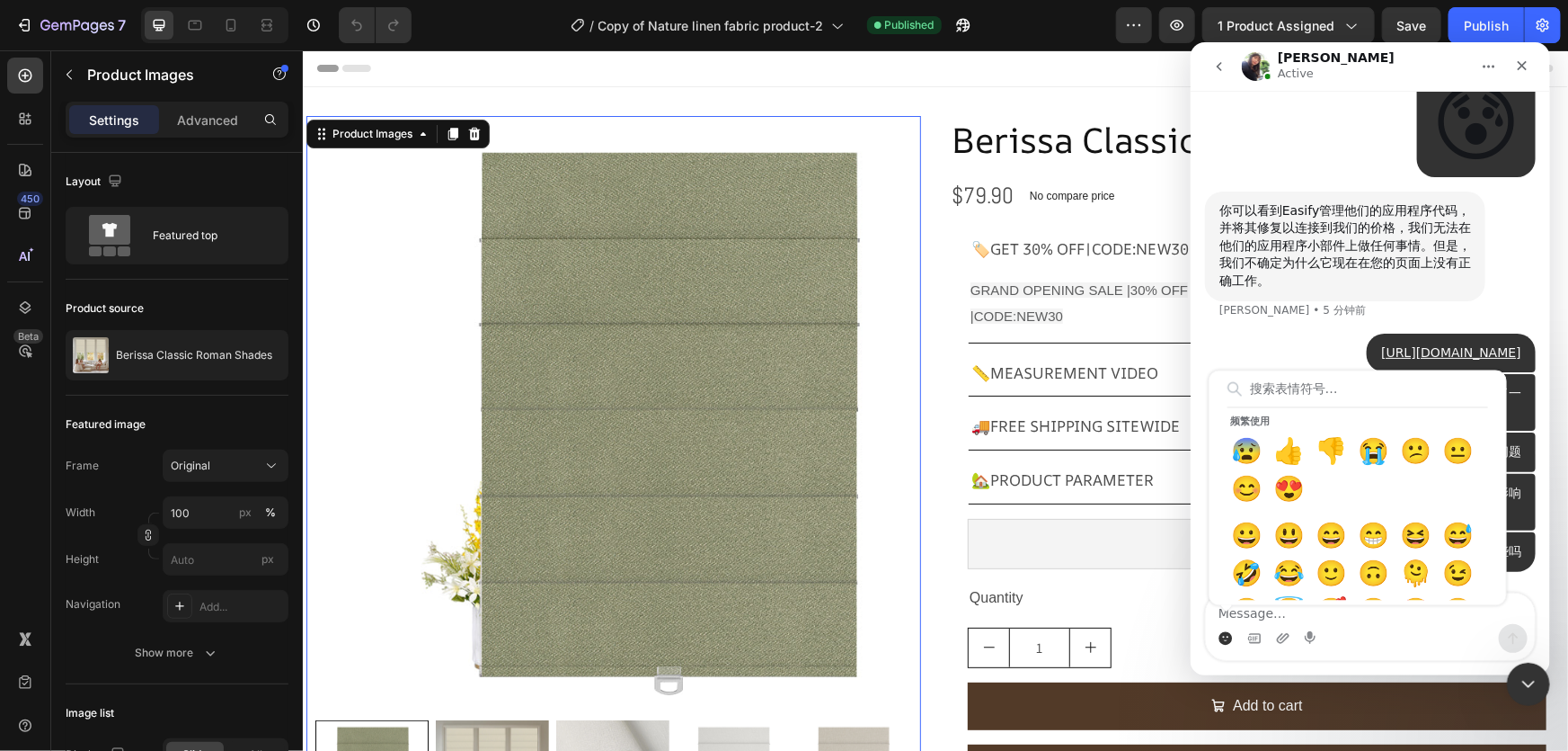
click at [1219, 333] on div "[URL][DOMAIN_NAME] • 4 分钟前" at bounding box center [1370, 353] width 331 height 41
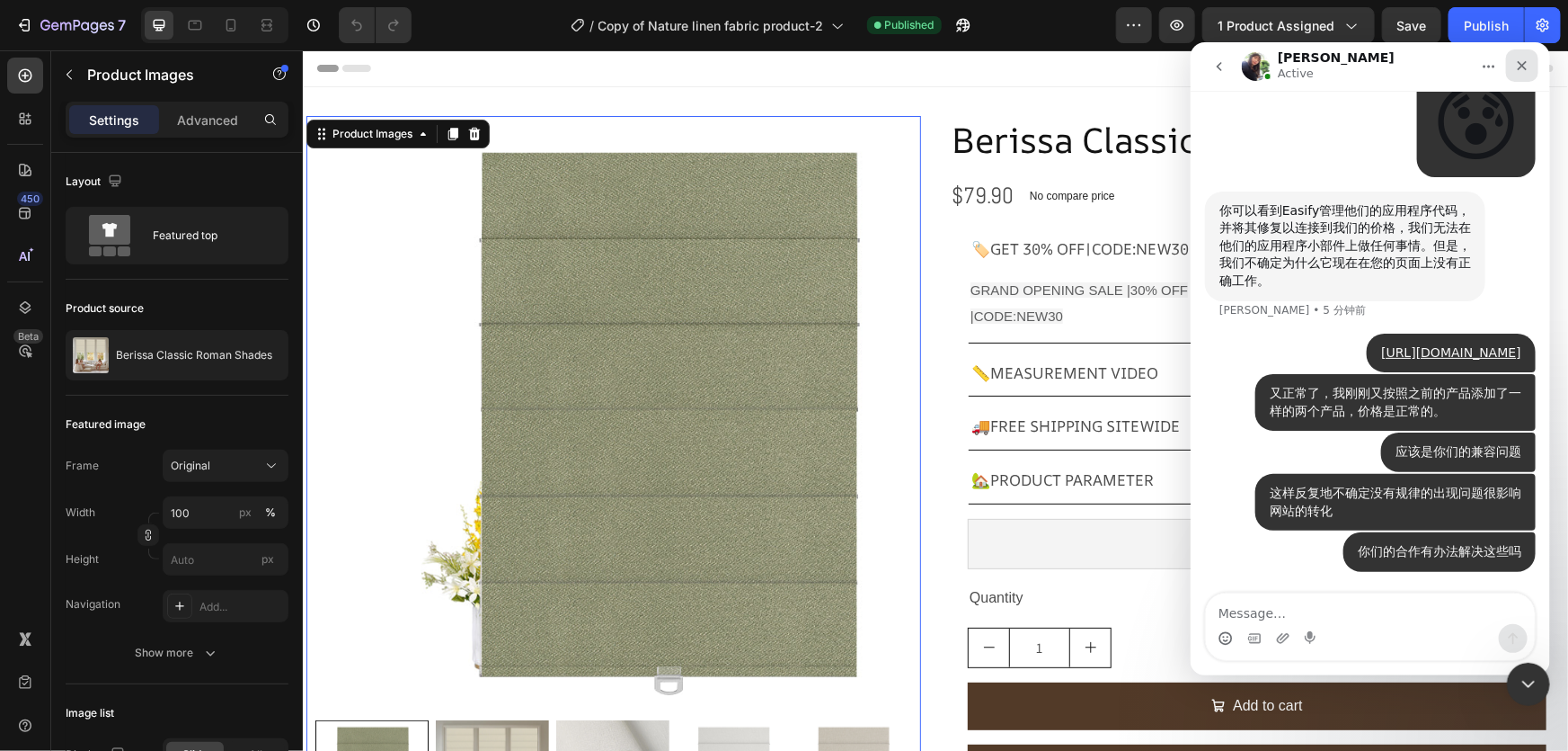
click at [1518, 74] on div "关闭" at bounding box center [1522, 65] width 33 height 33
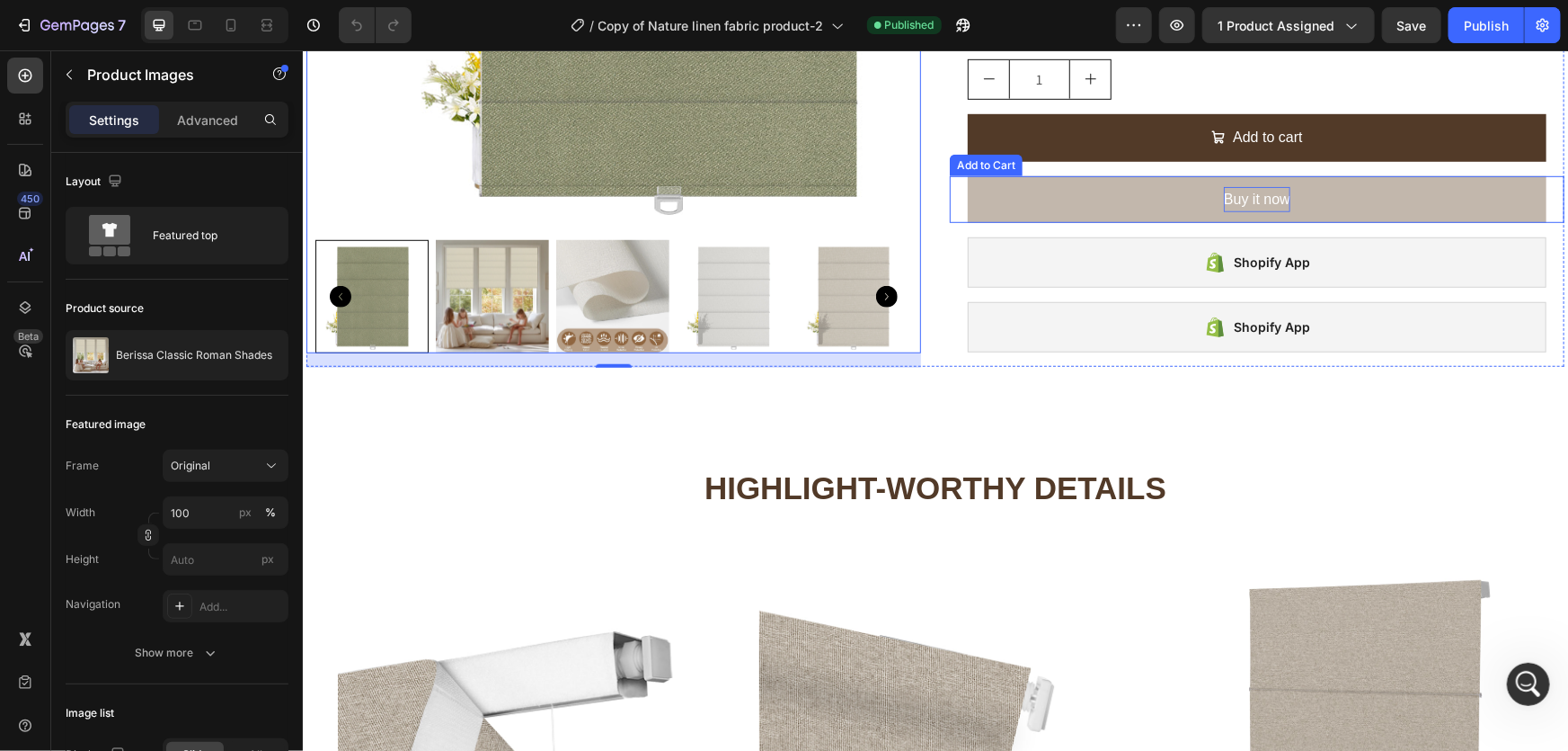
scroll to position [572, 0]
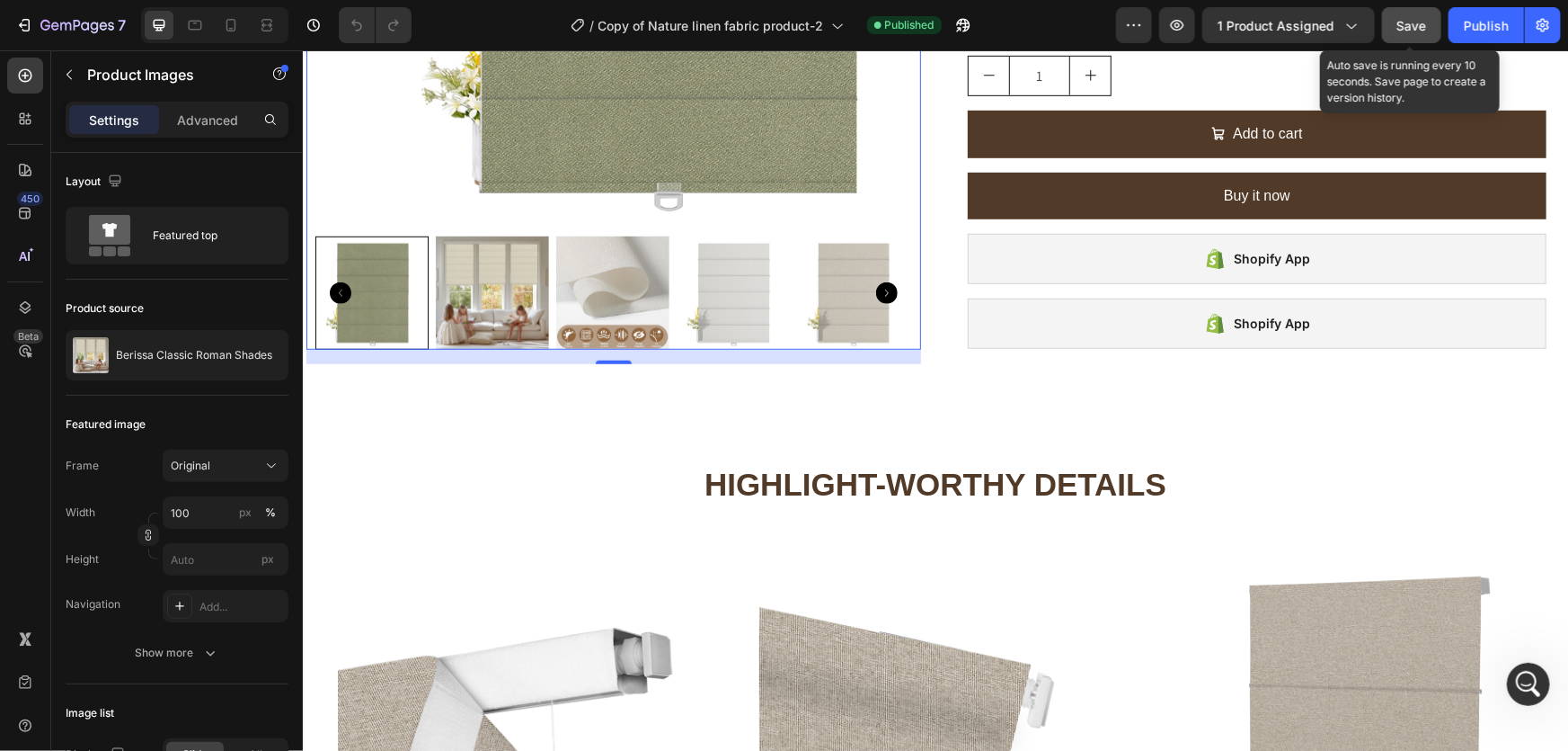
click at [1393, 25] on button "Save" at bounding box center [1412, 25] width 59 height 36
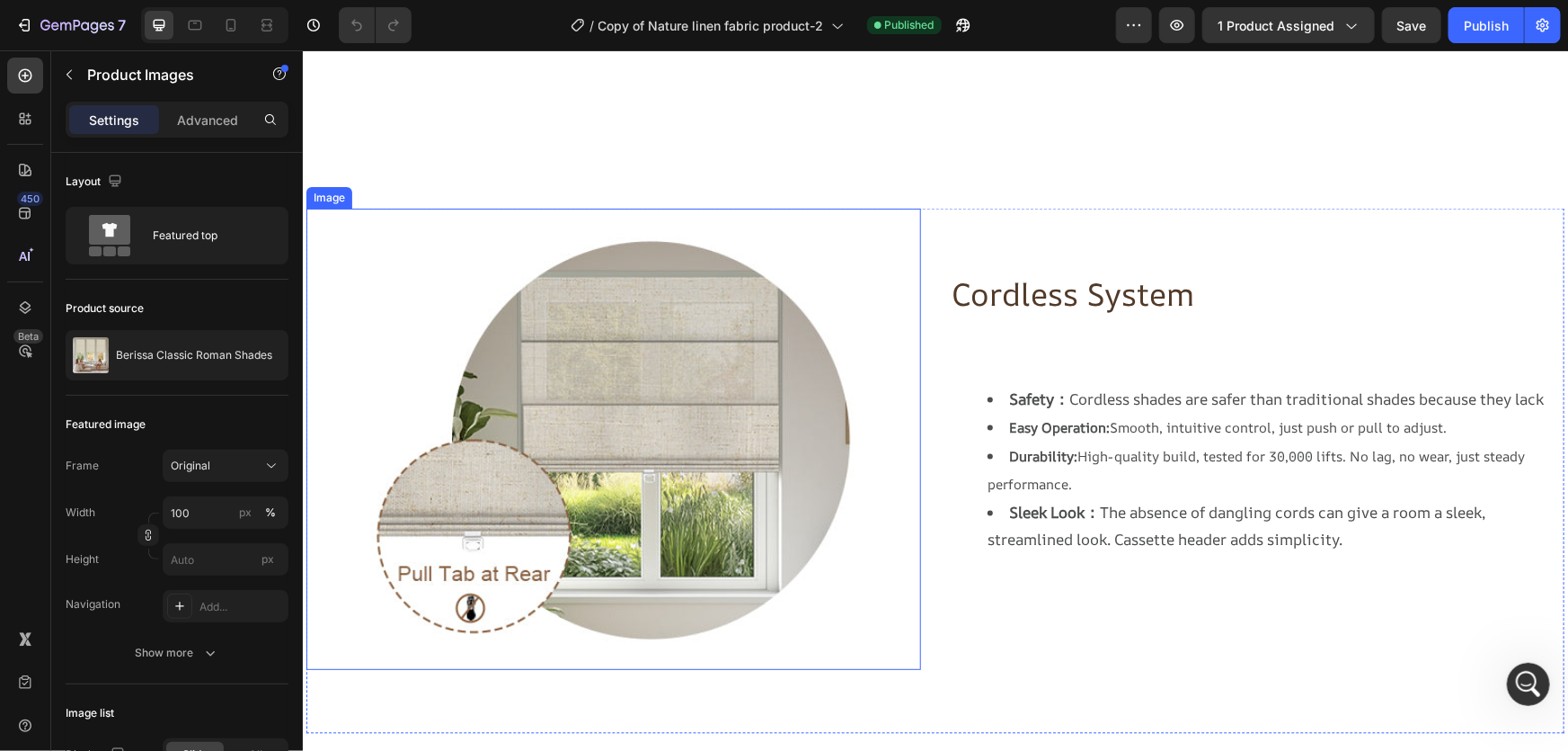
scroll to position [1635, 0]
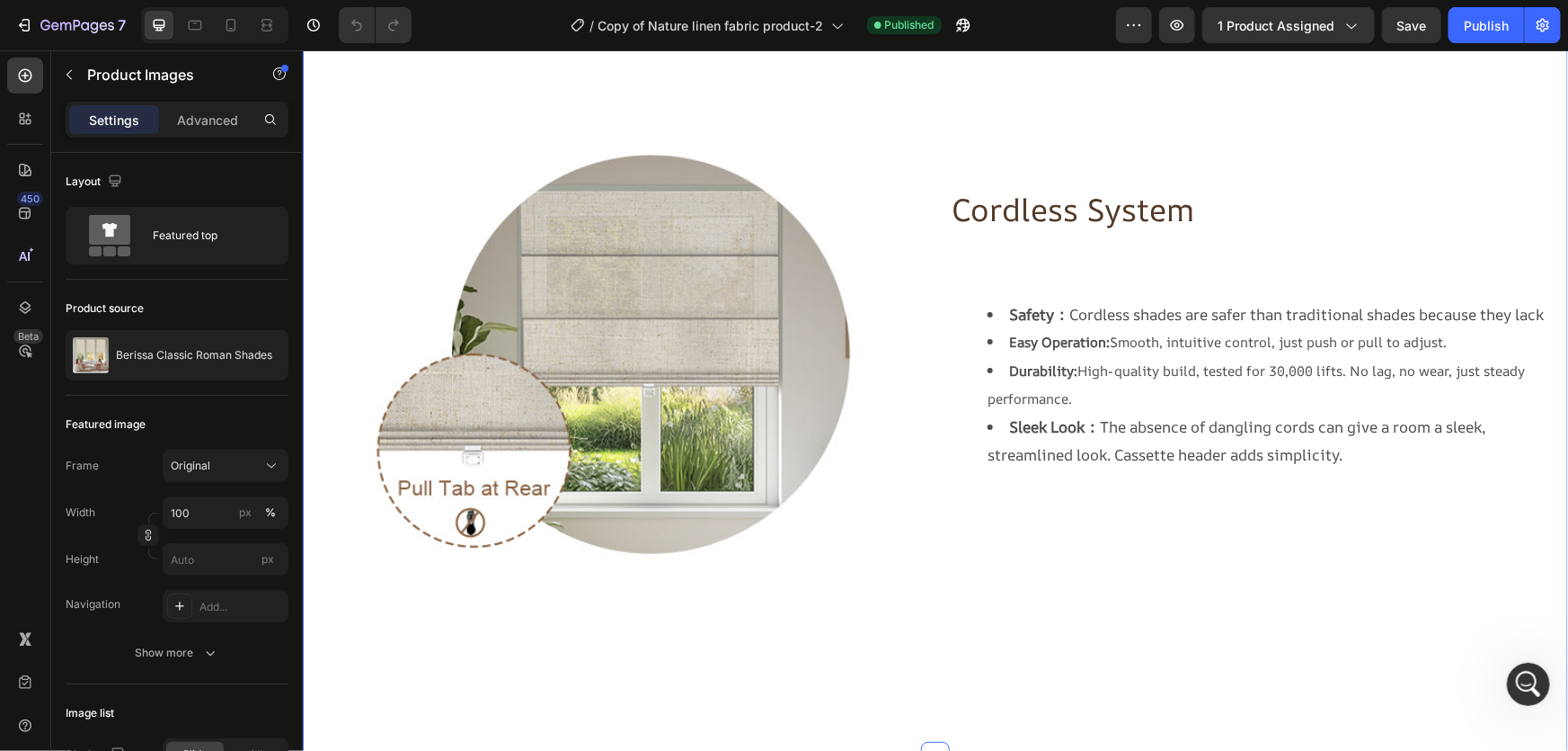
click at [1074, 653] on div "Image Cordless System Heading Safety： Cordless shades are safer than traditiona…" at bounding box center [934, 385] width 1265 height 741
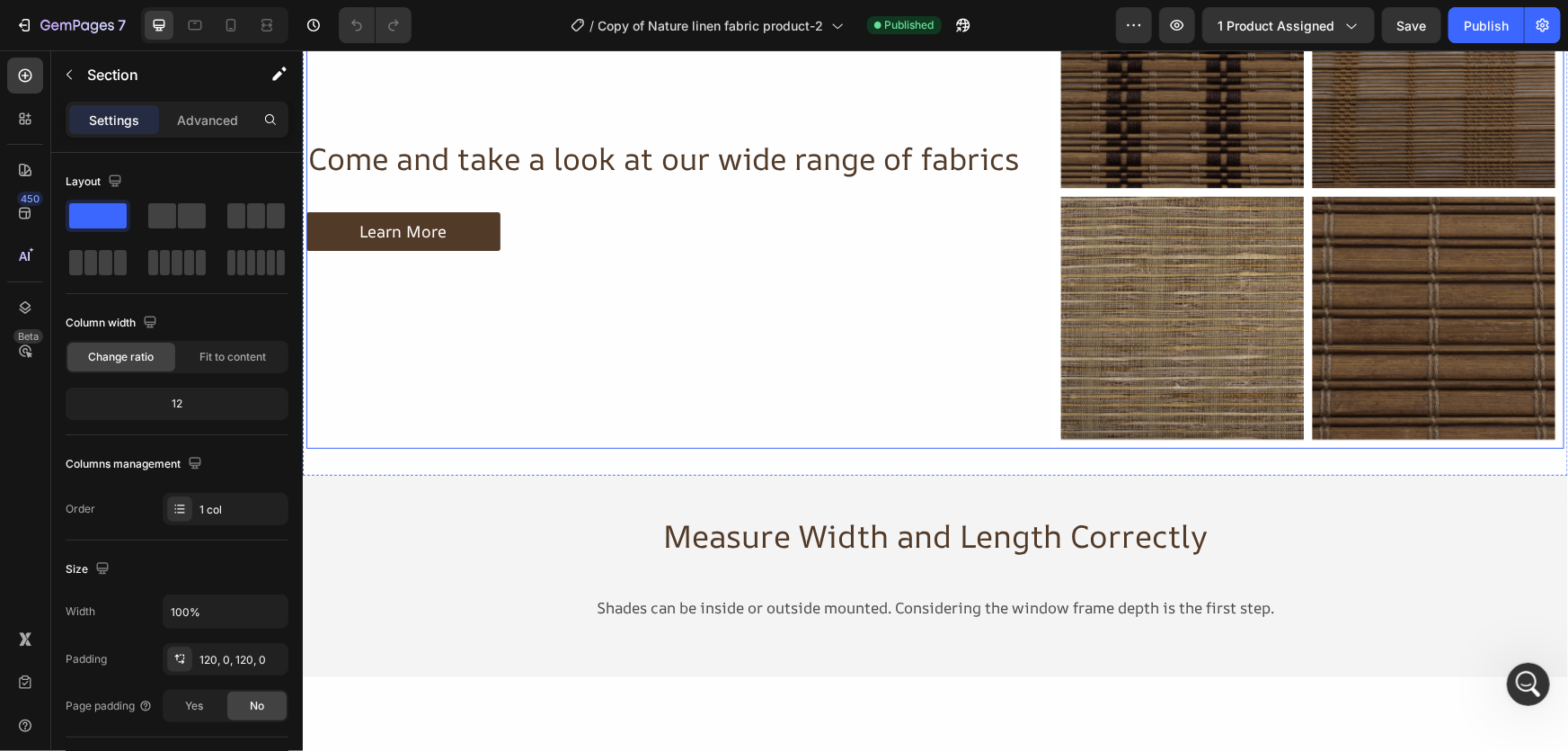
scroll to position [2941, 0]
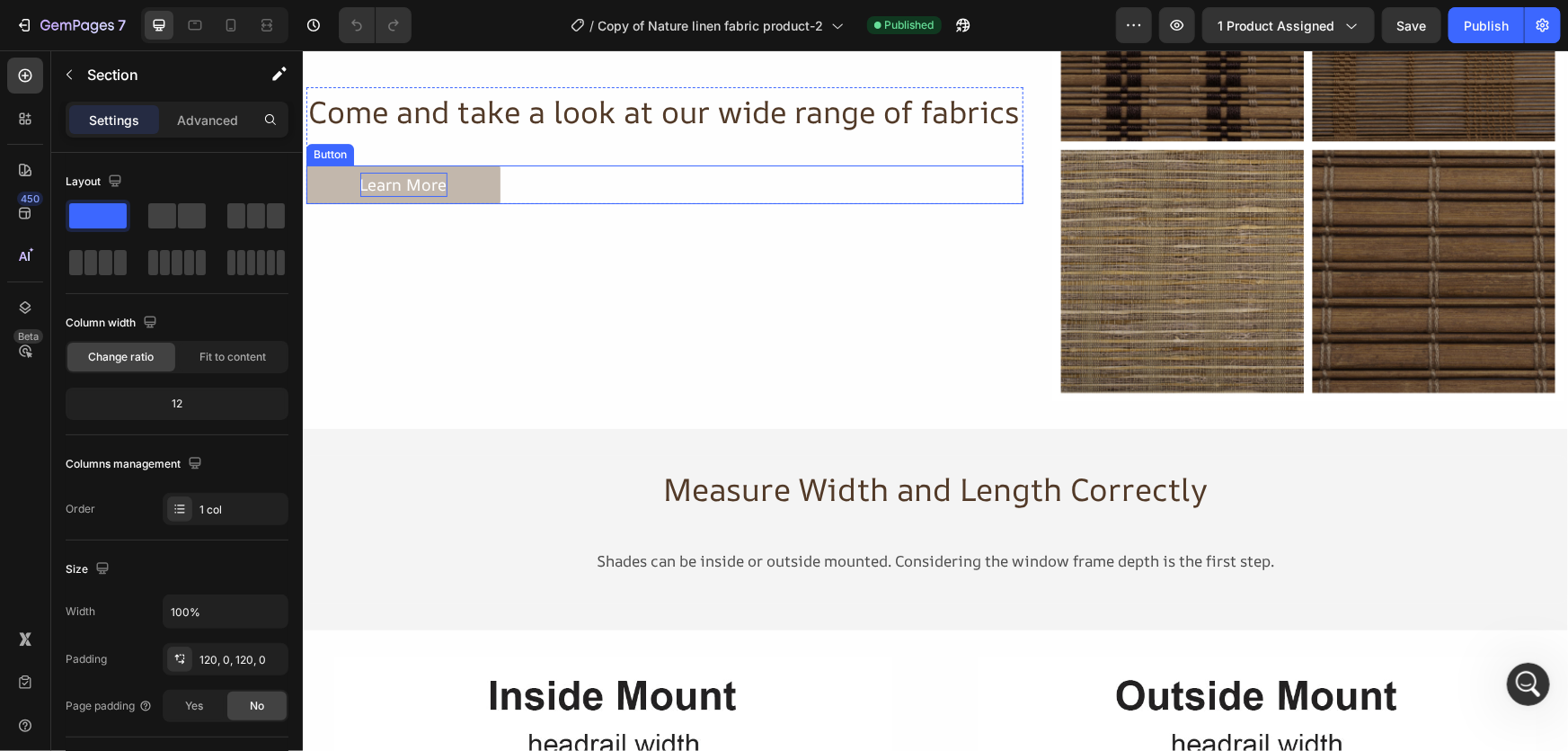
click at [434, 196] on p "Learn More" at bounding box center [404, 184] width 87 height 25
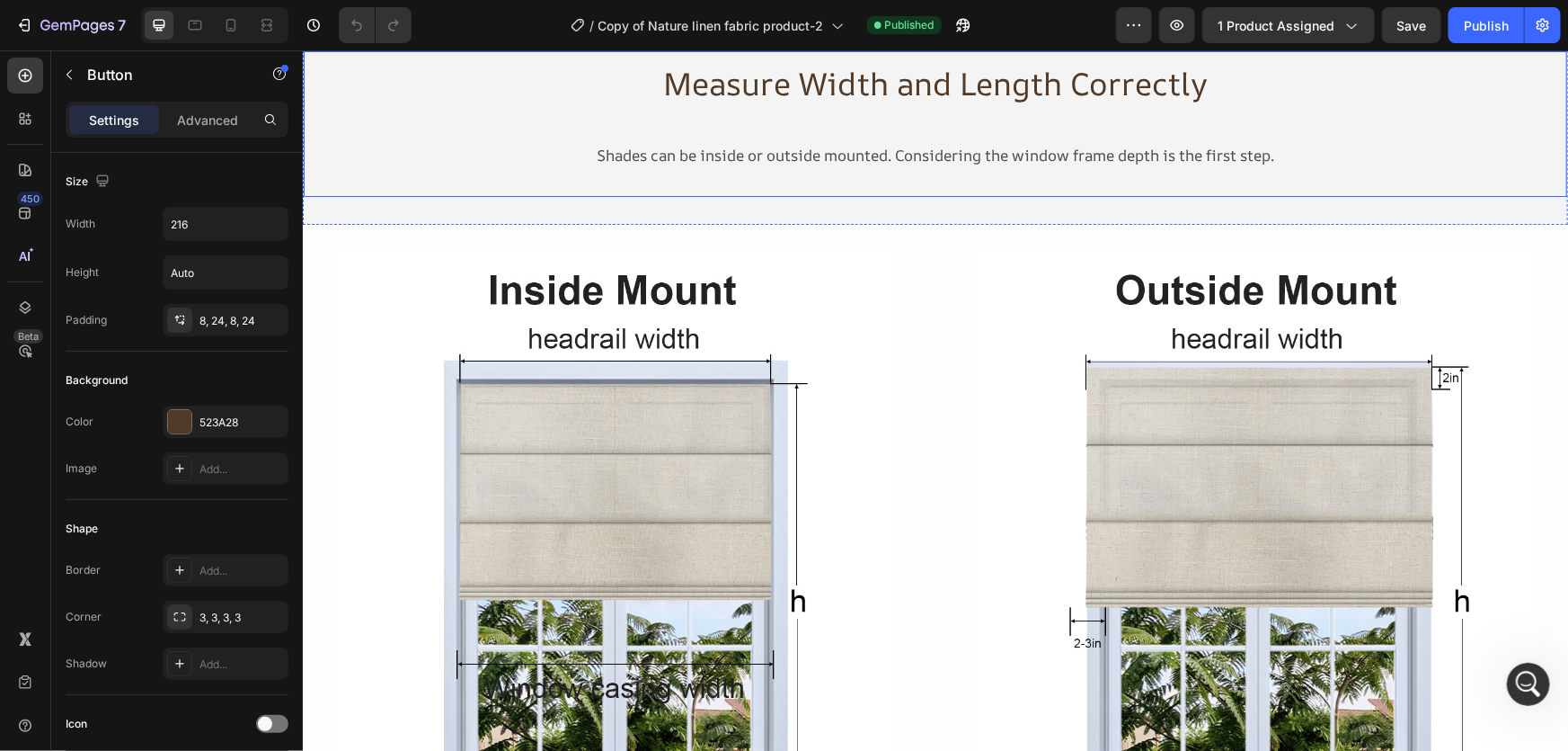
scroll to position [3187, 0]
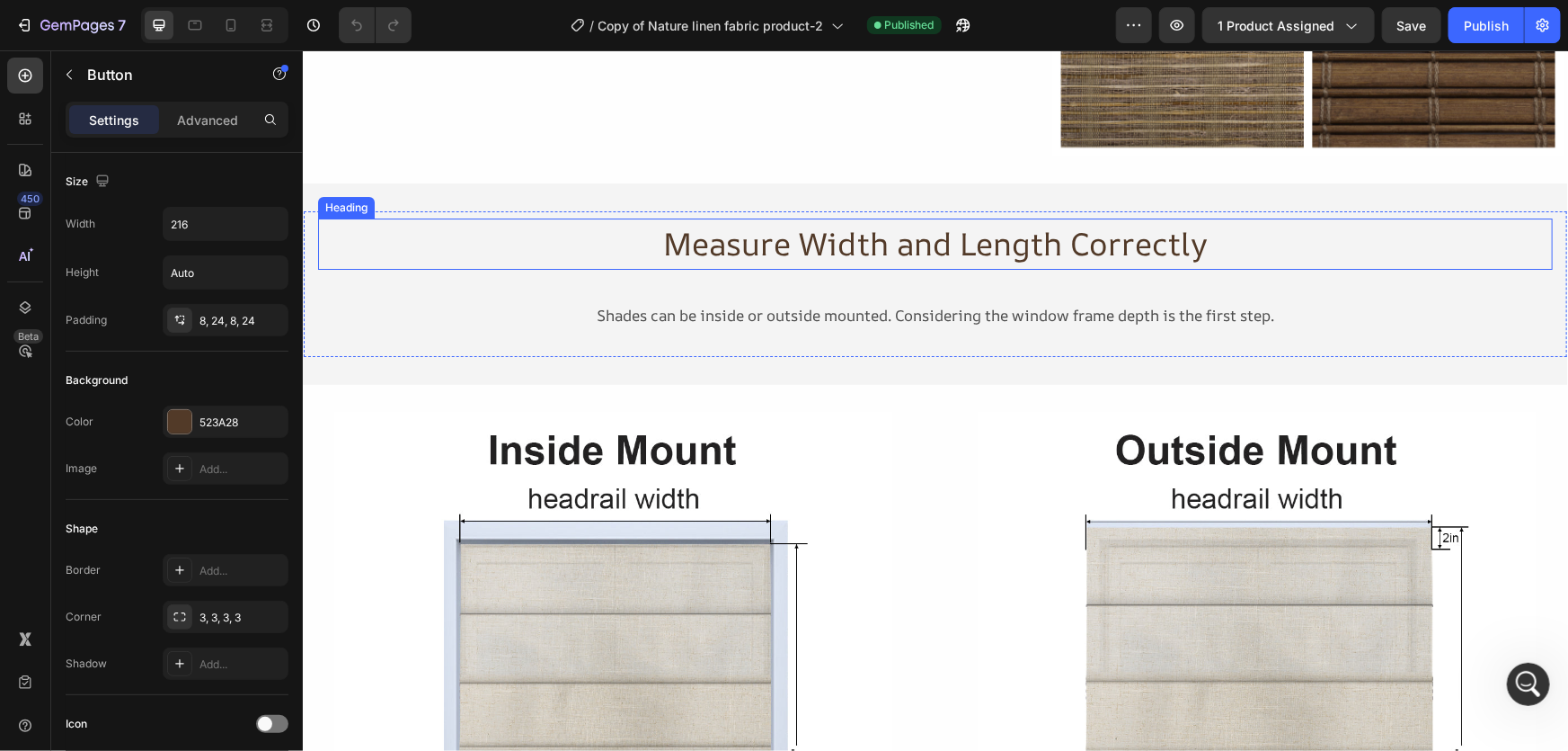
click at [685, 245] on h2 "Measure Width and Length Correctly" at bounding box center [934, 243] width 1235 height 51
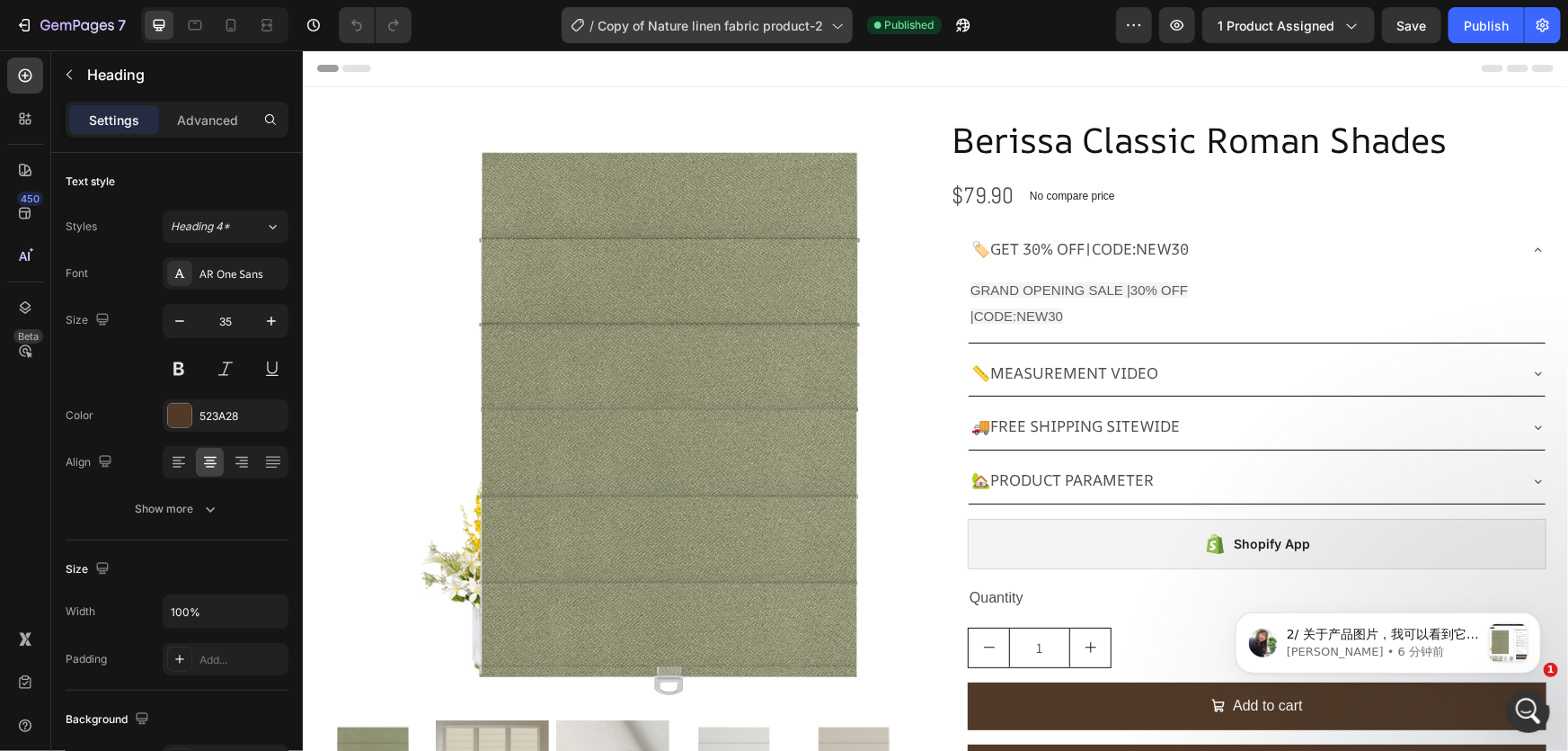
scroll to position [19441, 0]
click at [1319, 651] on p "[PERSON_NAME] • 20 分钟前" at bounding box center [1383, 651] width 195 height 16
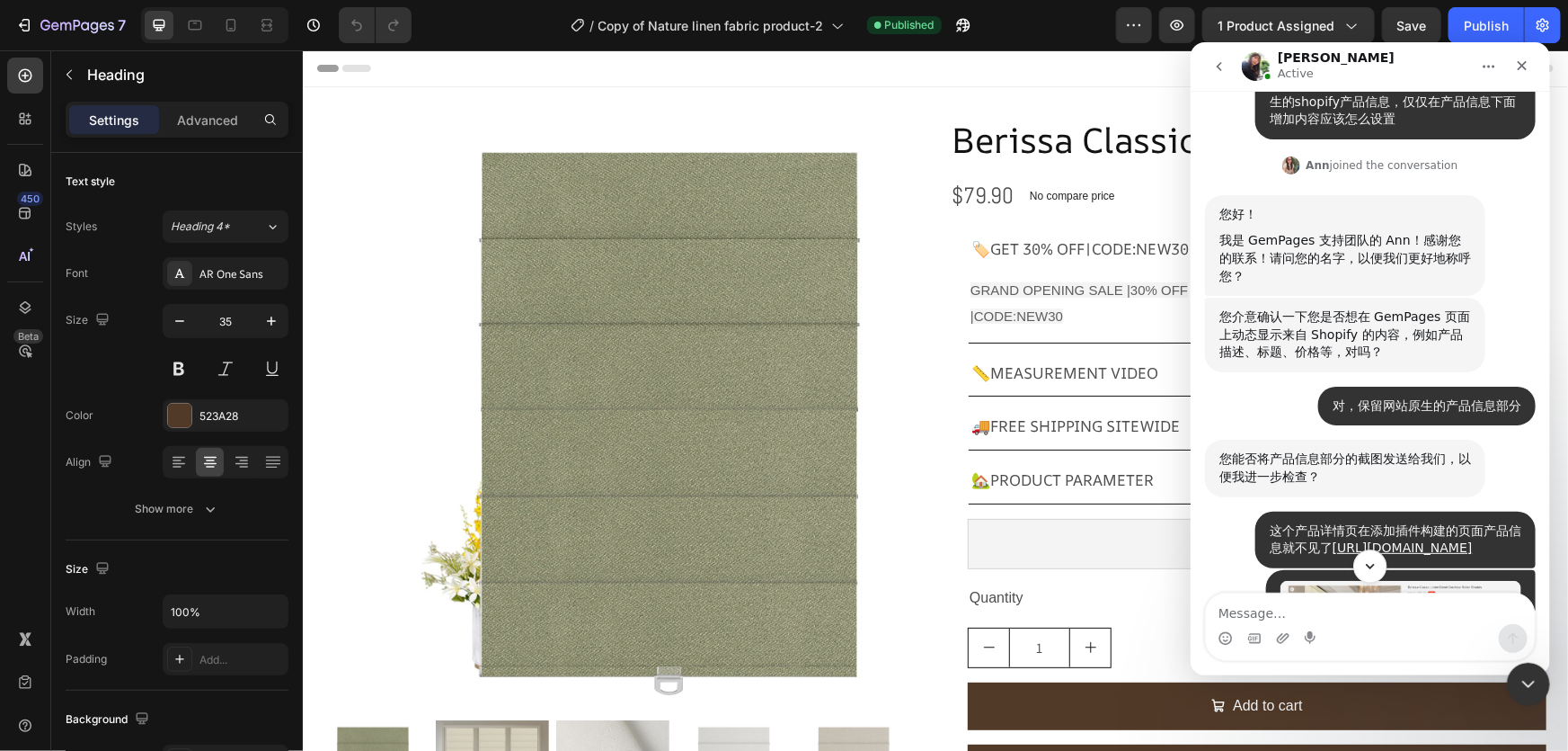
scroll to position [2, 0]
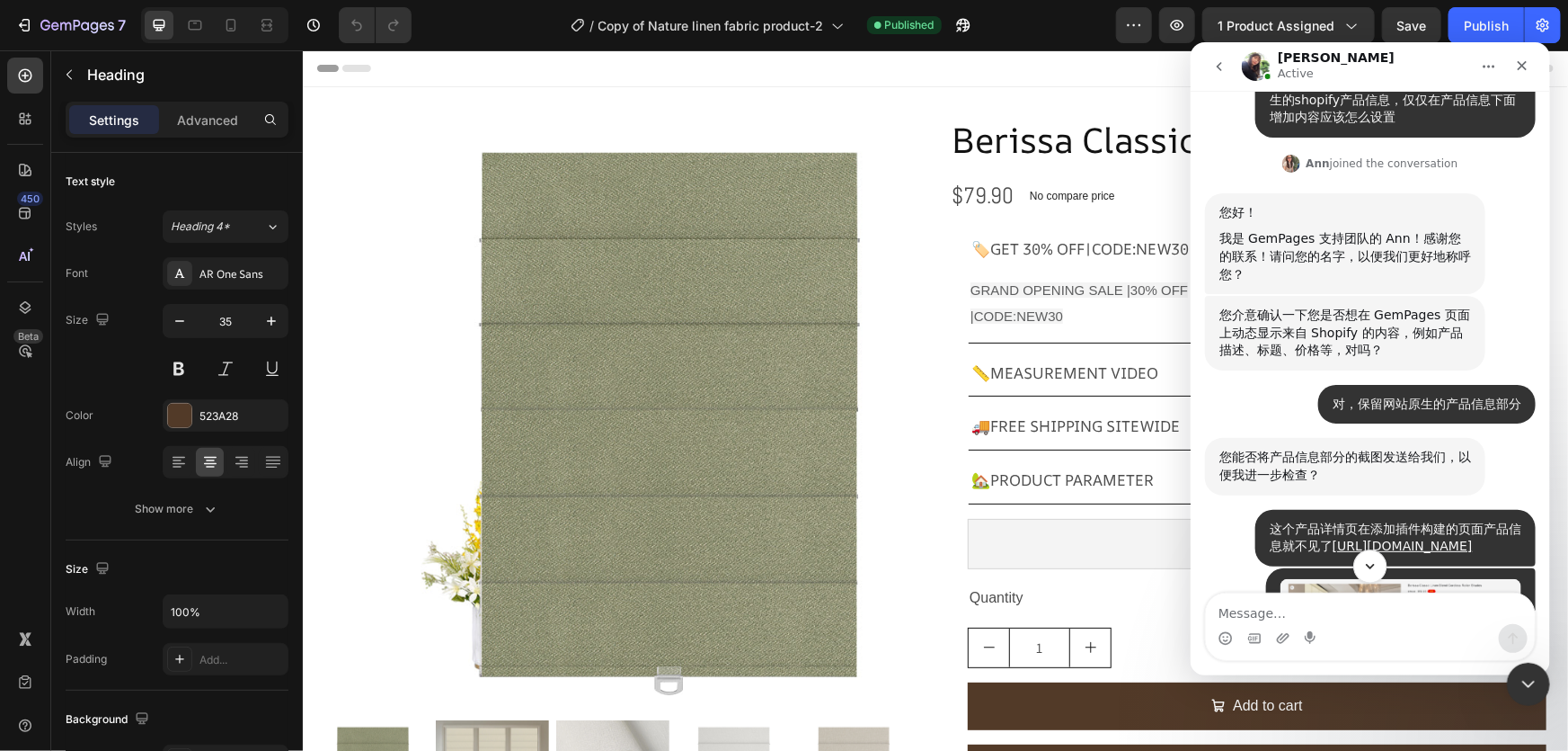
click at [1373, 564] on icon "Scroll to bottom" at bounding box center [1370, 566] width 16 height 16
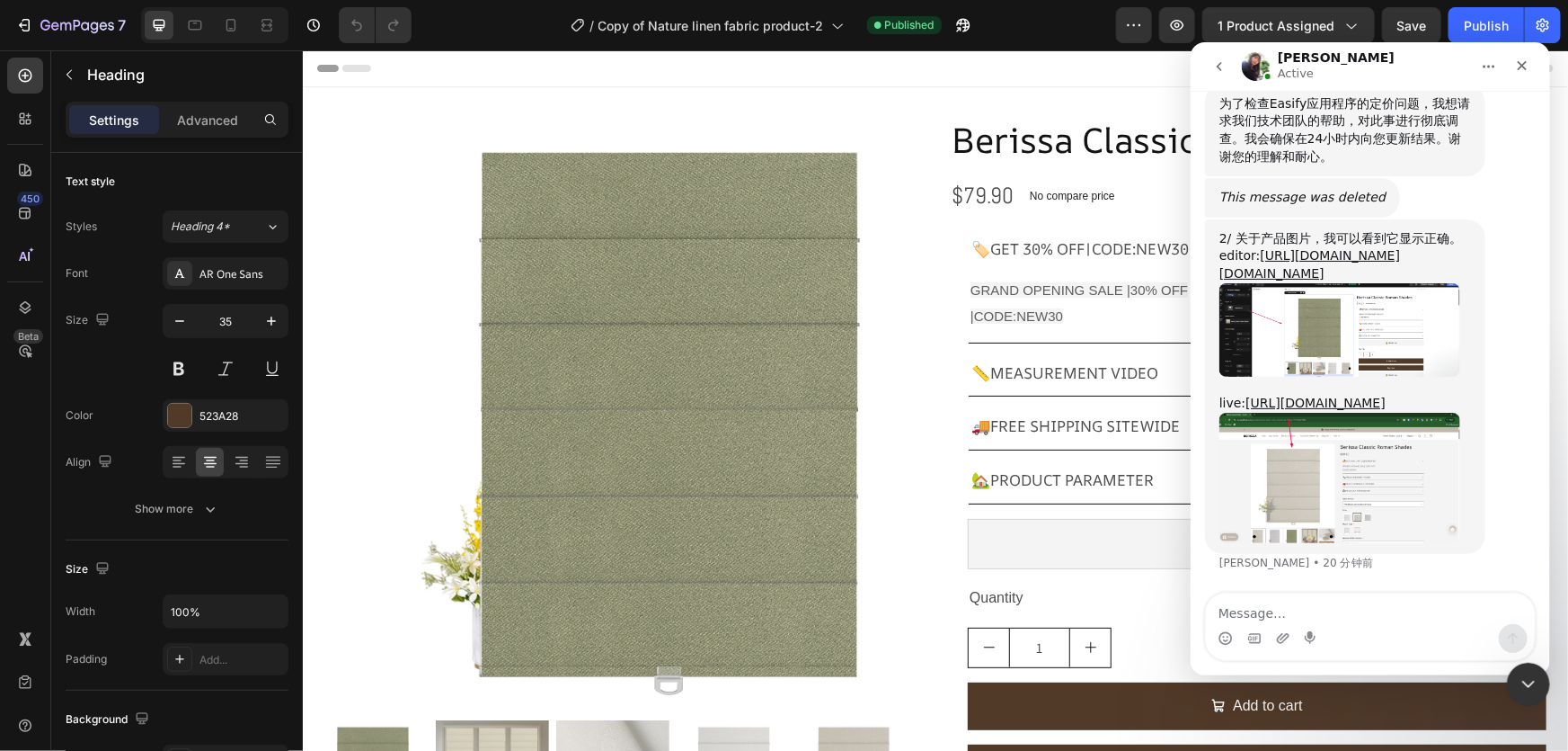
scroll to position [19471, 0]
click at [1377, 479] on img "Tina说…" at bounding box center [1339, 476] width 241 height 130
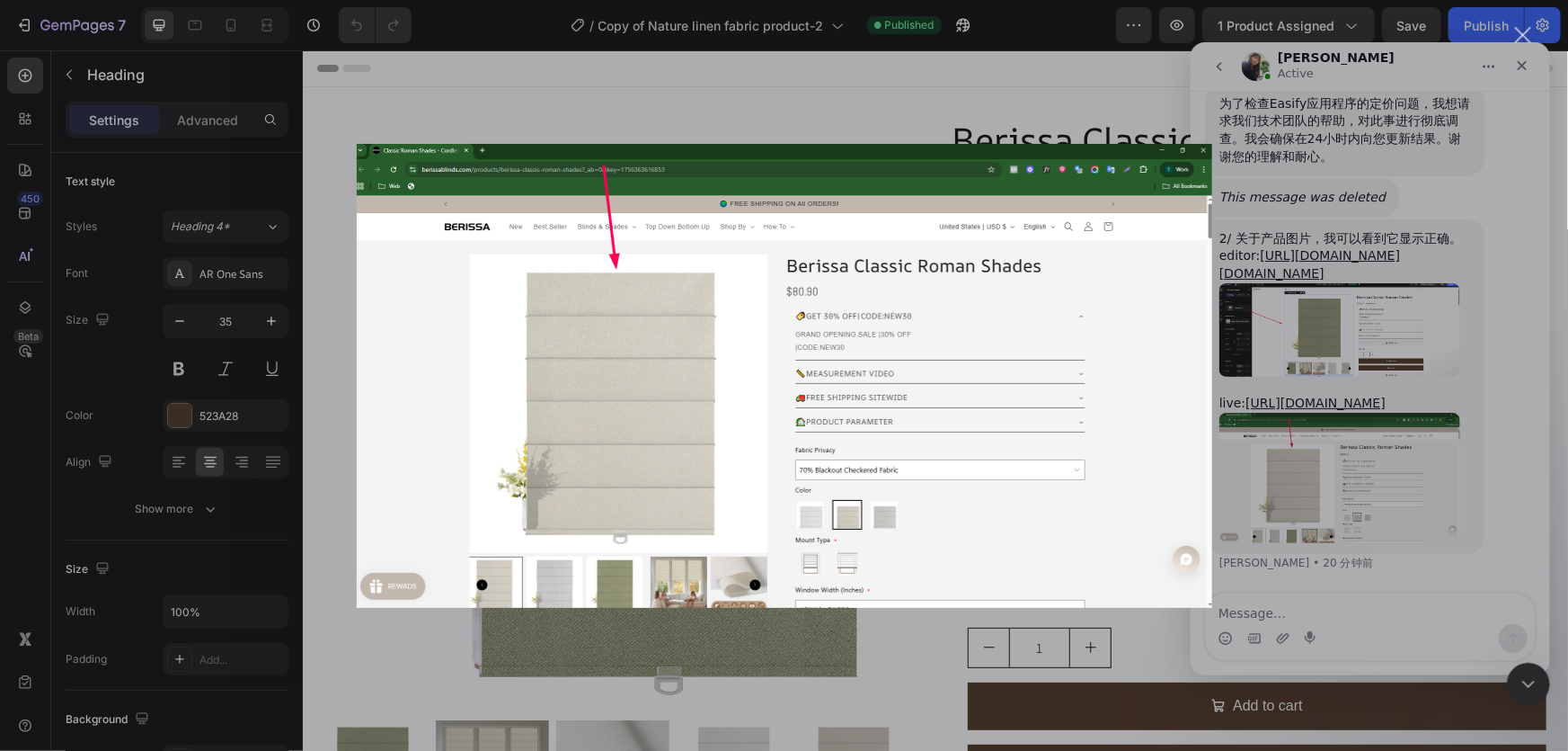
click at [789, 343] on img "关闭" at bounding box center [784, 376] width 855 height 464
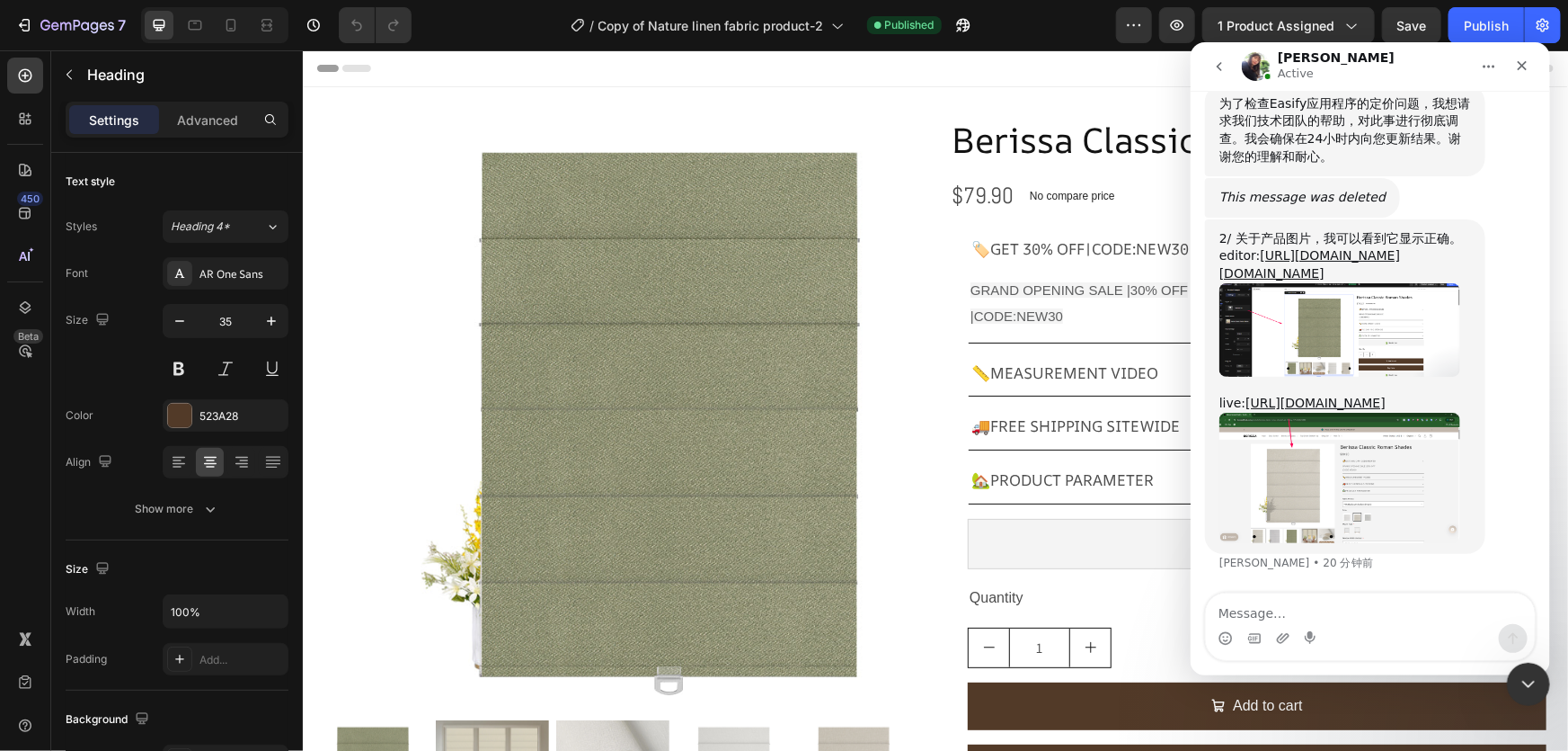
click at [1328, 287] on img "Tina说…" at bounding box center [1339, 329] width 241 height 95
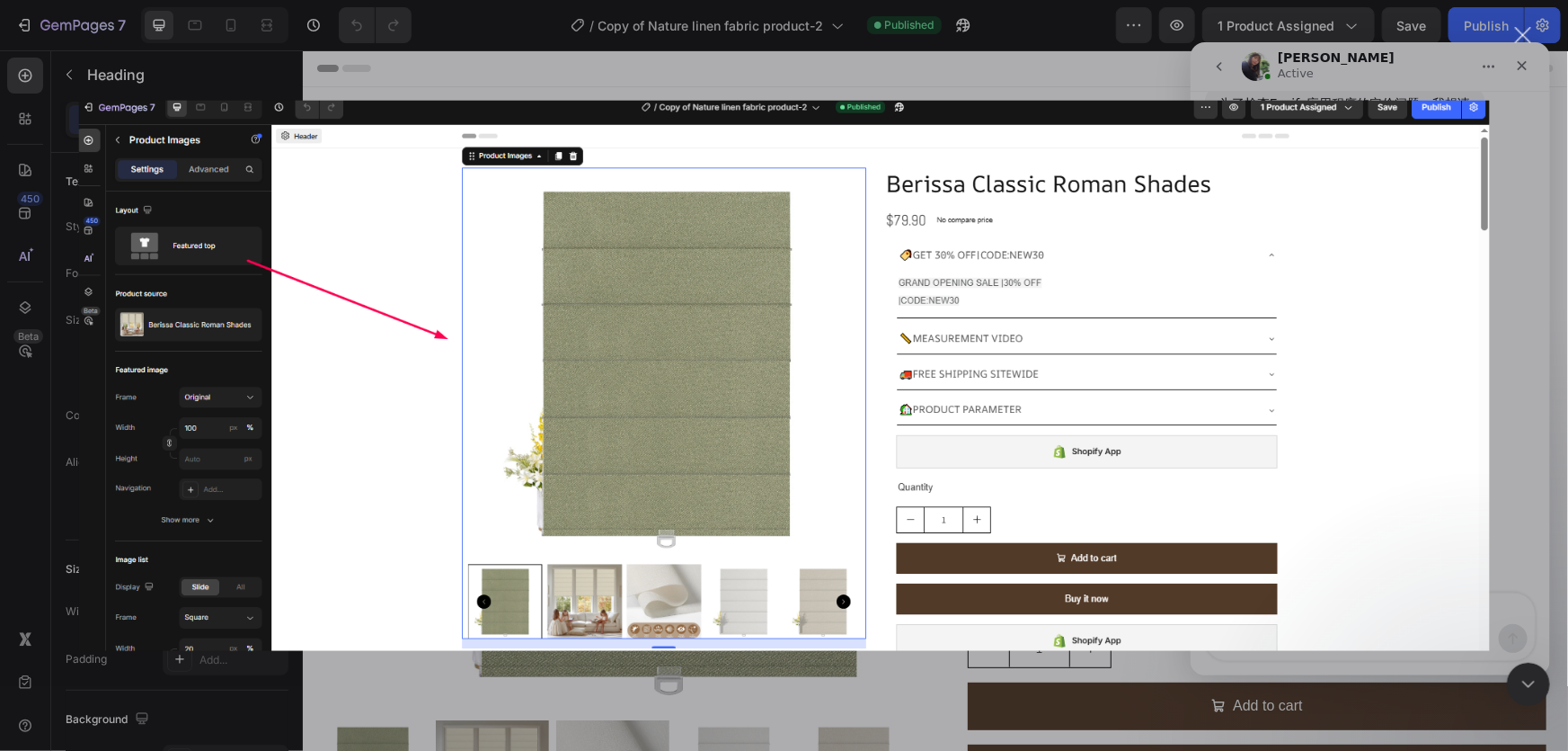
click at [1522, 36] on div "关闭" at bounding box center [1523, 35] width 17 height 17
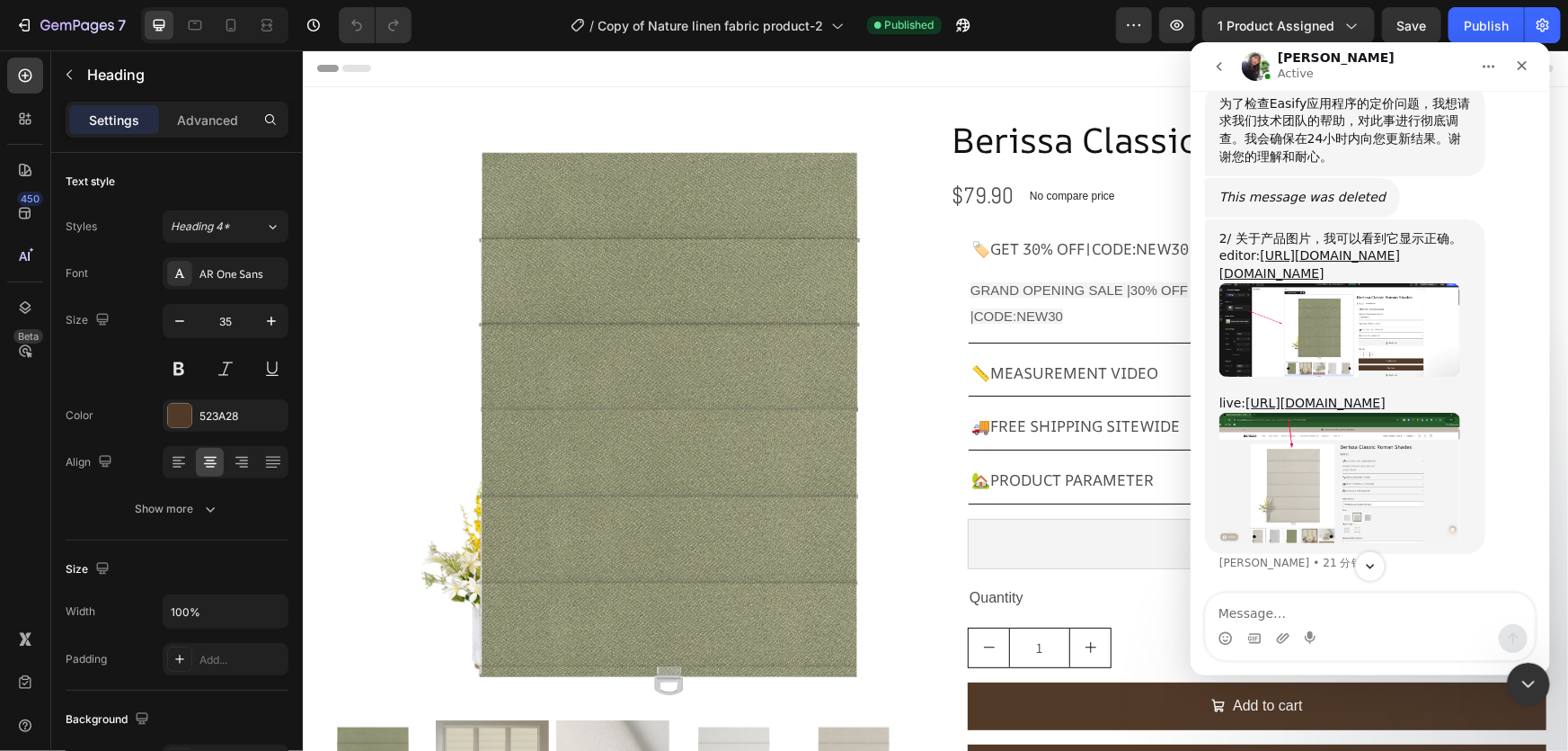
scroll to position [19143, 0]
click at [1248, 618] on textarea "Message…" at bounding box center [1370, 608] width 329 height 31
type textarea "h"
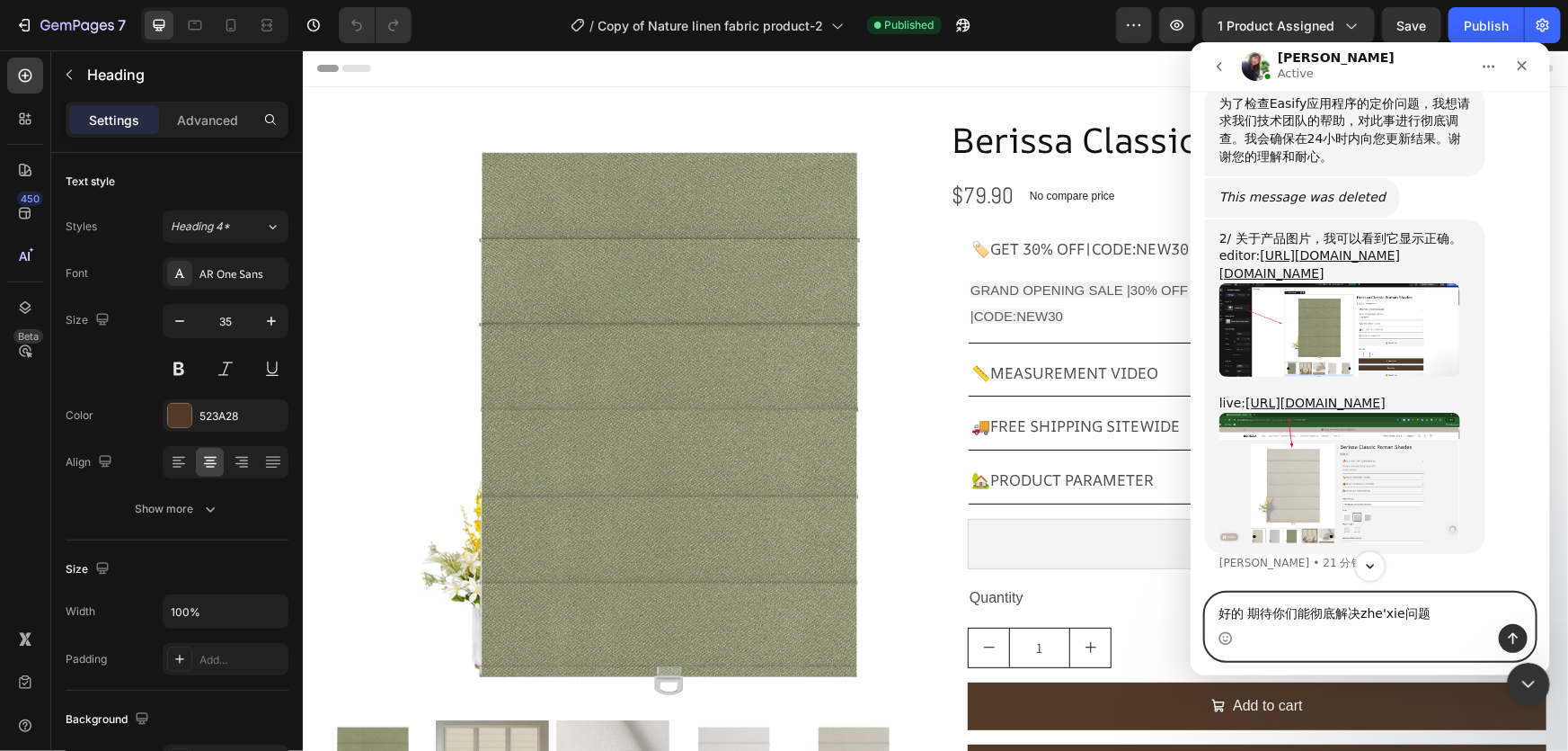
type textarea "好的 期待你们能彻底解决这些问题"
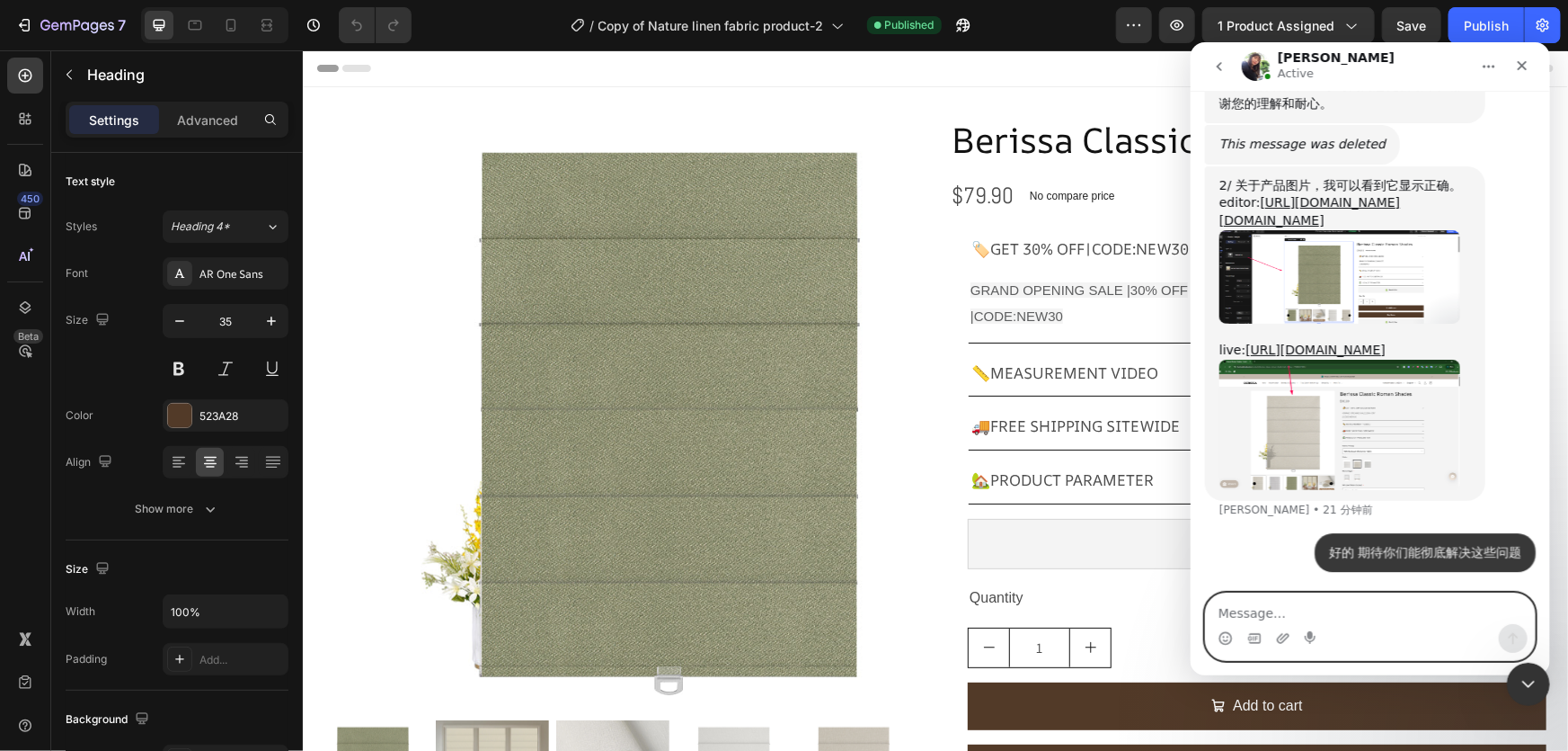
scroll to position [19494, 0]
click at [1517, 69] on icon "关闭" at bounding box center [1522, 65] width 15 height 15
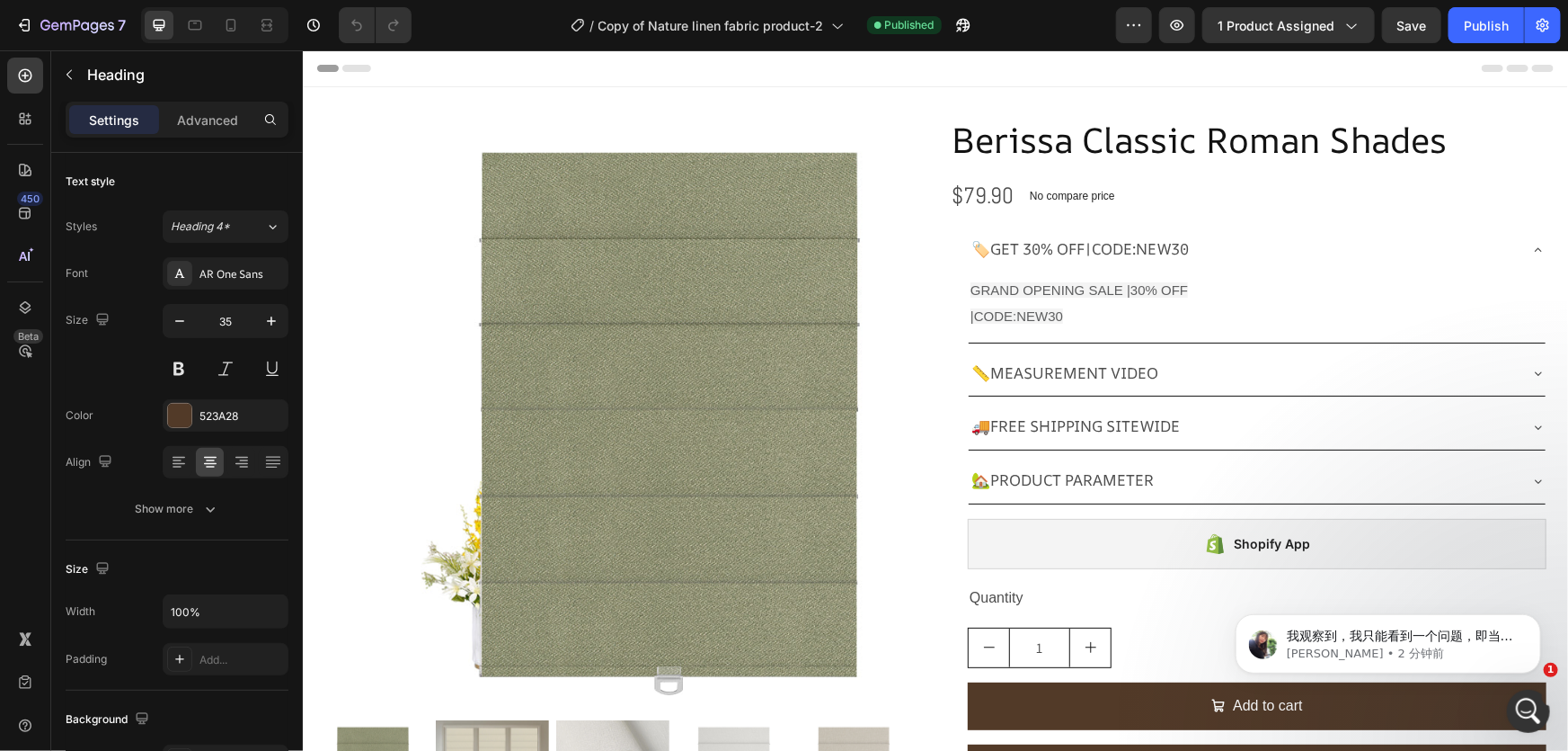
scroll to position [0, 0]
